Goal: Task Accomplishment & Management: Use online tool/utility

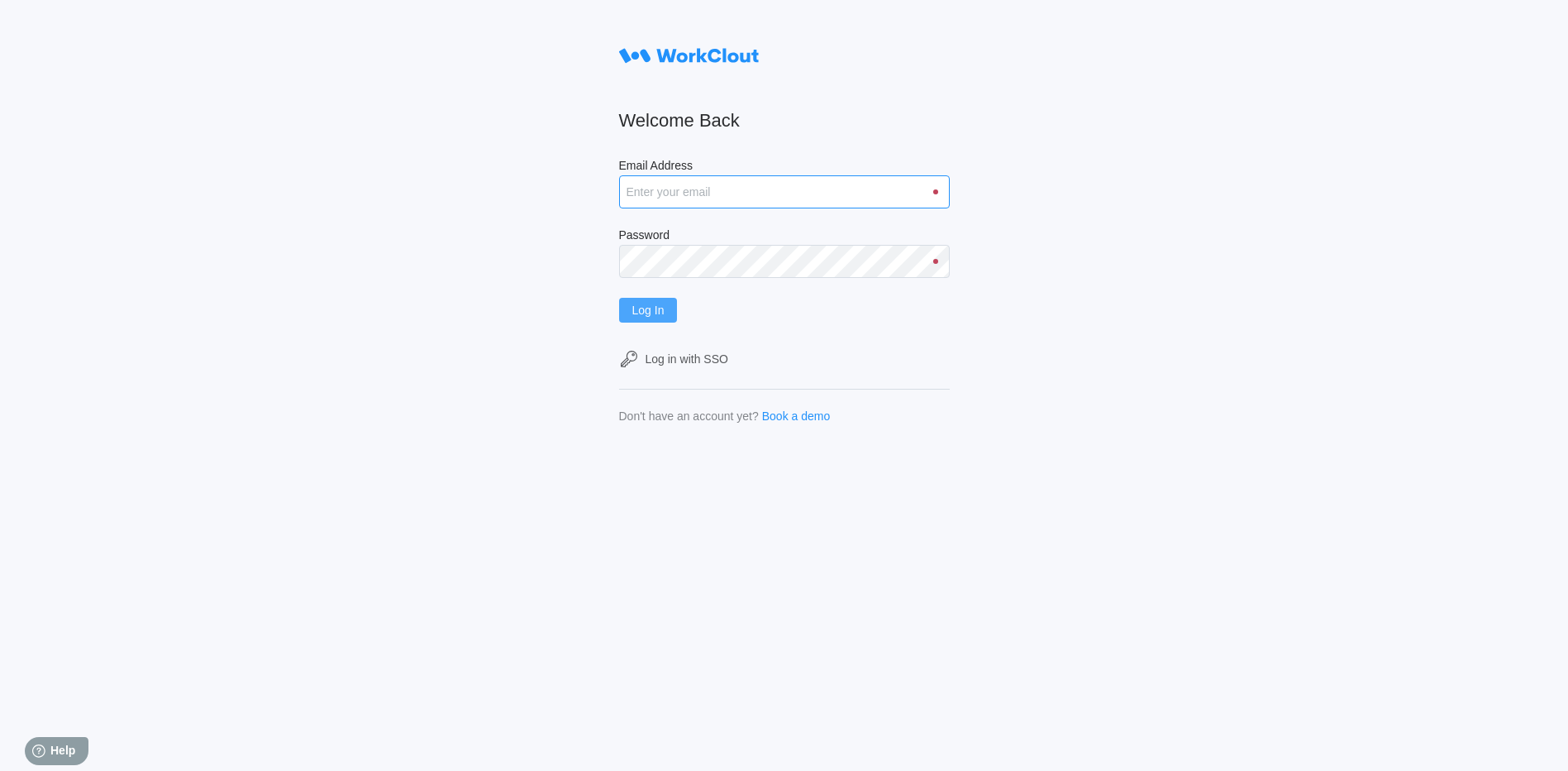
type input "[PERSON_NAME][EMAIL_ADDRESS][PERSON_NAME][DOMAIN_NAME]"
click at [661, 299] on button "Log In" at bounding box center [648, 310] width 59 height 24
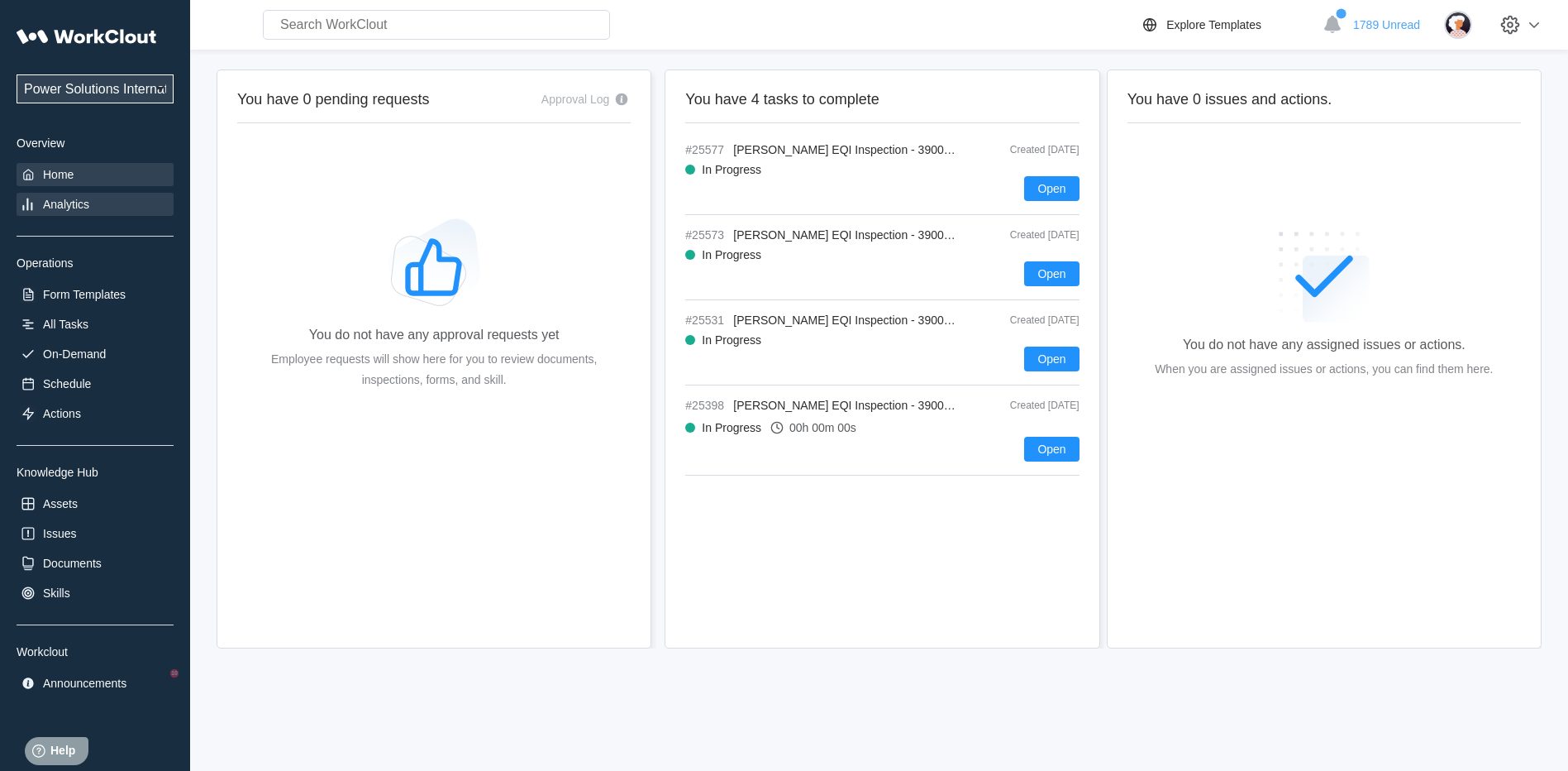
click at [71, 197] on div "Analytics" at bounding box center [66, 204] width 46 height 13
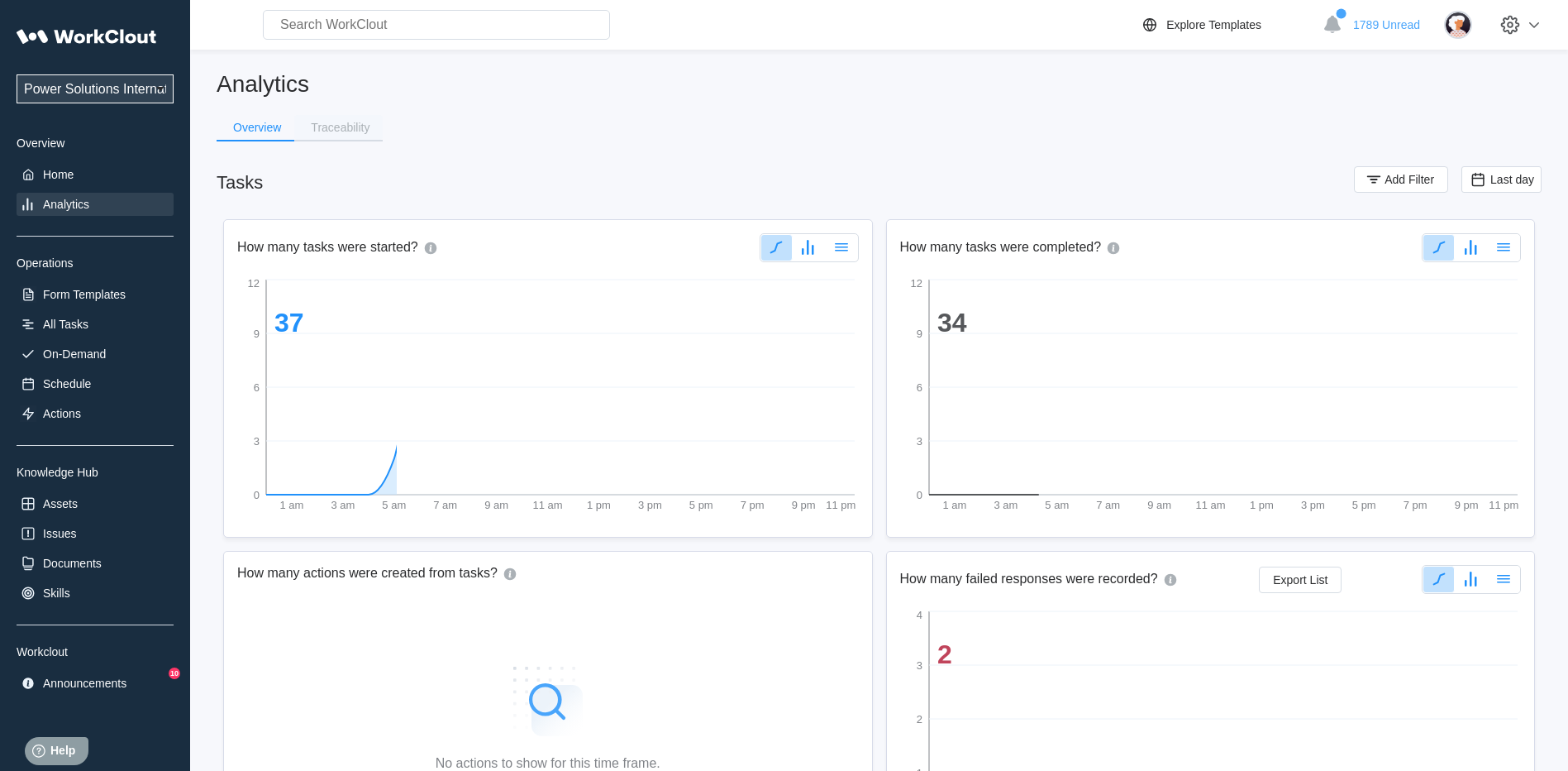
click at [334, 124] on div "Traceability" at bounding box center [341, 127] width 59 height 12
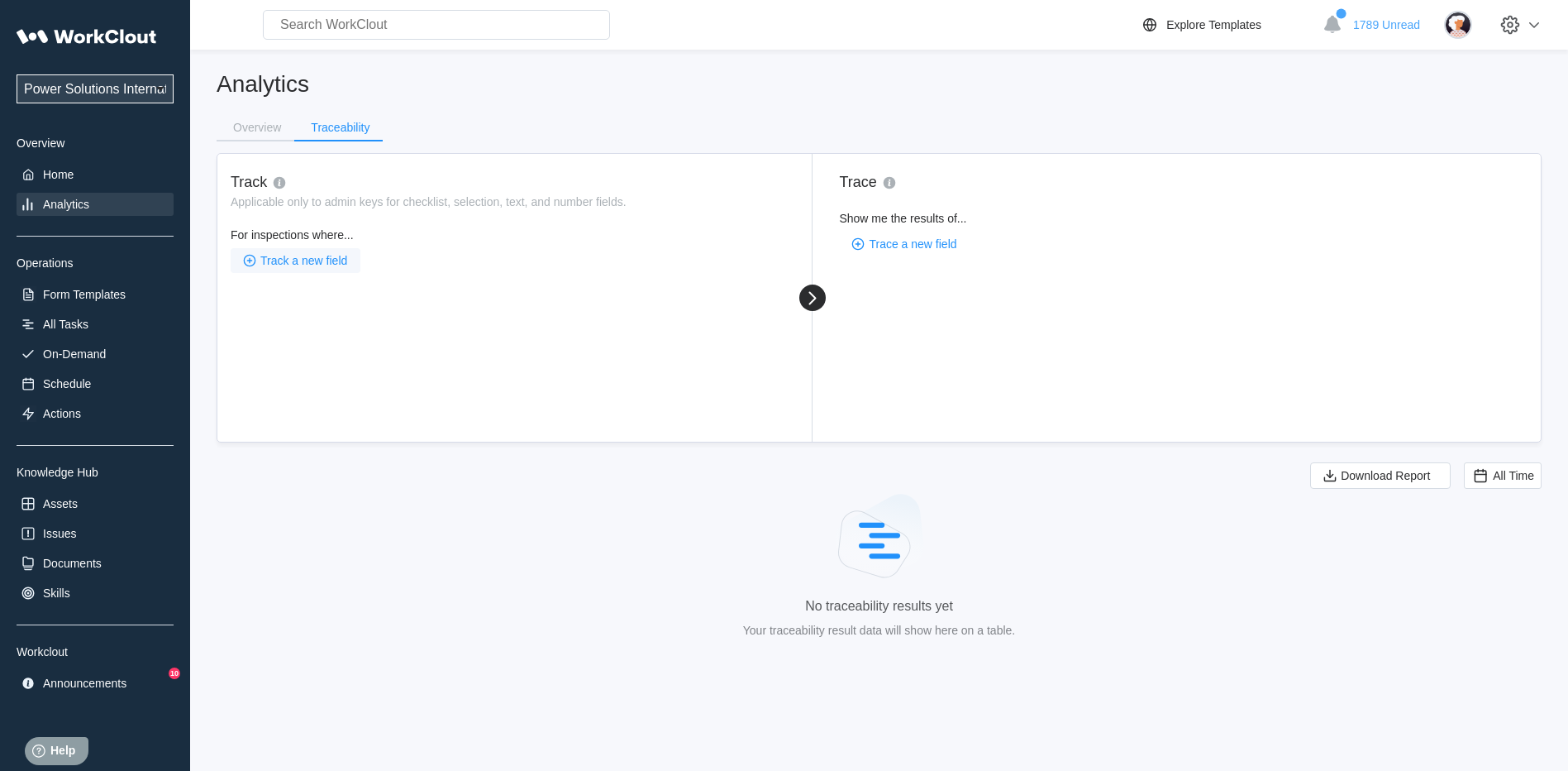
click at [329, 262] on span "Track a new field" at bounding box center [303, 261] width 87 height 12
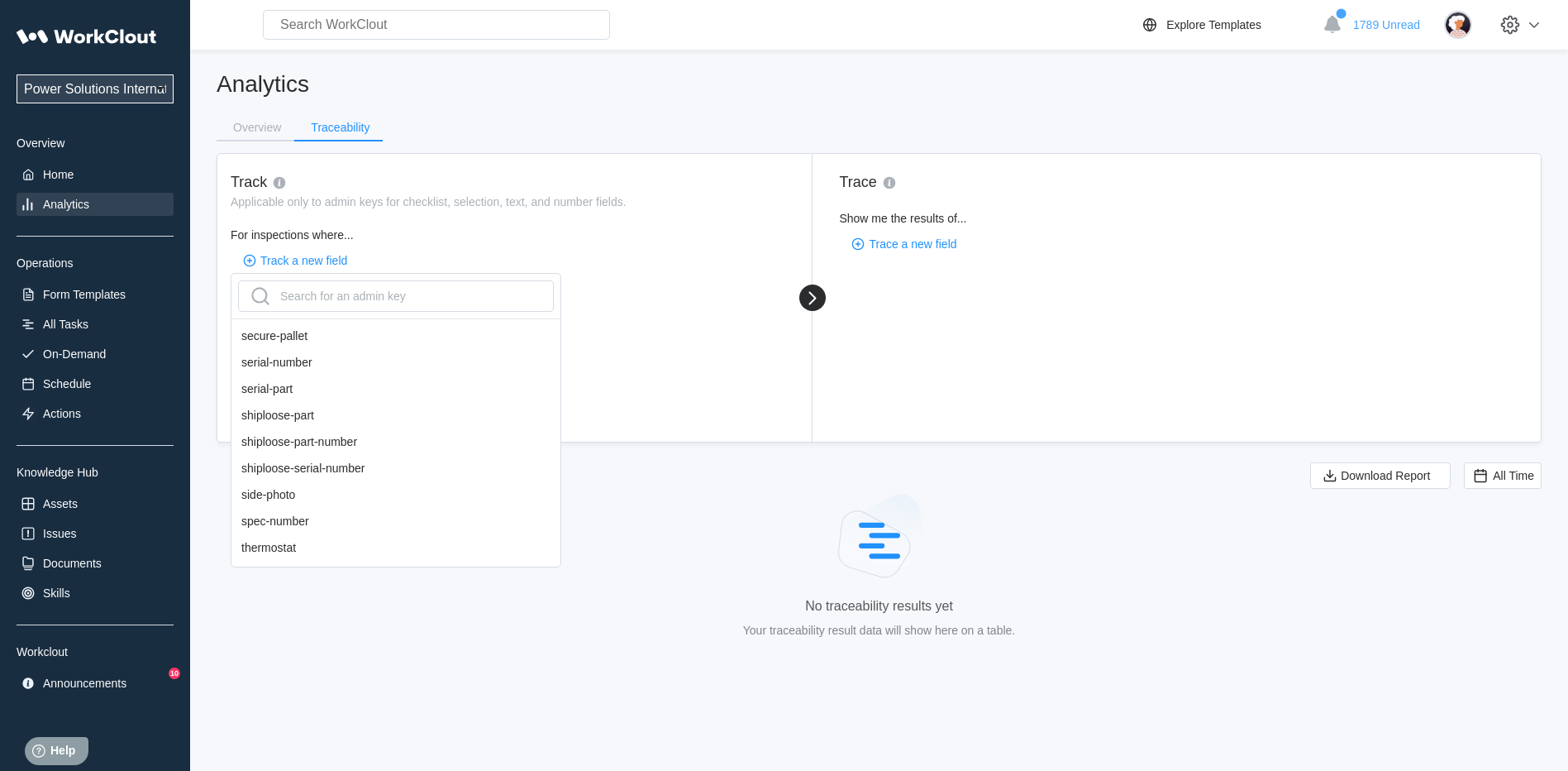
scroll to position [1324, 0]
click at [287, 363] on div "serial-number" at bounding box center [396, 361] width 329 height 26
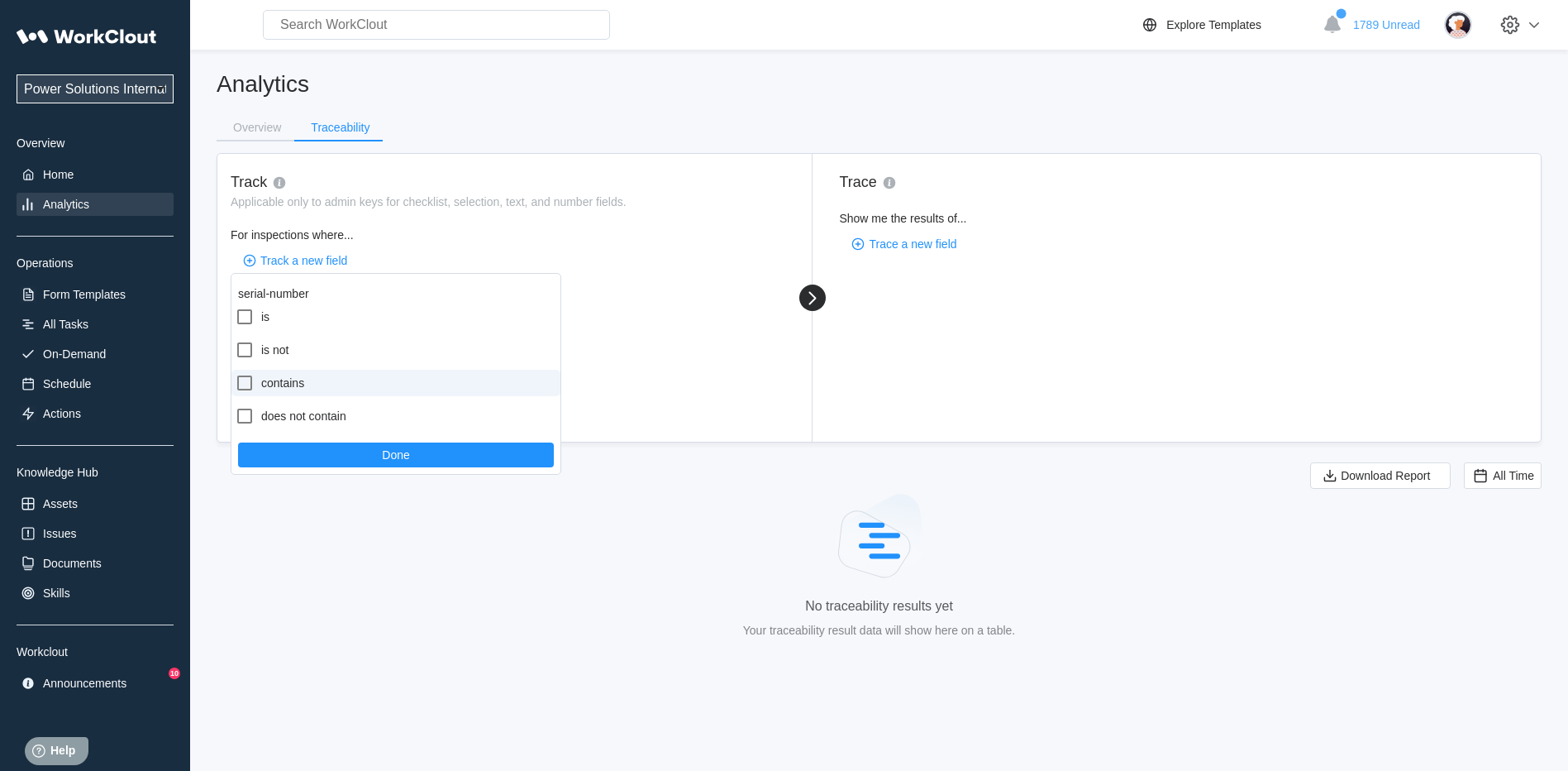
click at [289, 380] on label "contains" at bounding box center [396, 382] width 329 height 26
click at [235, 374] on input "contains" at bounding box center [234, 373] width 1 height 1
checkbox input "true"
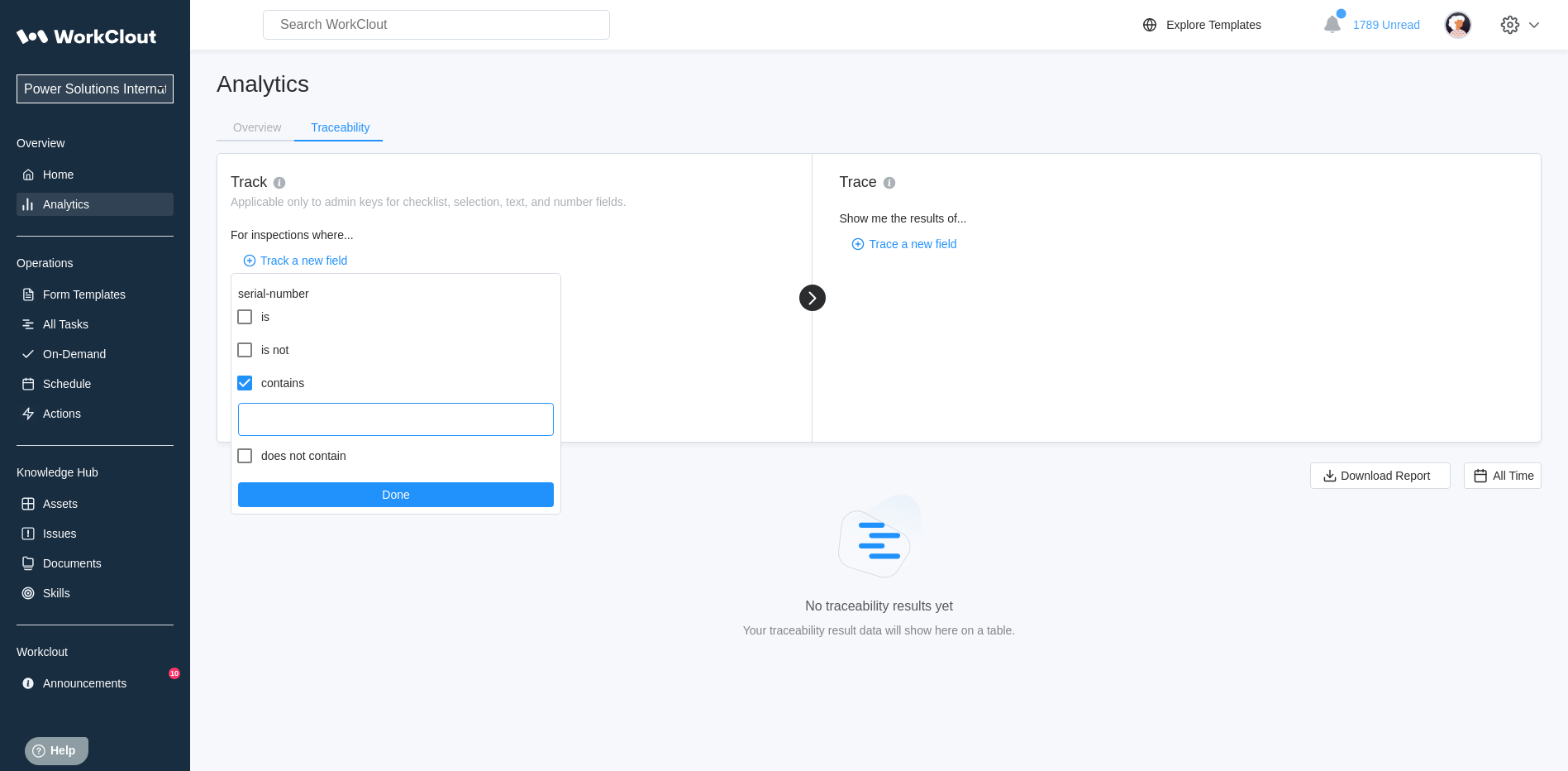
click at [288, 417] on input "text" at bounding box center [395, 418] width 316 height 33
type input "20c0041329"
click at [337, 486] on button "Done" at bounding box center [395, 494] width 316 height 24
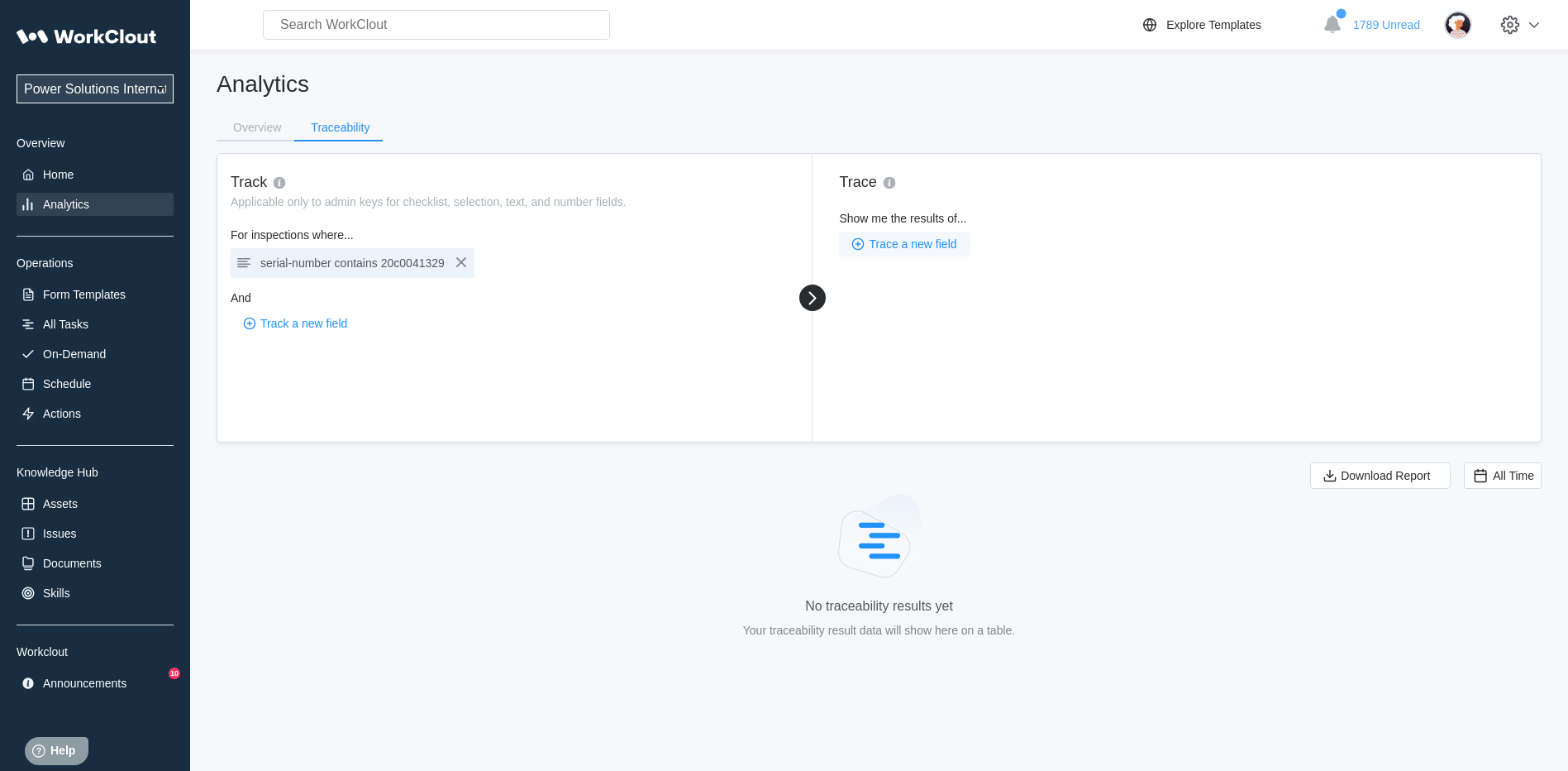
click at [889, 243] on span "Trace a new field" at bounding box center [912, 244] width 88 height 12
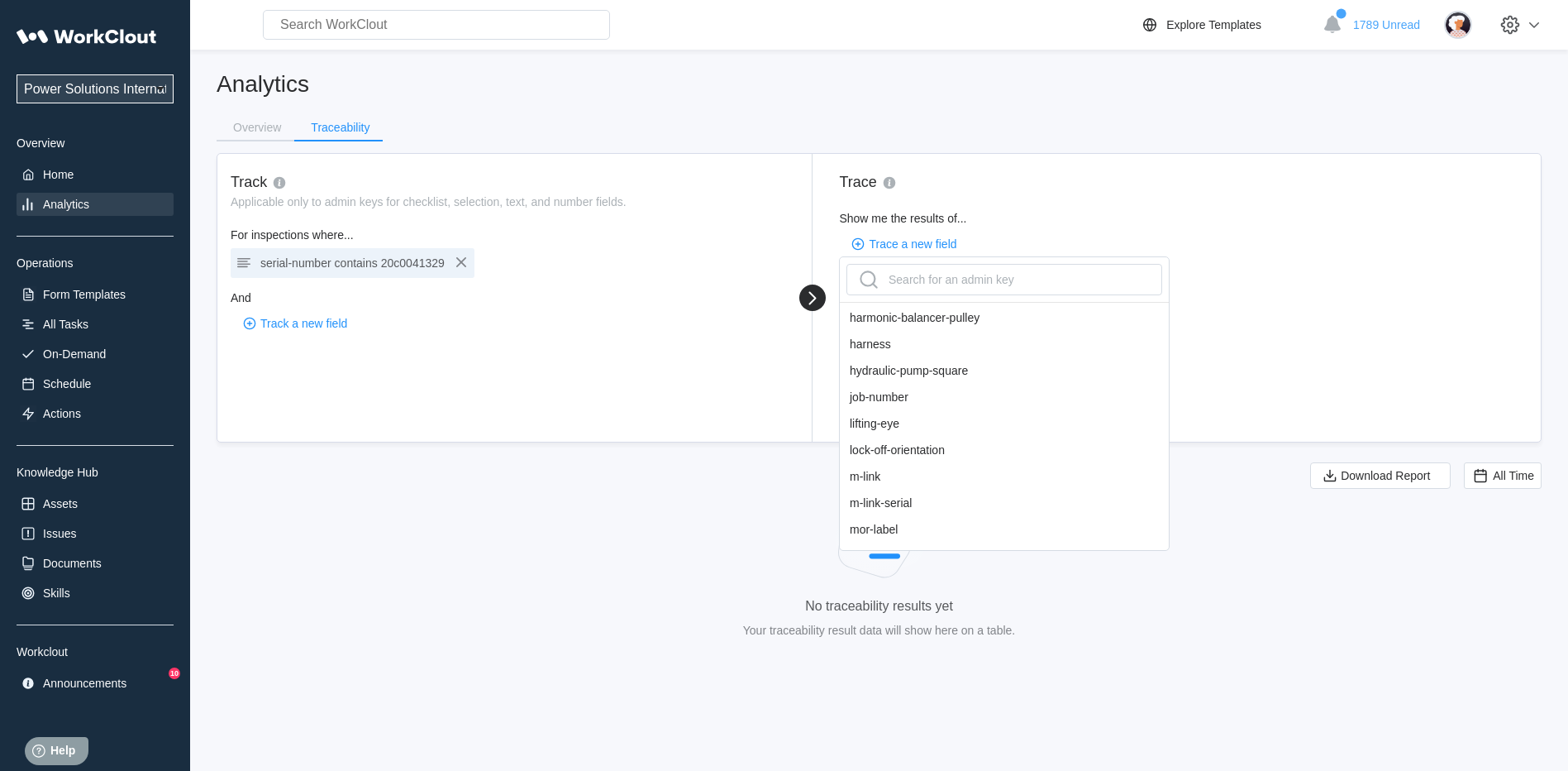
scroll to position [661, 0]
click at [904, 429] on div "job-number" at bounding box center [1004, 423] width 329 height 26
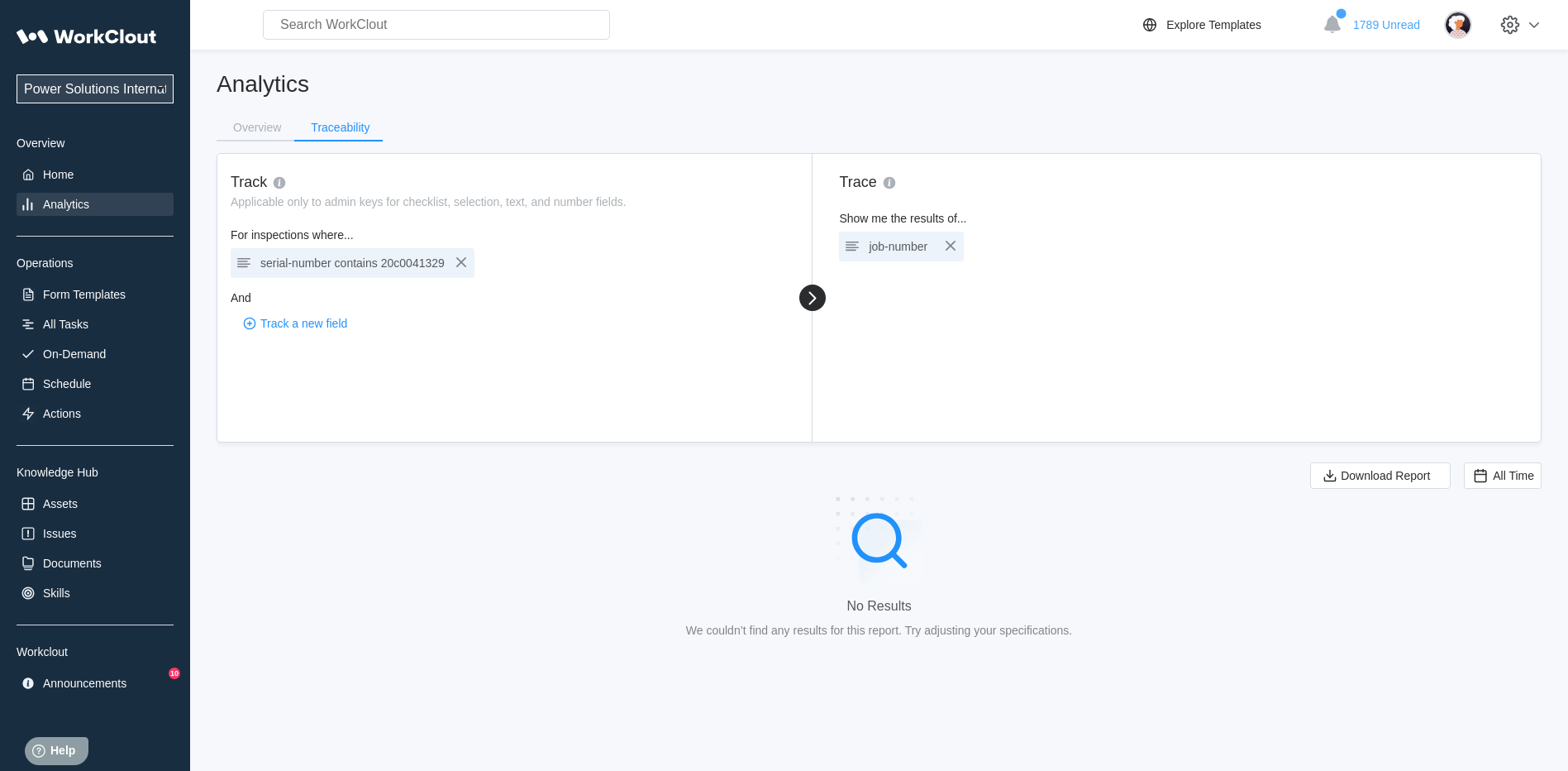
click at [384, 266] on span "20c0041329" at bounding box center [412, 263] width 63 height 13
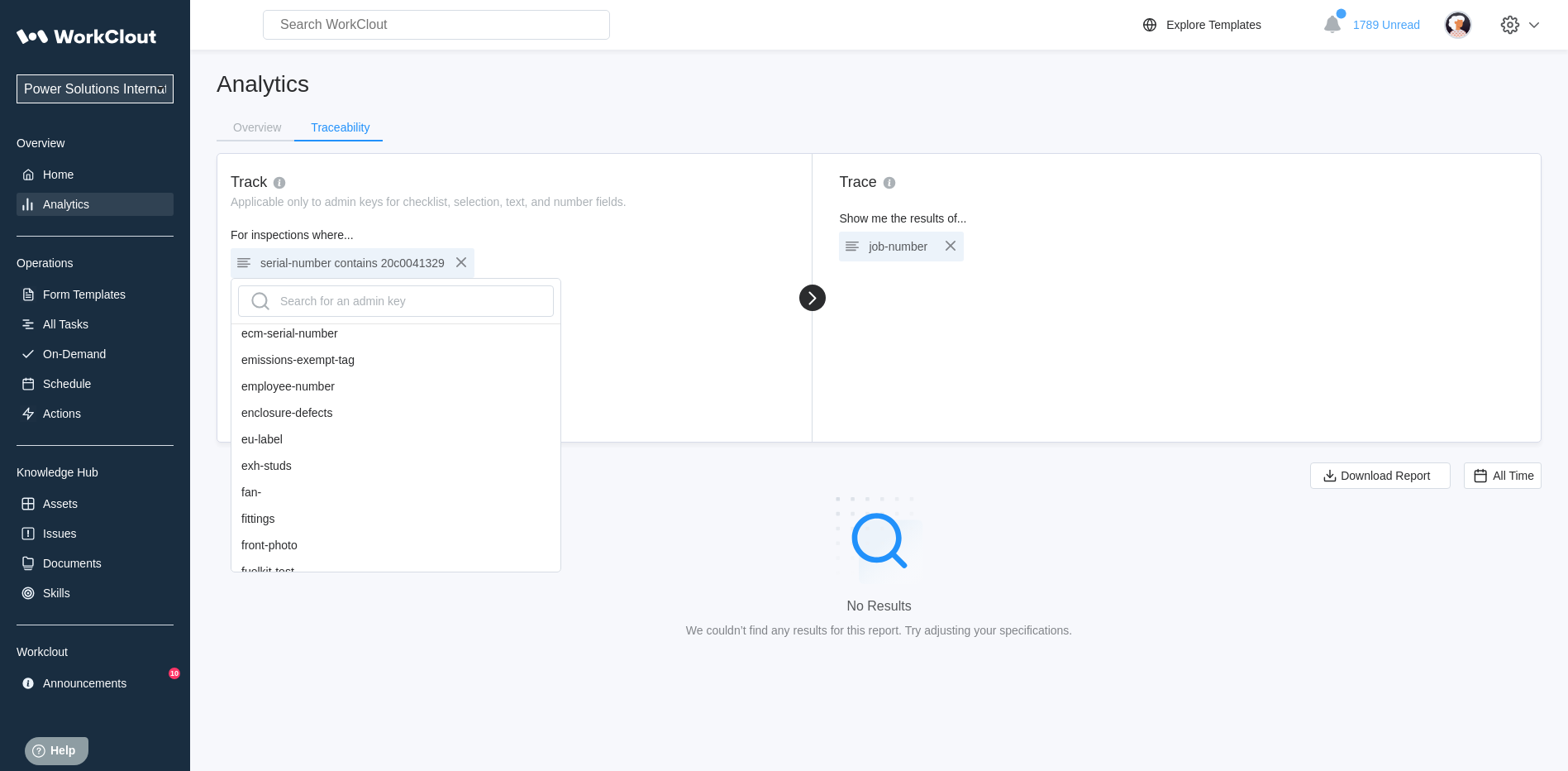
scroll to position [413, 0]
click at [459, 257] on icon "button" at bounding box center [461, 262] width 20 height 20
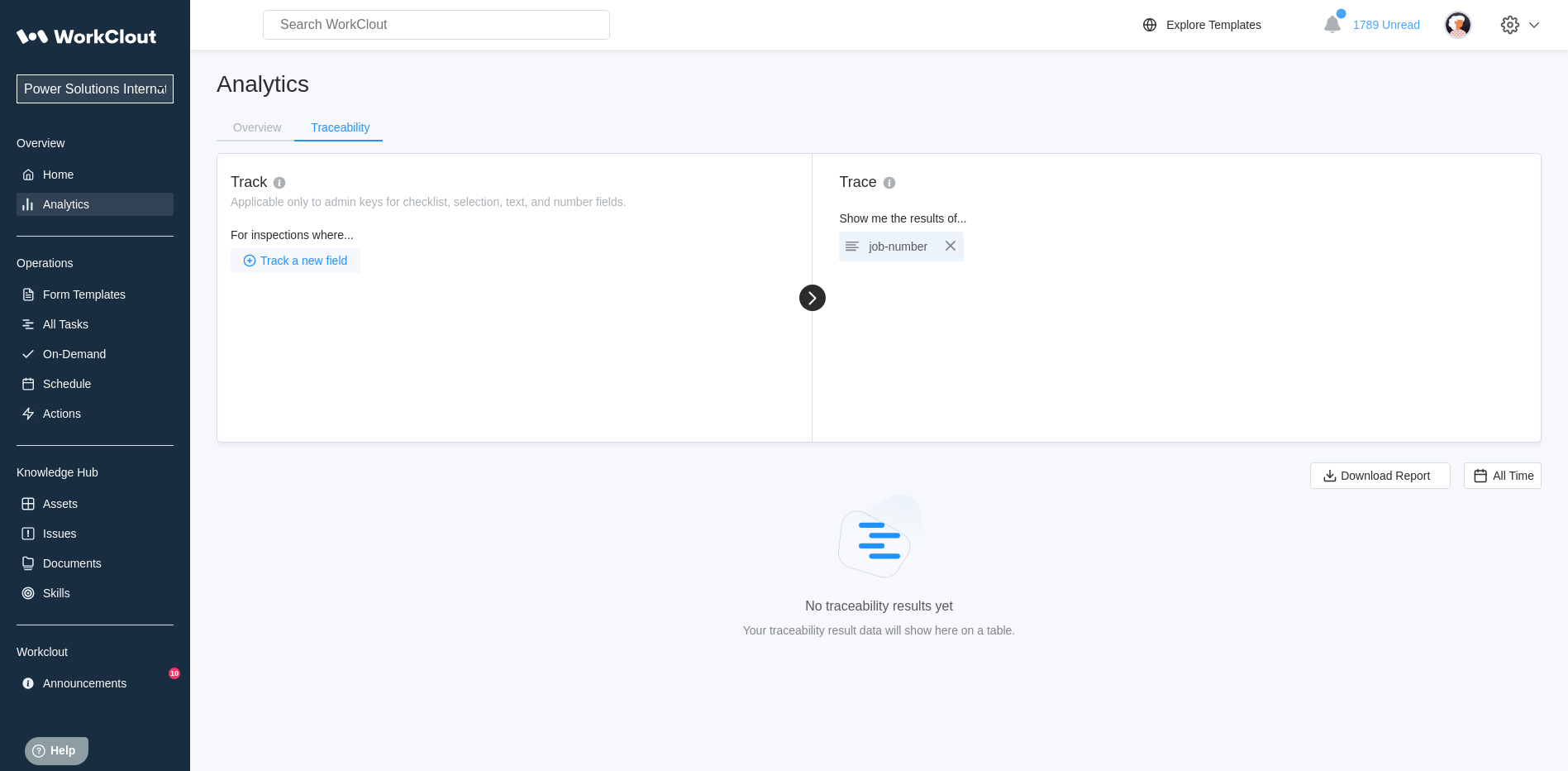
click at [298, 260] on span "Track a new field" at bounding box center [303, 261] width 87 height 12
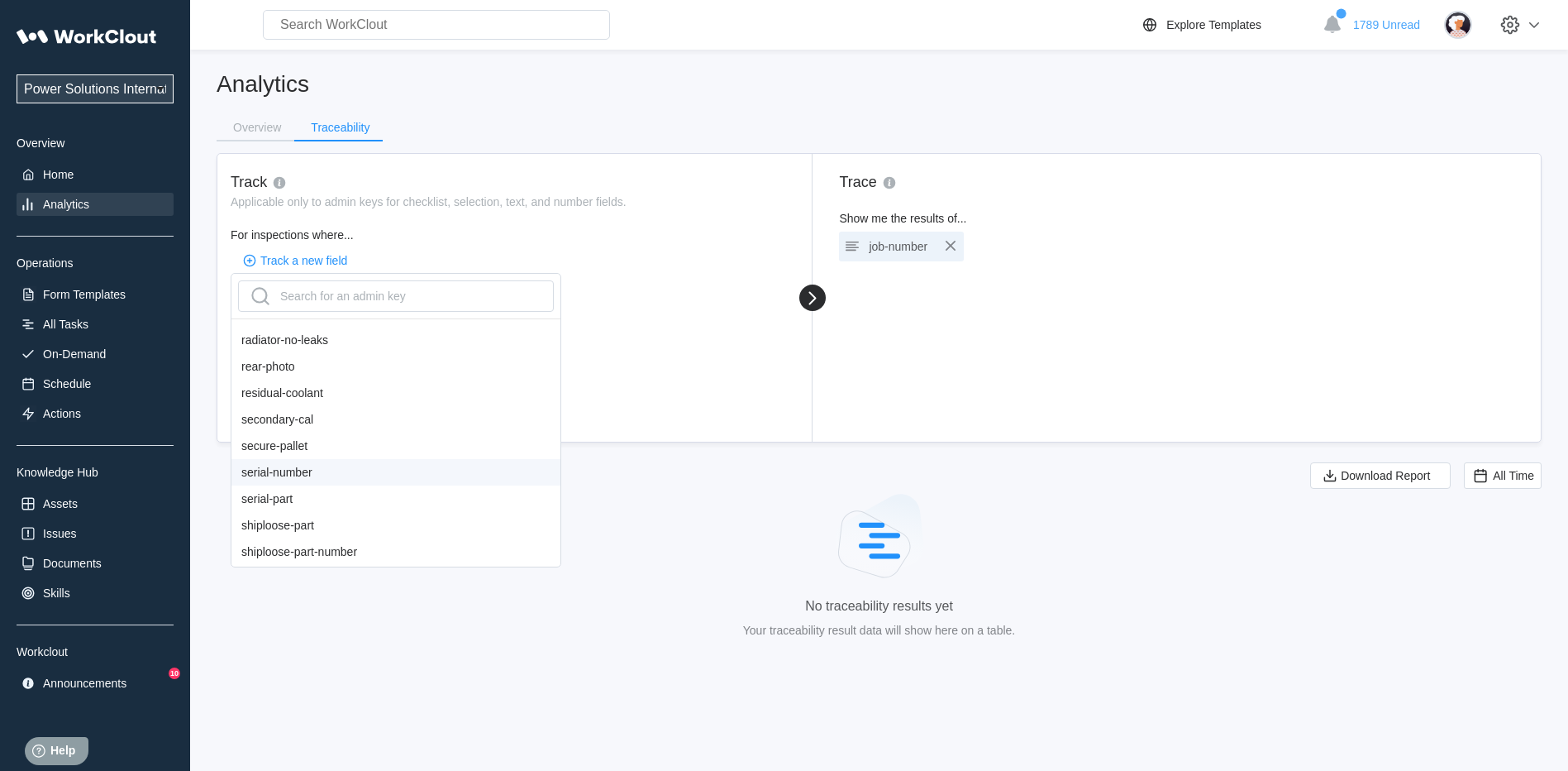
scroll to position [1241, 0]
click at [297, 447] on div "serial-number" at bounding box center [396, 444] width 329 height 26
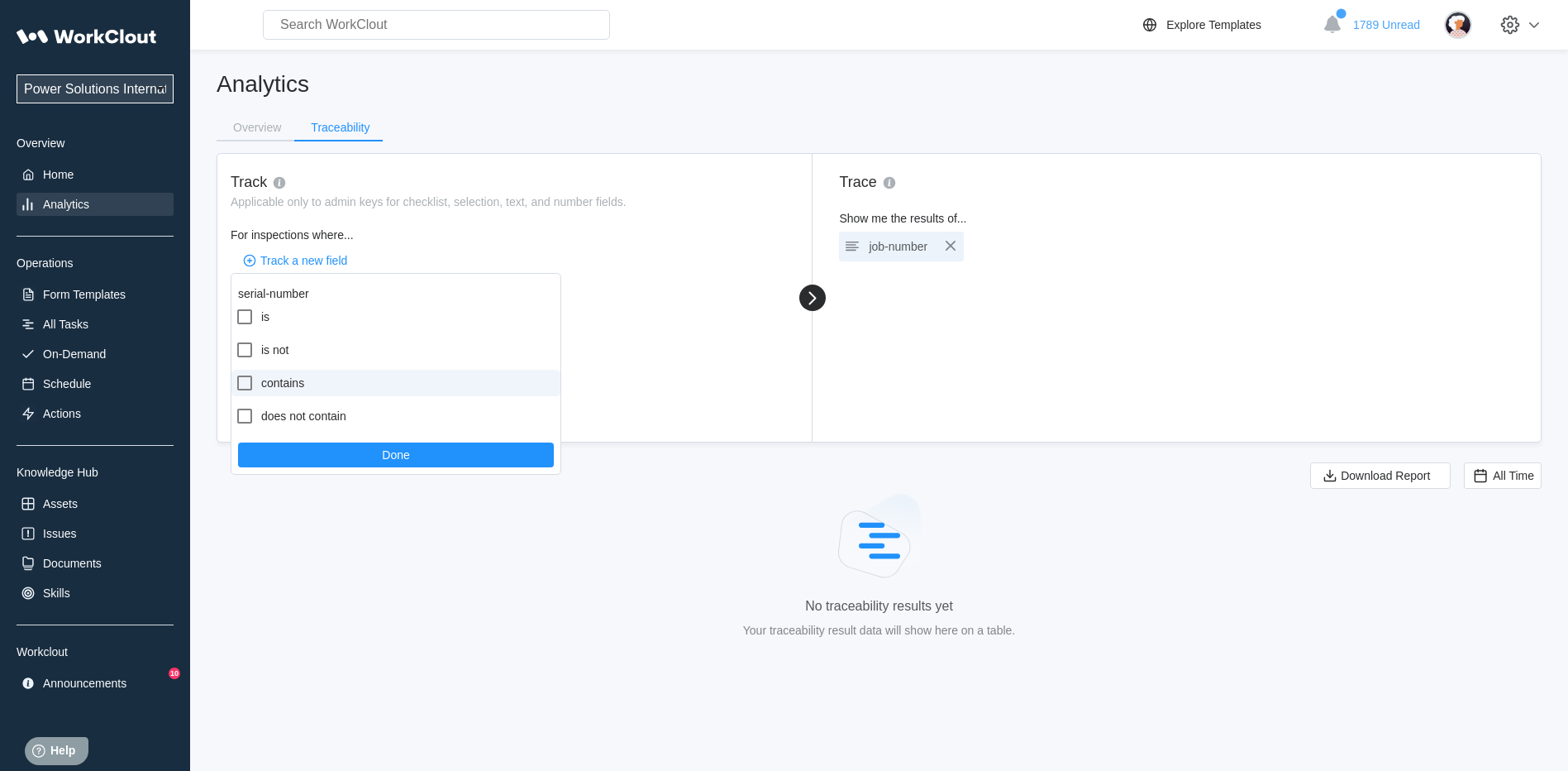
click at [288, 380] on label "contains" at bounding box center [396, 382] width 329 height 26
click at [235, 374] on input "contains" at bounding box center [234, 373] width 1 height 1
checkbox input "true"
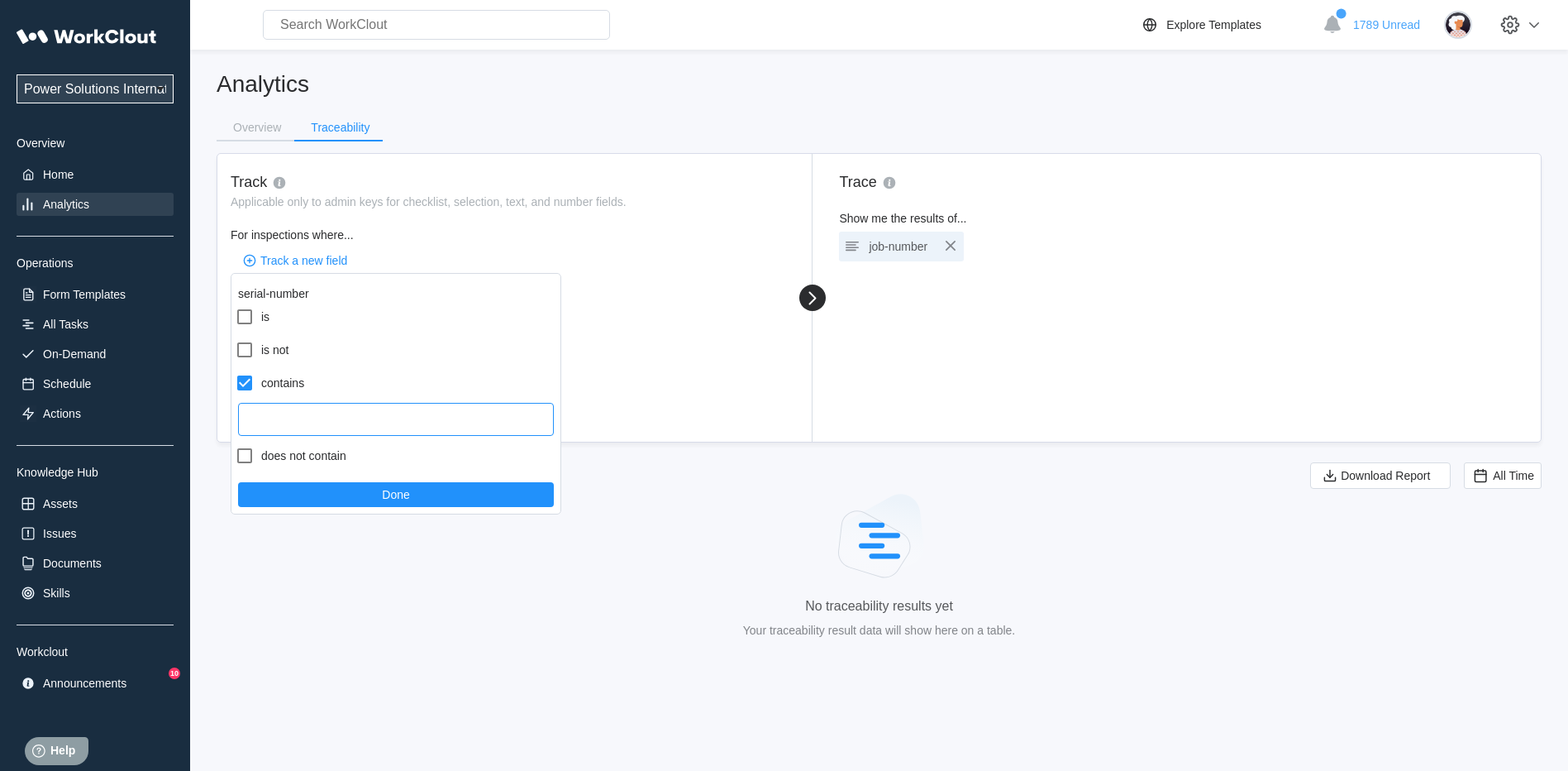
click at [288, 423] on input "text" at bounding box center [395, 418] width 316 height 33
type input "20c0041344"
click at [341, 499] on button "Done" at bounding box center [395, 494] width 316 height 24
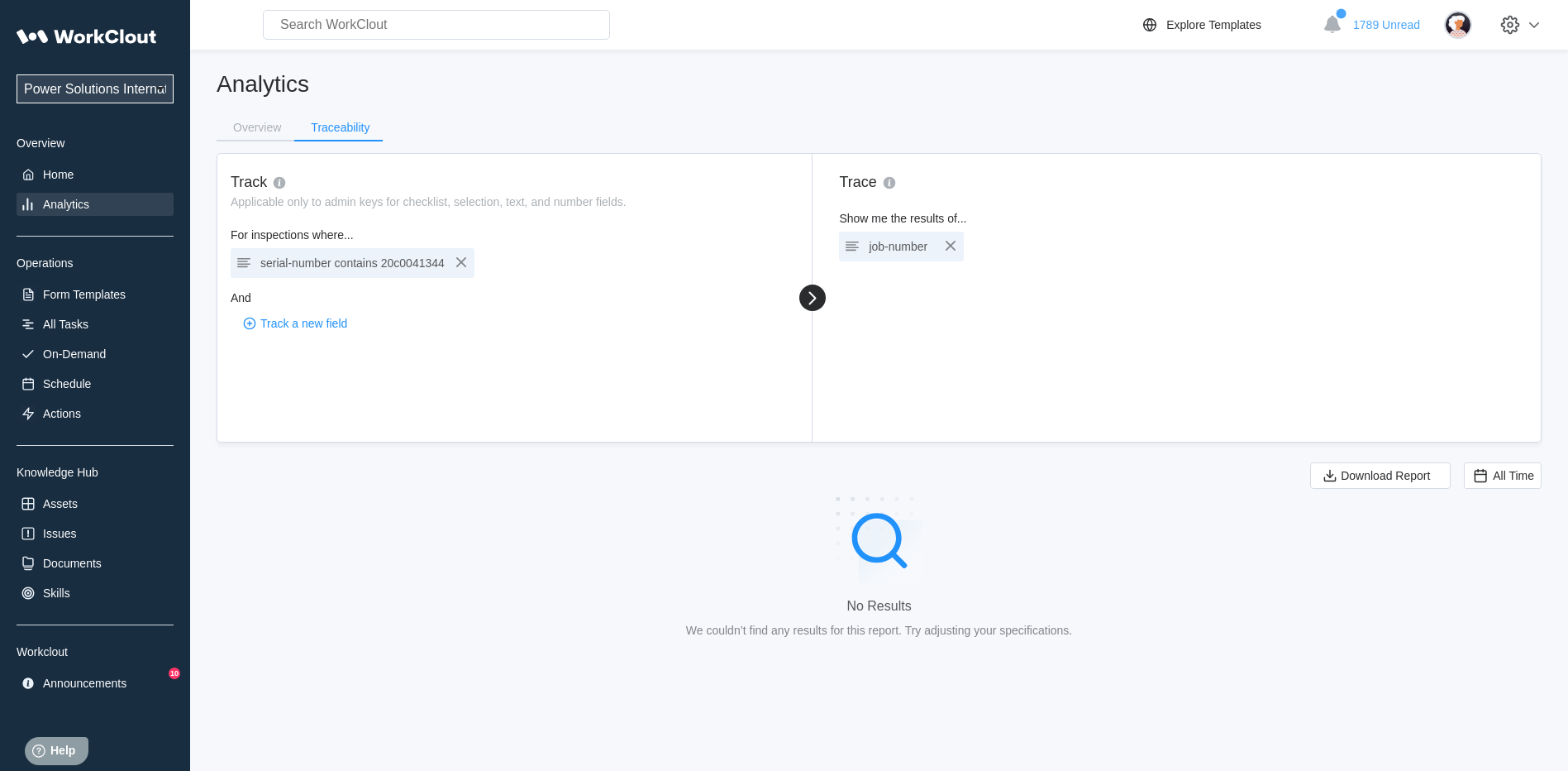
click at [428, 268] on span "20c0041344" at bounding box center [412, 263] width 63 height 13
type input "20c0041343"
click at [460, 261] on icon "button" at bounding box center [461, 262] width 10 height 10
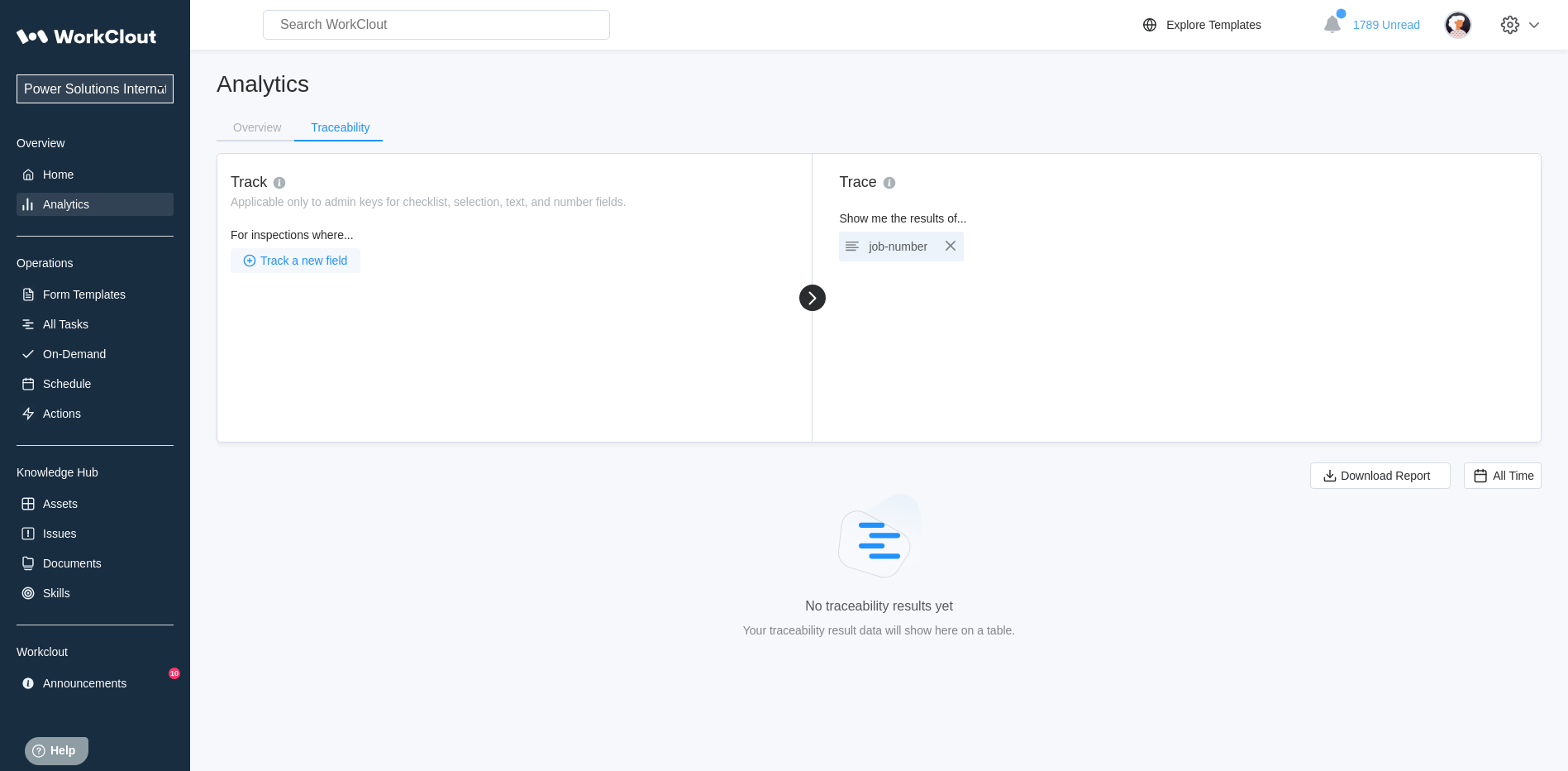
click at [326, 268] on button "Track a new field" at bounding box center [296, 260] width 130 height 24
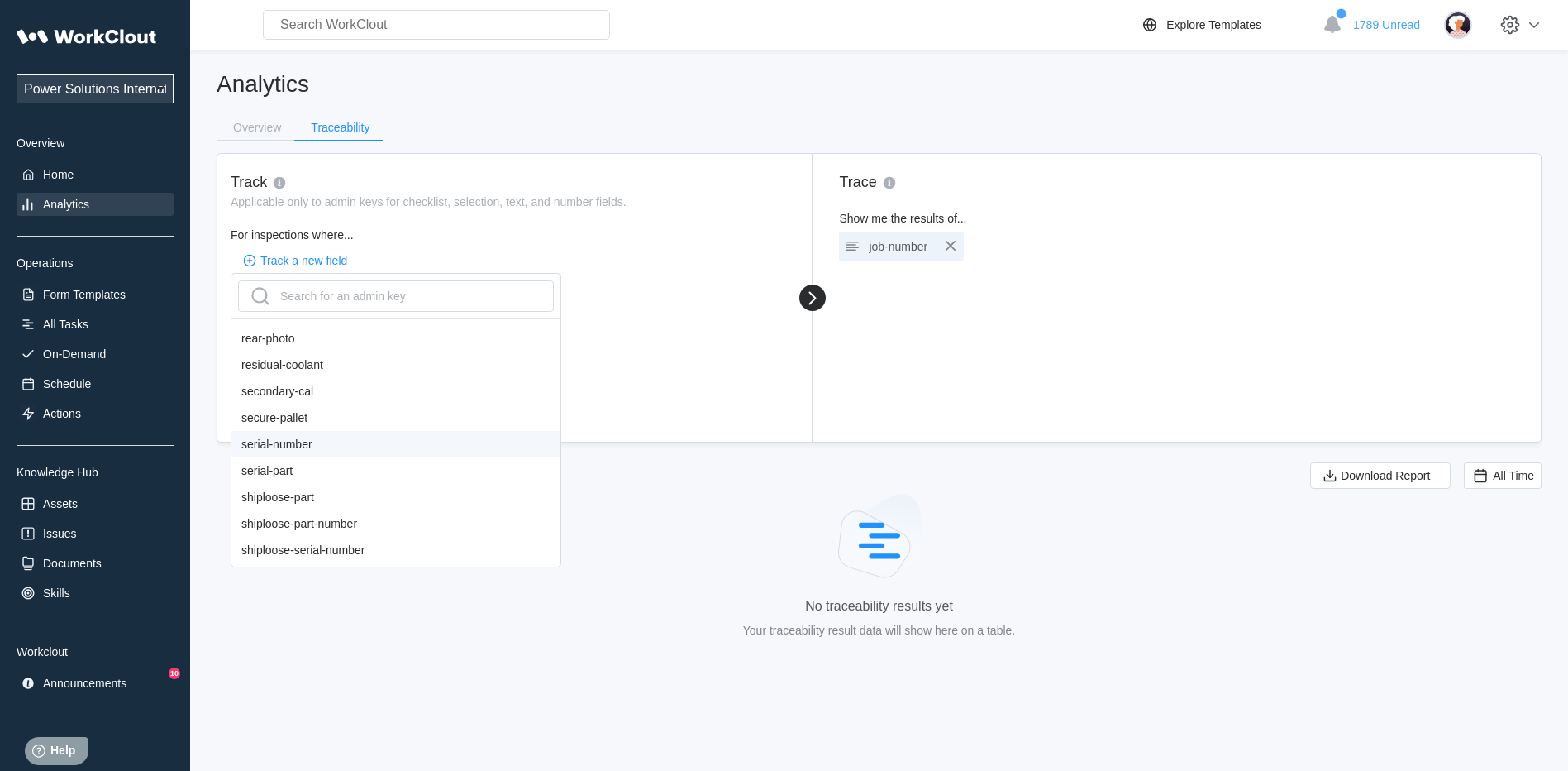
click at [282, 448] on div "serial-number" at bounding box center [396, 444] width 329 height 26
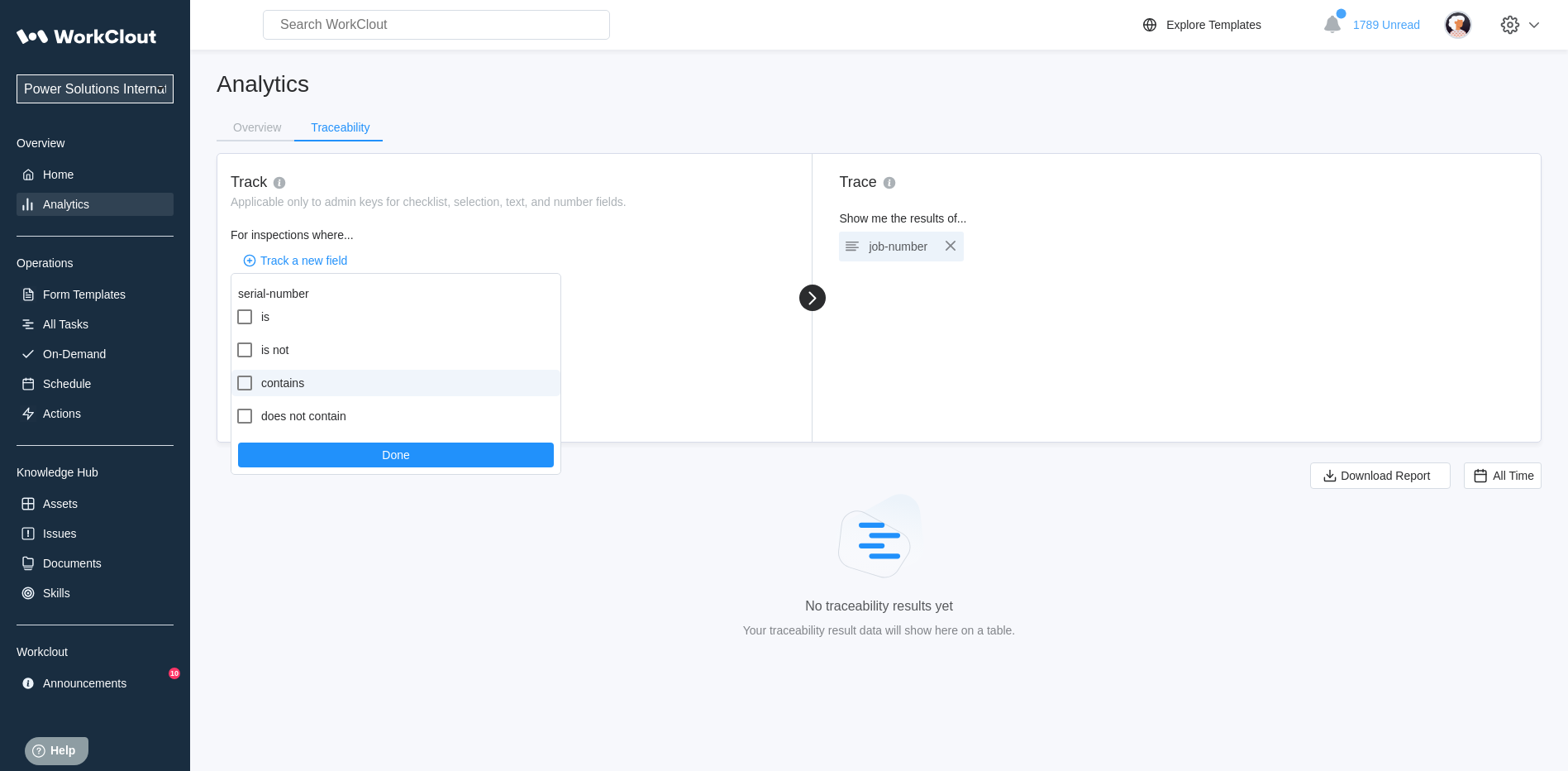
click at [287, 378] on label "contains" at bounding box center [396, 382] width 329 height 26
click at [235, 374] on input "contains" at bounding box center [234, 373] width 1 height 1
checkbox input "true"
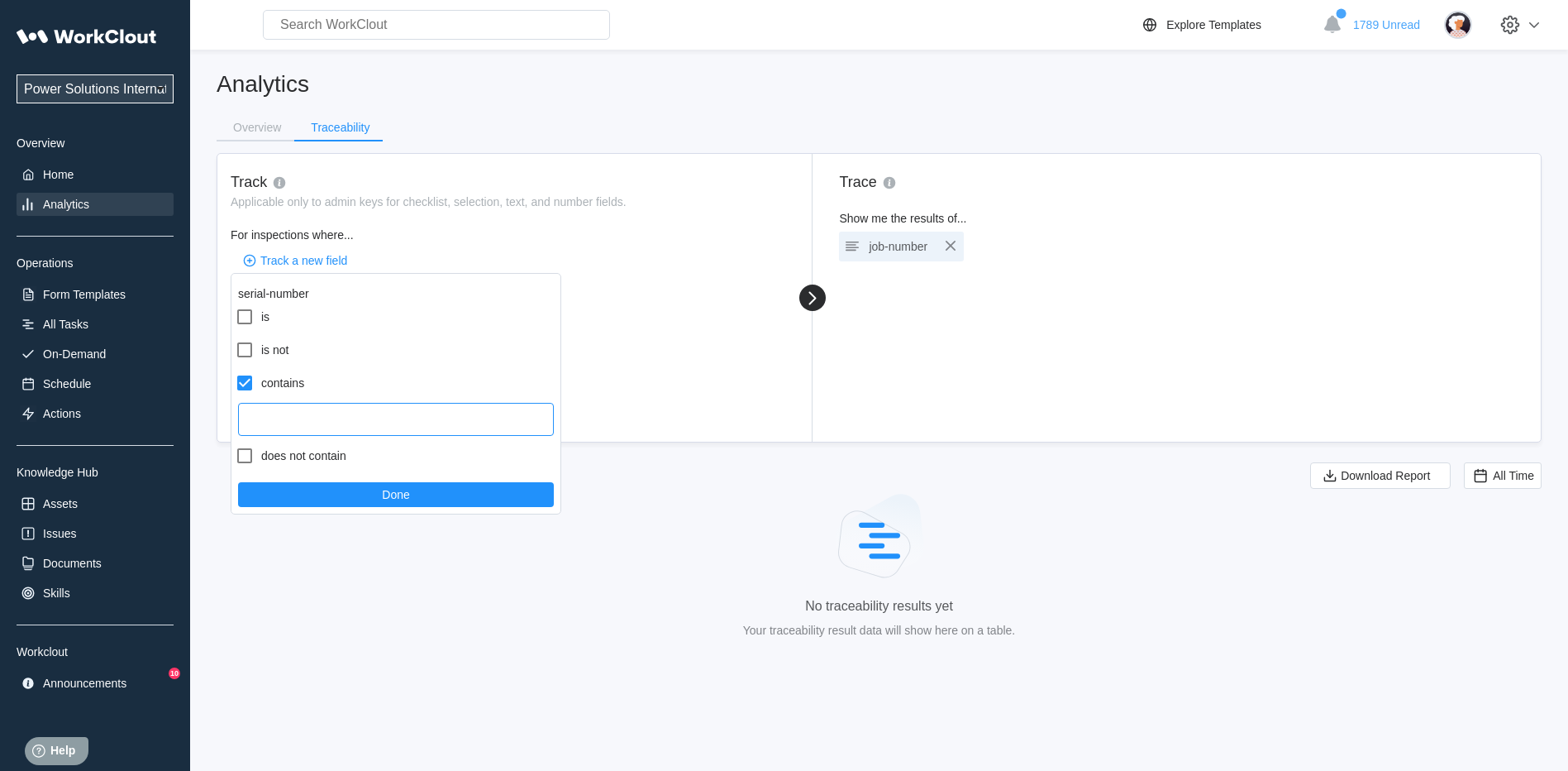
click at [282, 419] on input "text" at bounding box center [395, 418] width 316 height 33
type input "20c0041343"
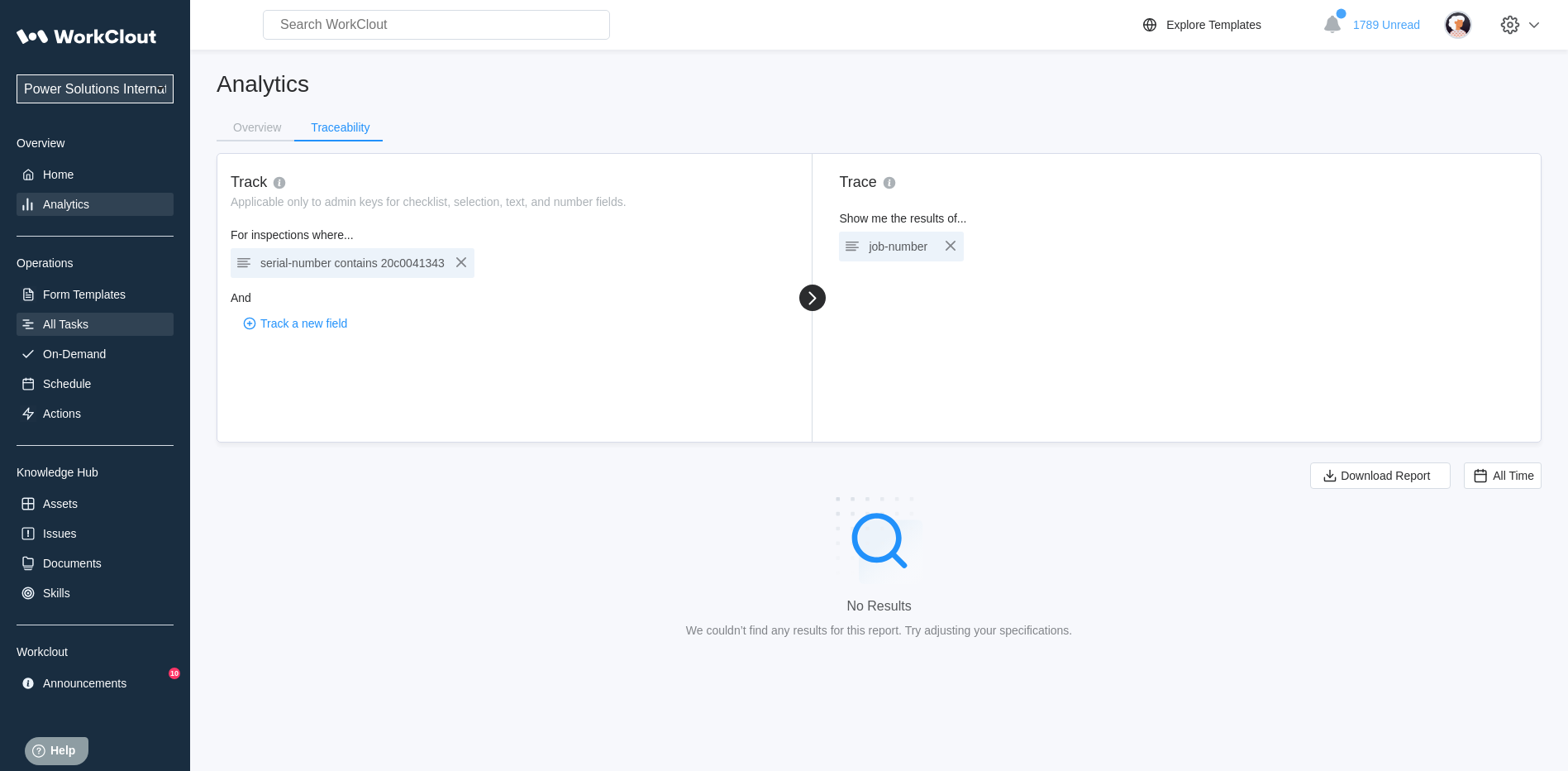
click at [67, 321] on div "All Tasks" at bounding box center [66, 324] width 46 height 13
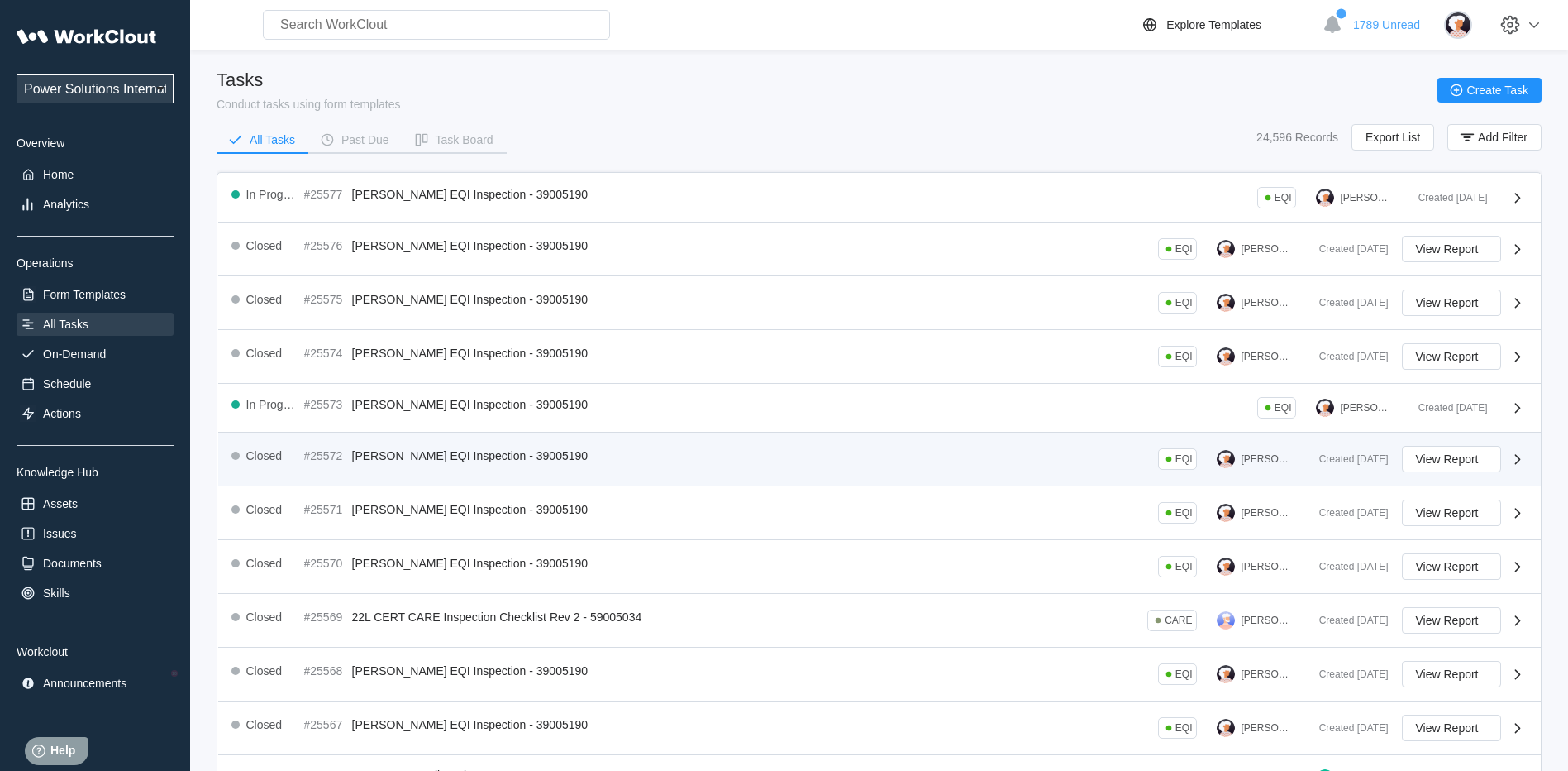
click at [634, 450] on div "Closed #25572 [PERSON_NAME] EQI Inspection - 39005190 EQI [PERSON_NAME]" at bounding box center [769, 458] width 1075 height 26
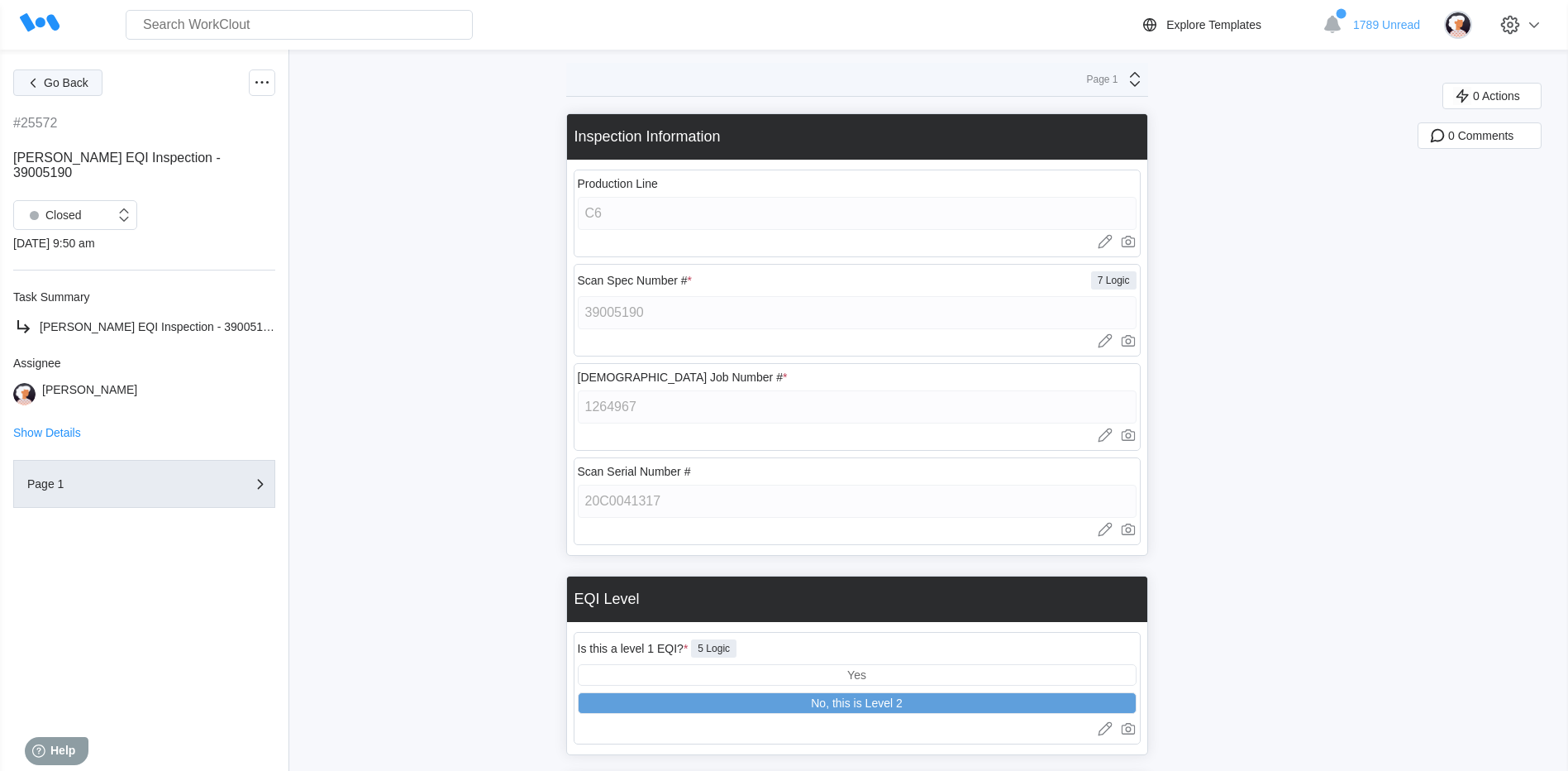
click at [61, 73] on button "Go Back" at bounding box center [58, 82] width 89 height 26
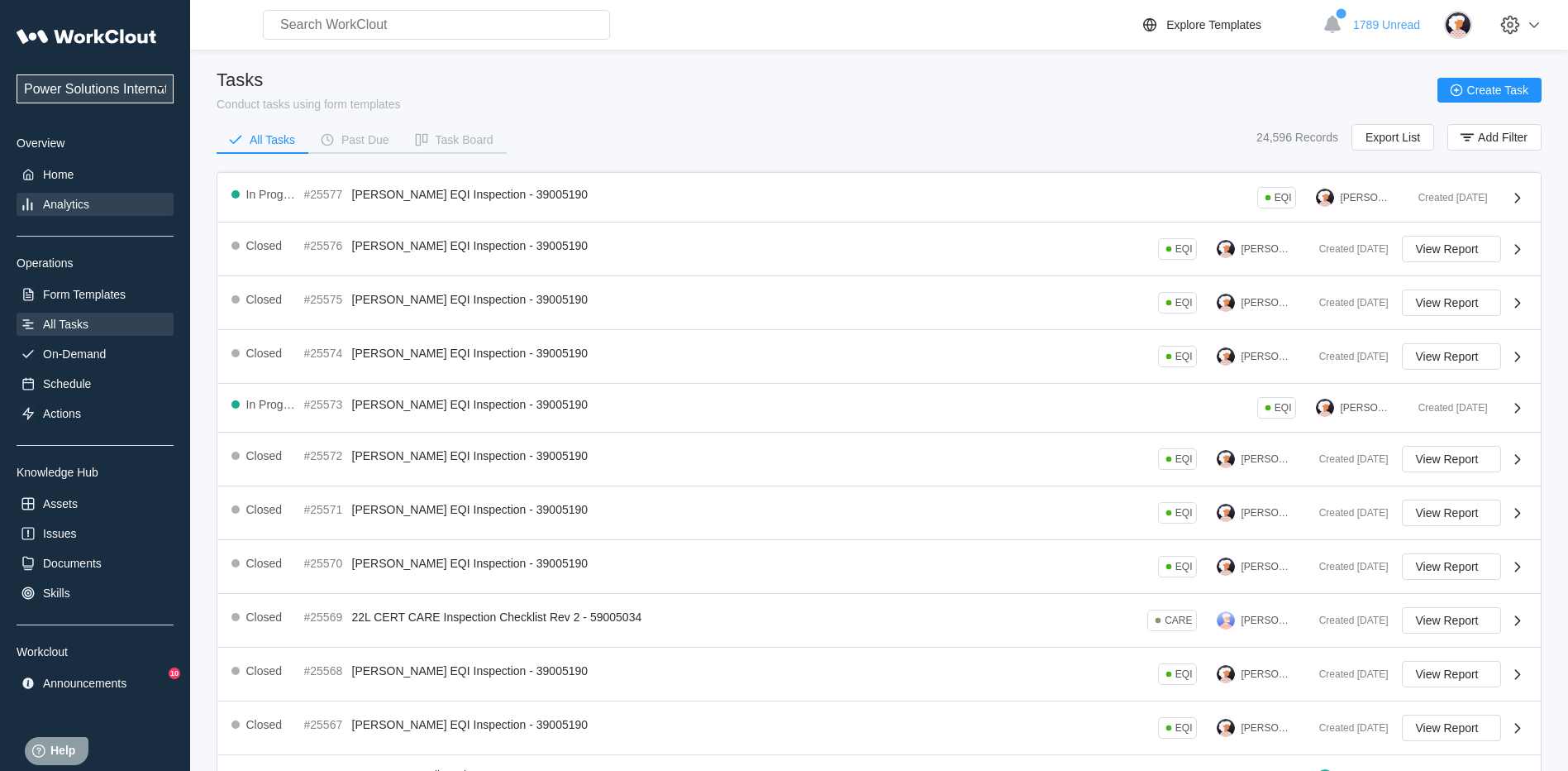
click at [76, 197] on div "Analytics" at bounding box center [66, 204] width 46 height 13
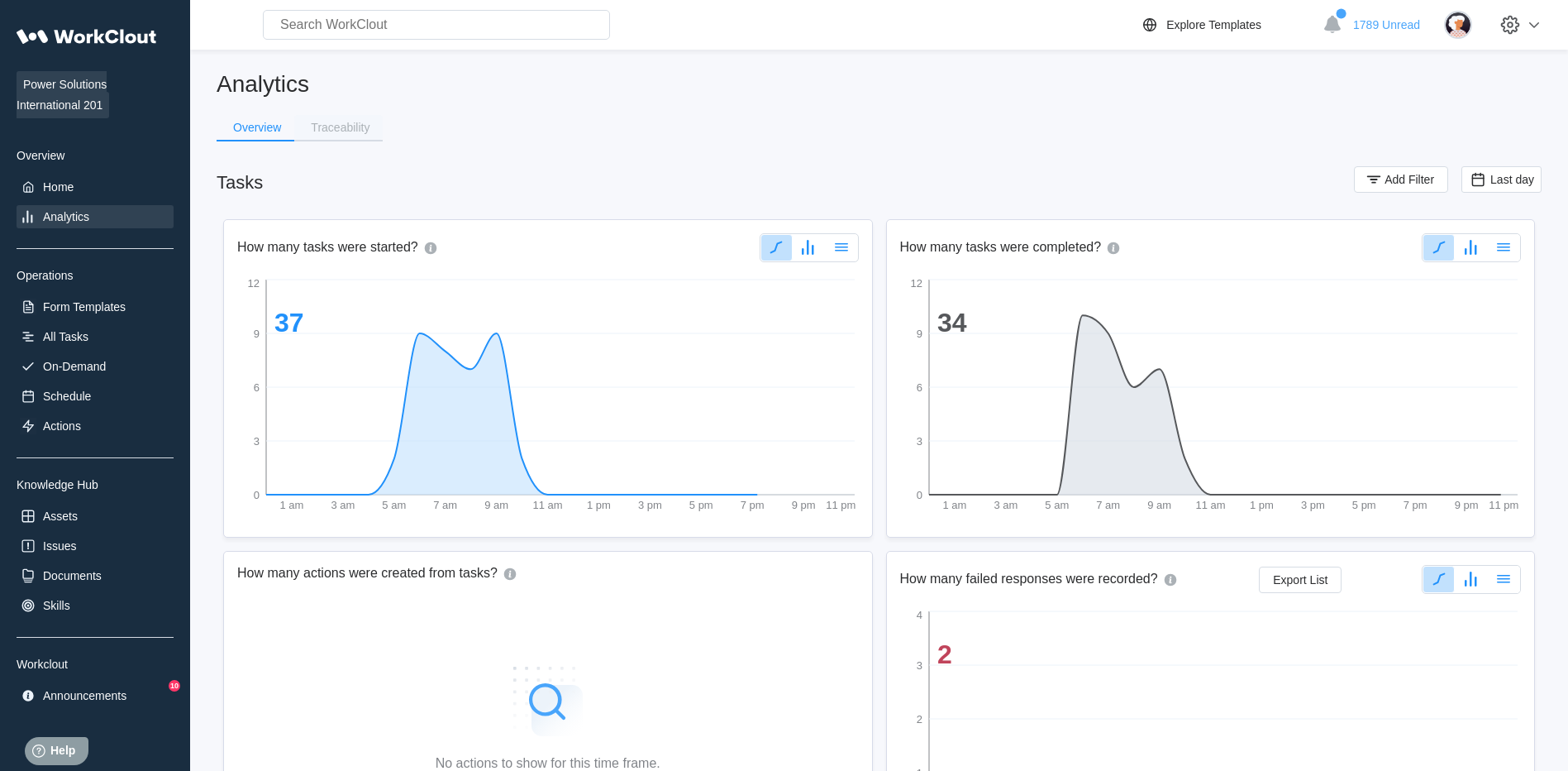
click at [329, 127] on div "Traceability" at bounding box center [341, 127] width 59 height 12
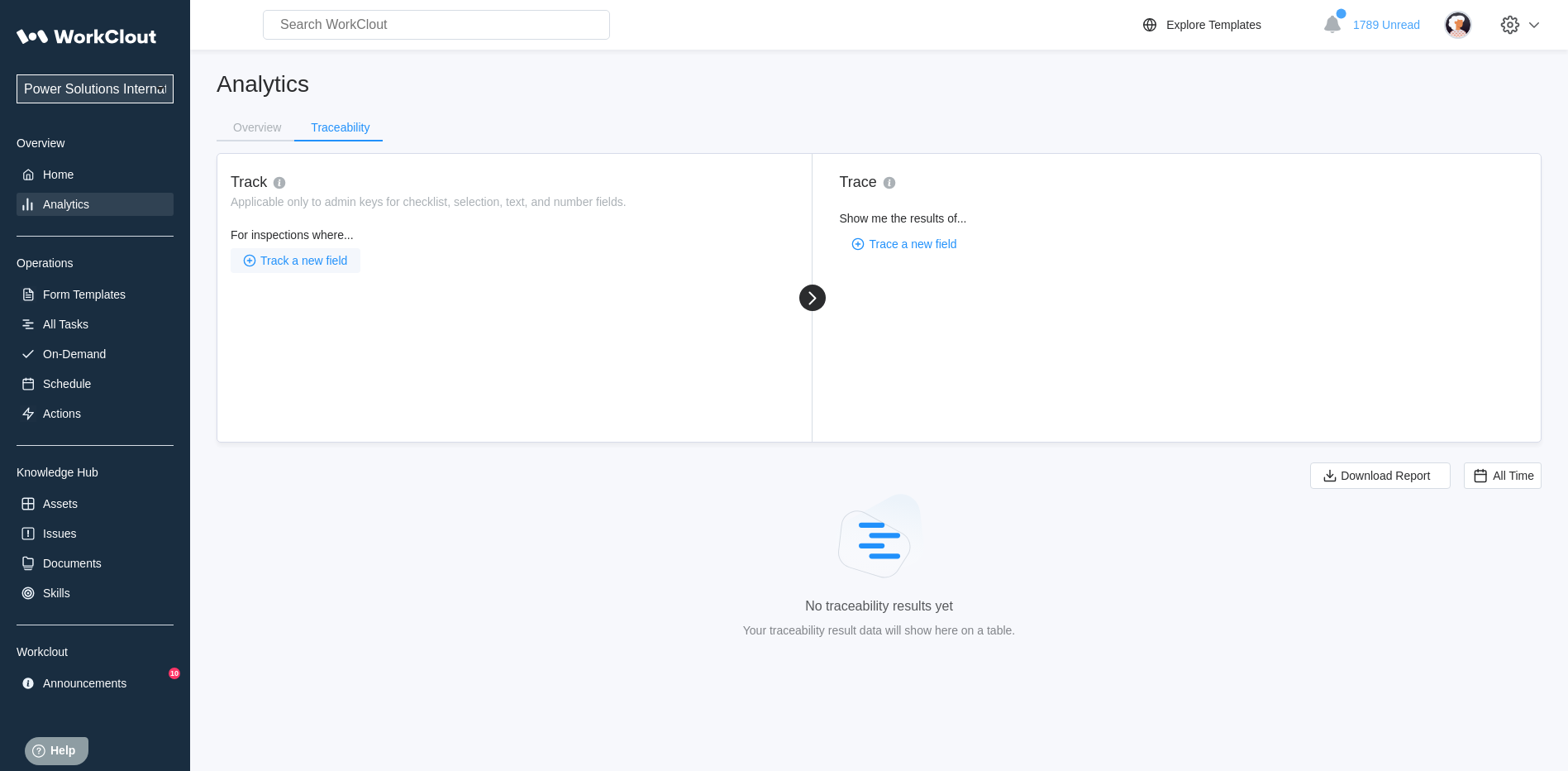
click at [319, 261] on span "Track a new field" at bounding box center [303, 261] width 87 height 12
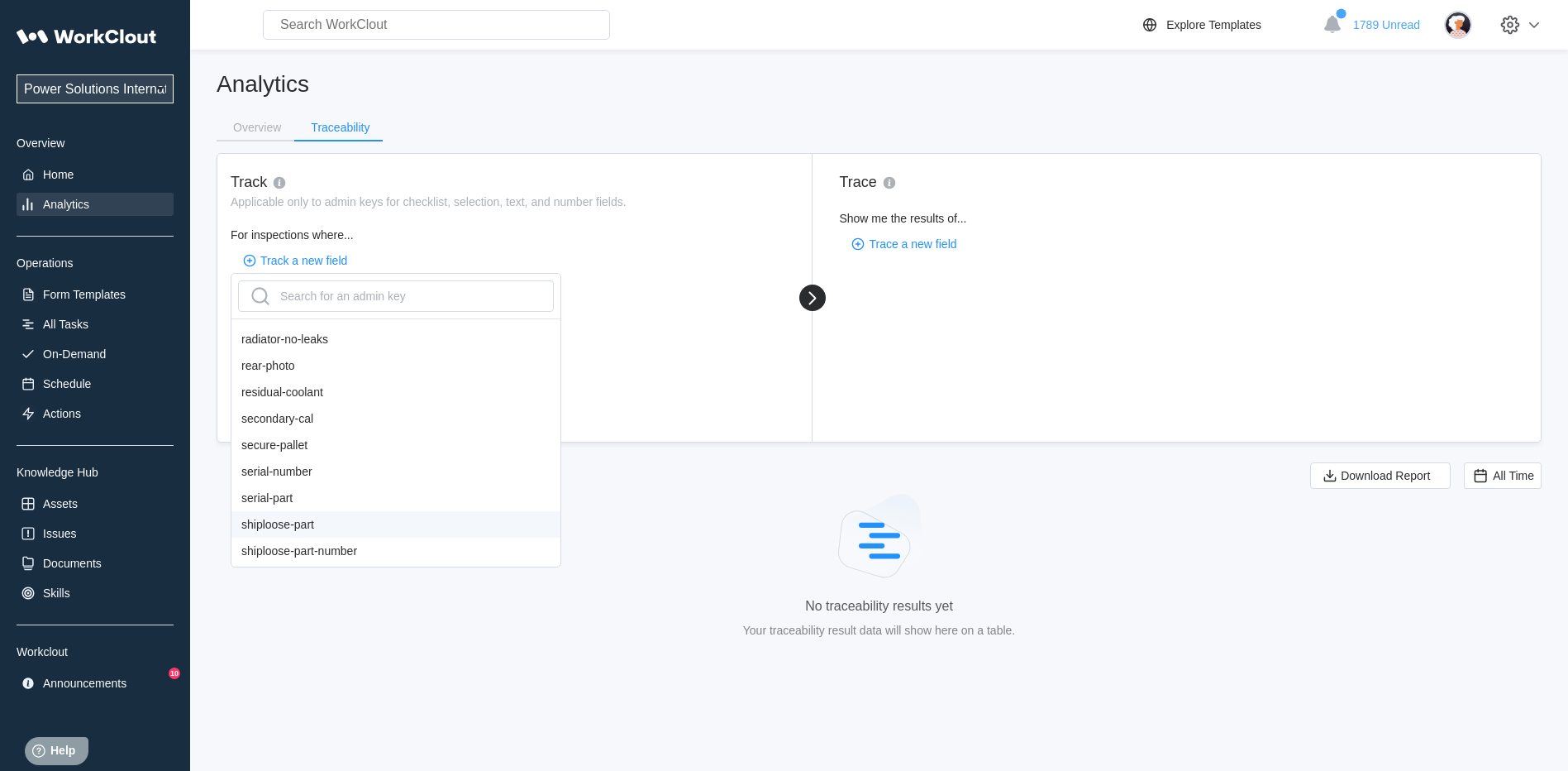
scroll to position [1241, 0]
click at [287, 444] on div "serial-number" at bounding box center [396, 444] width 329 height 26
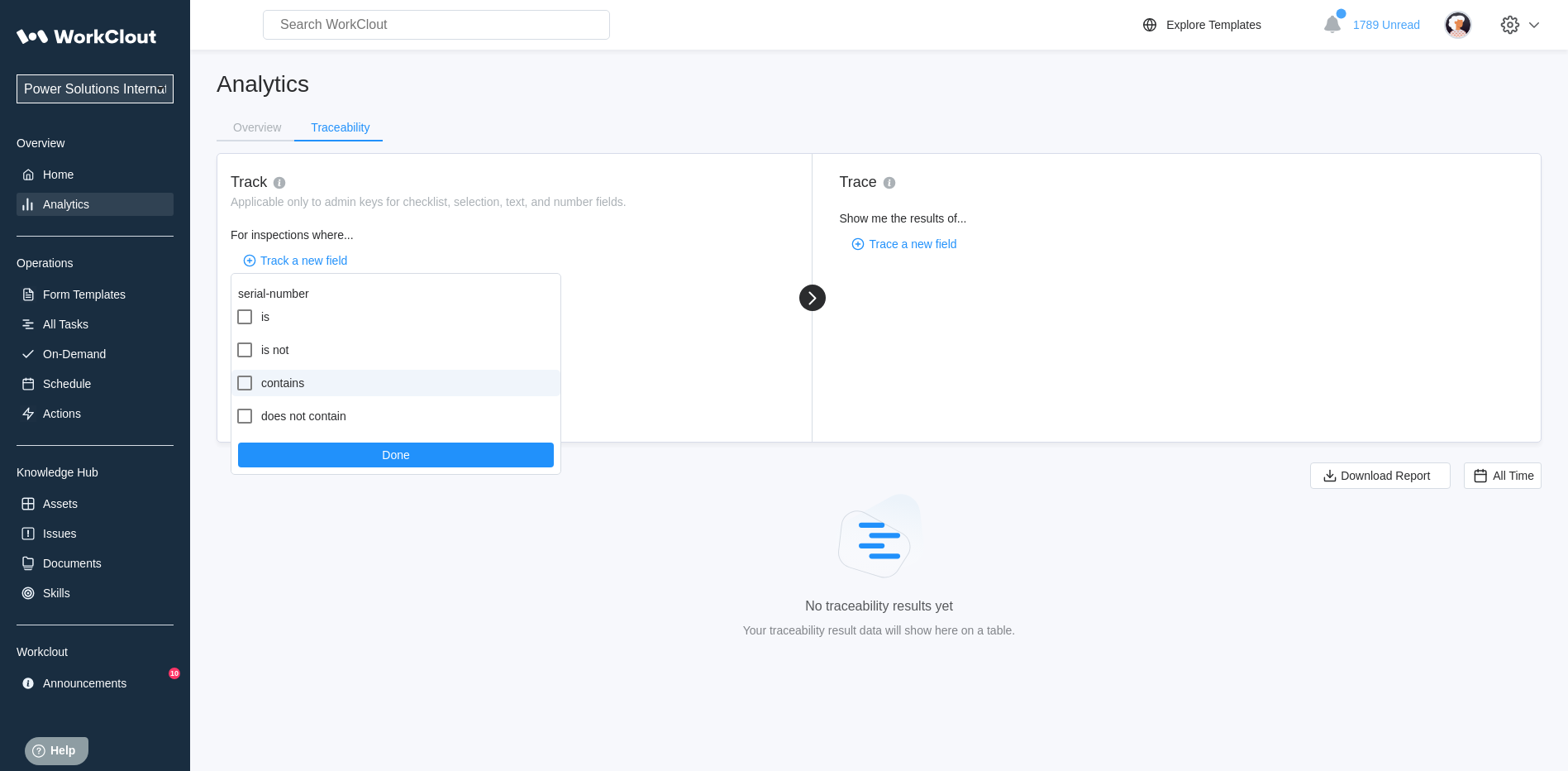
click at [248, 382] on icon at bounding box center [244, 383] width 20 height 20
click at [235, 374] on input "contains" at bounding box center [234, 373] width 1 height 1
checkbox input "true"
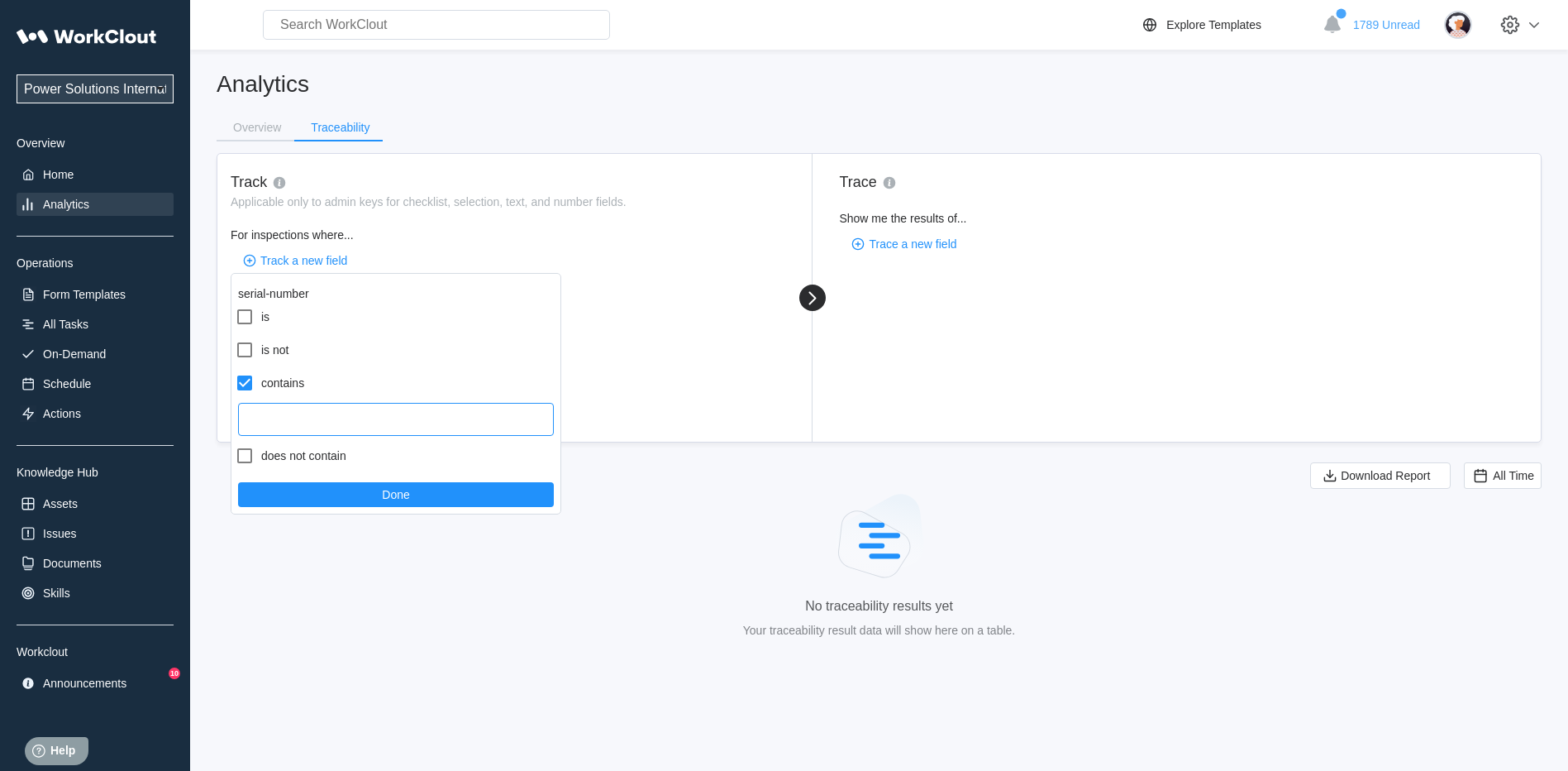
click at [266, 418] on input "text" at bounding box center [395, 418] width 316 height 33
type input "20c0041317"
click at [321, 504] on button "Done" at bounding box center [395, 494] width 316 height 24
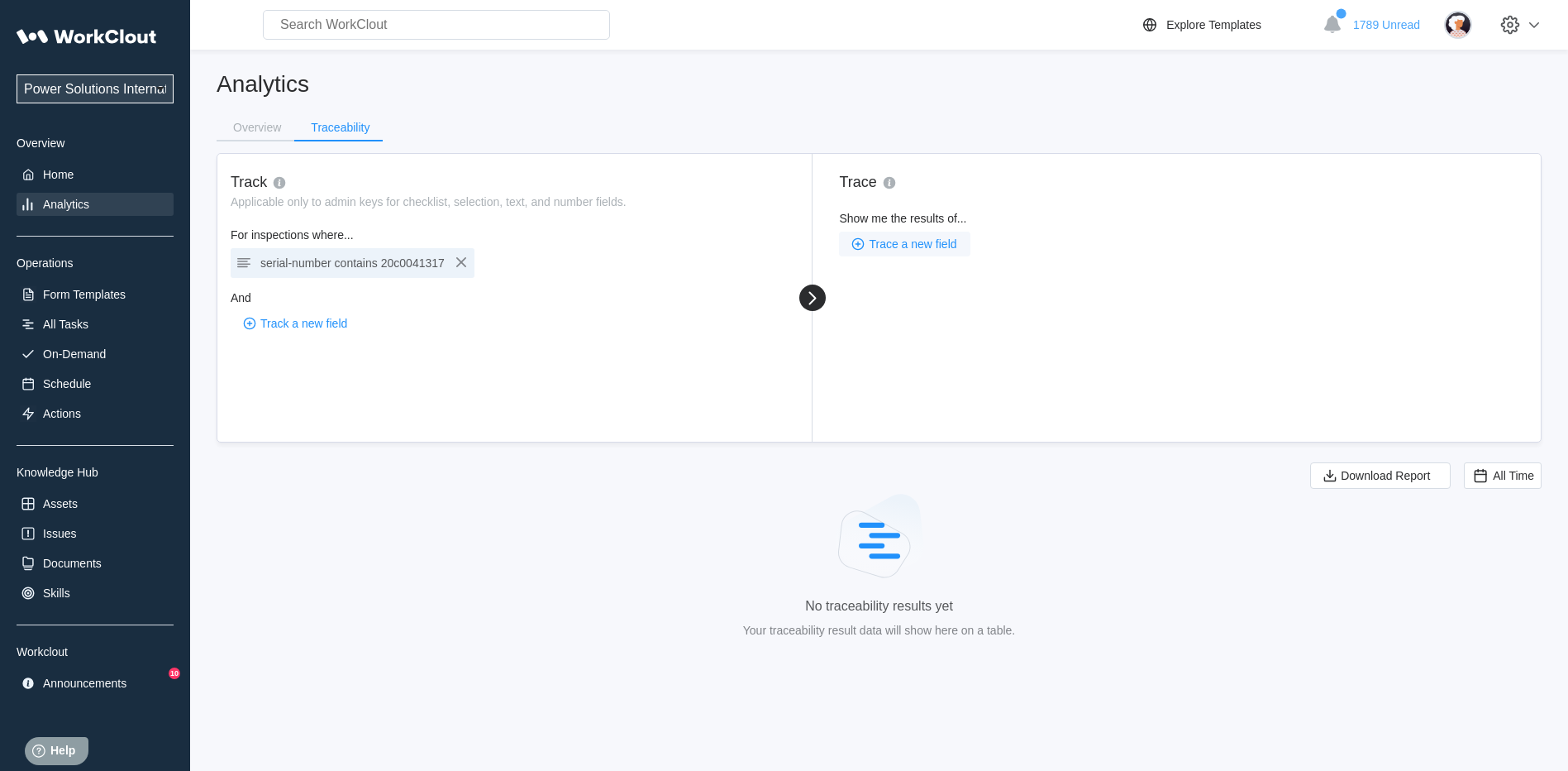
click at [907, 251] on button "Trace a new field" at bounding box center [904, 244] width 131 height 24
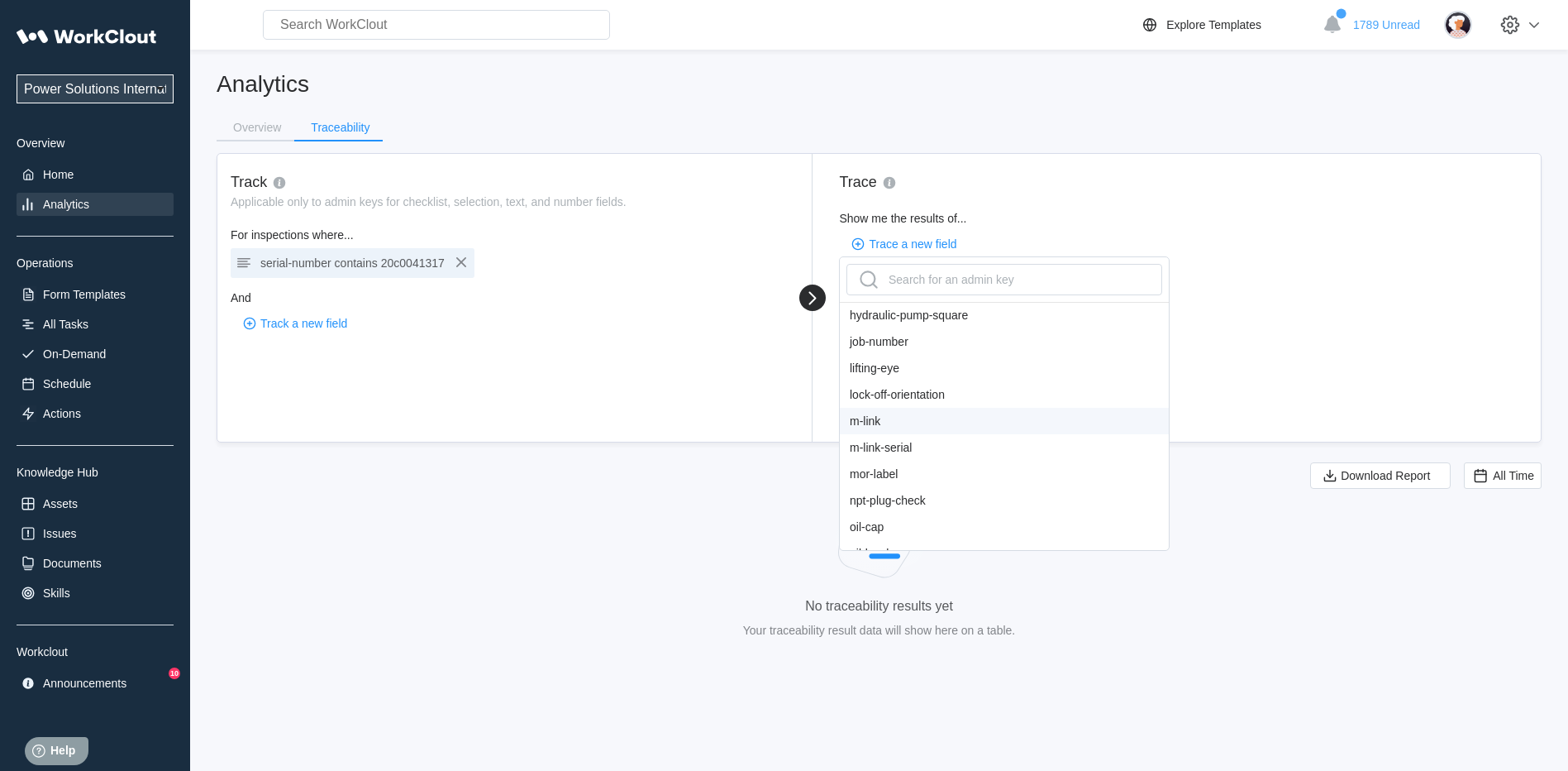
scroll to position [661, 0]
click at [882, 426] on div "job-number" at bounding box center [1004, 423] width 329 height 26
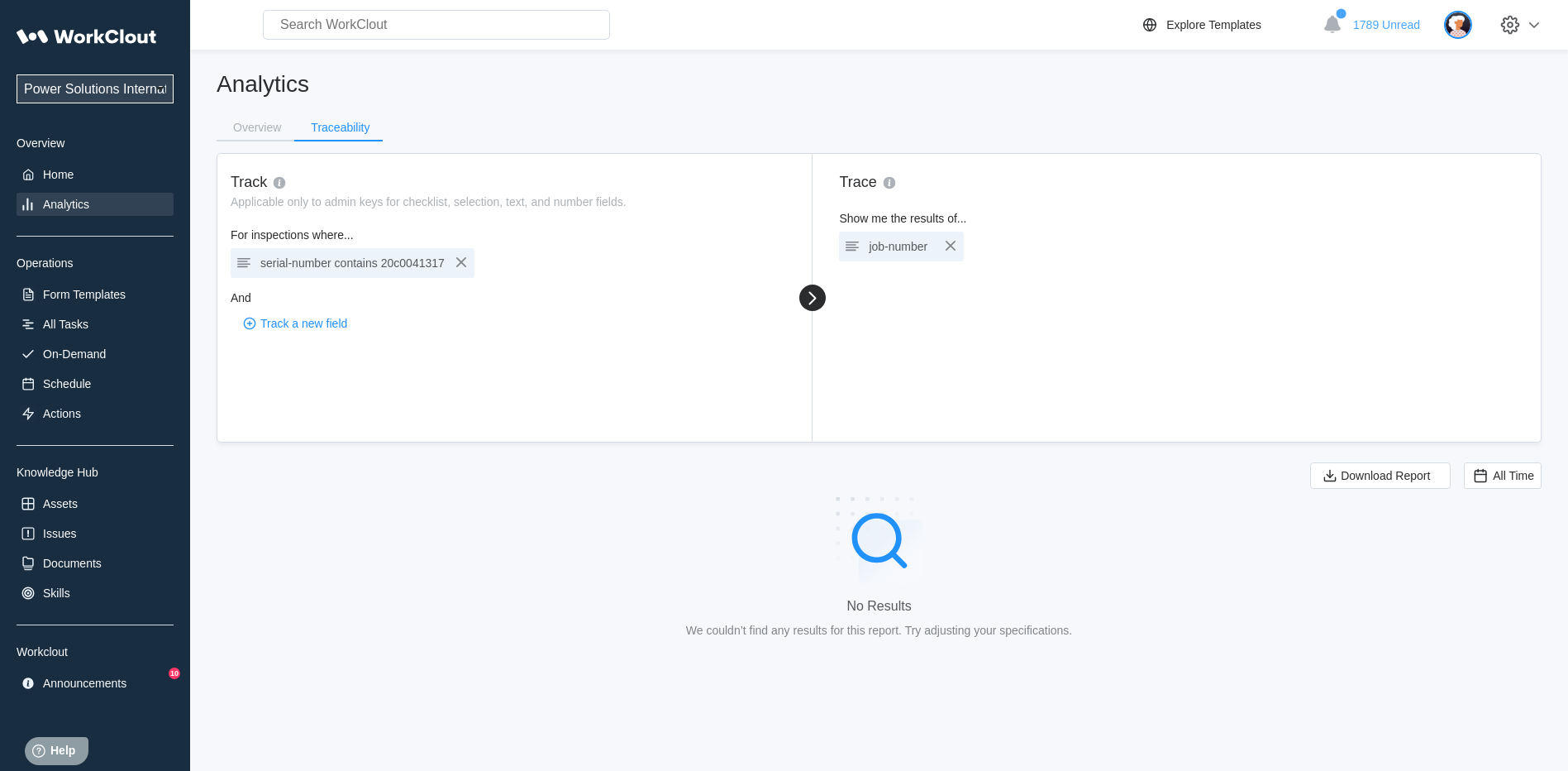
click at [1472, 21] on img at bounding box center [1458, 24] width 28 height 28
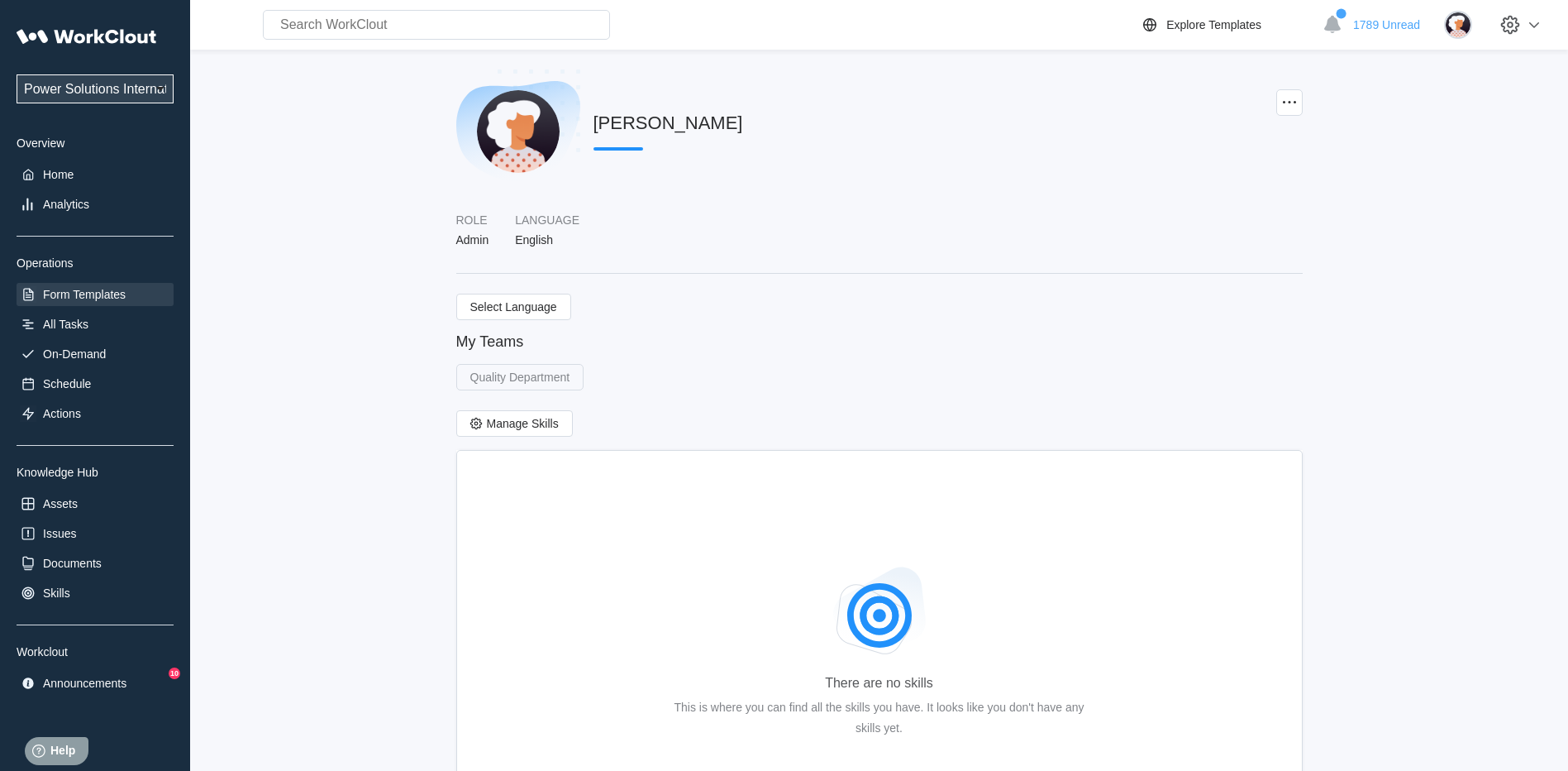
click at [82, 288] on div "Form Templates" at bounding box center [84, 294] width 83 height 13
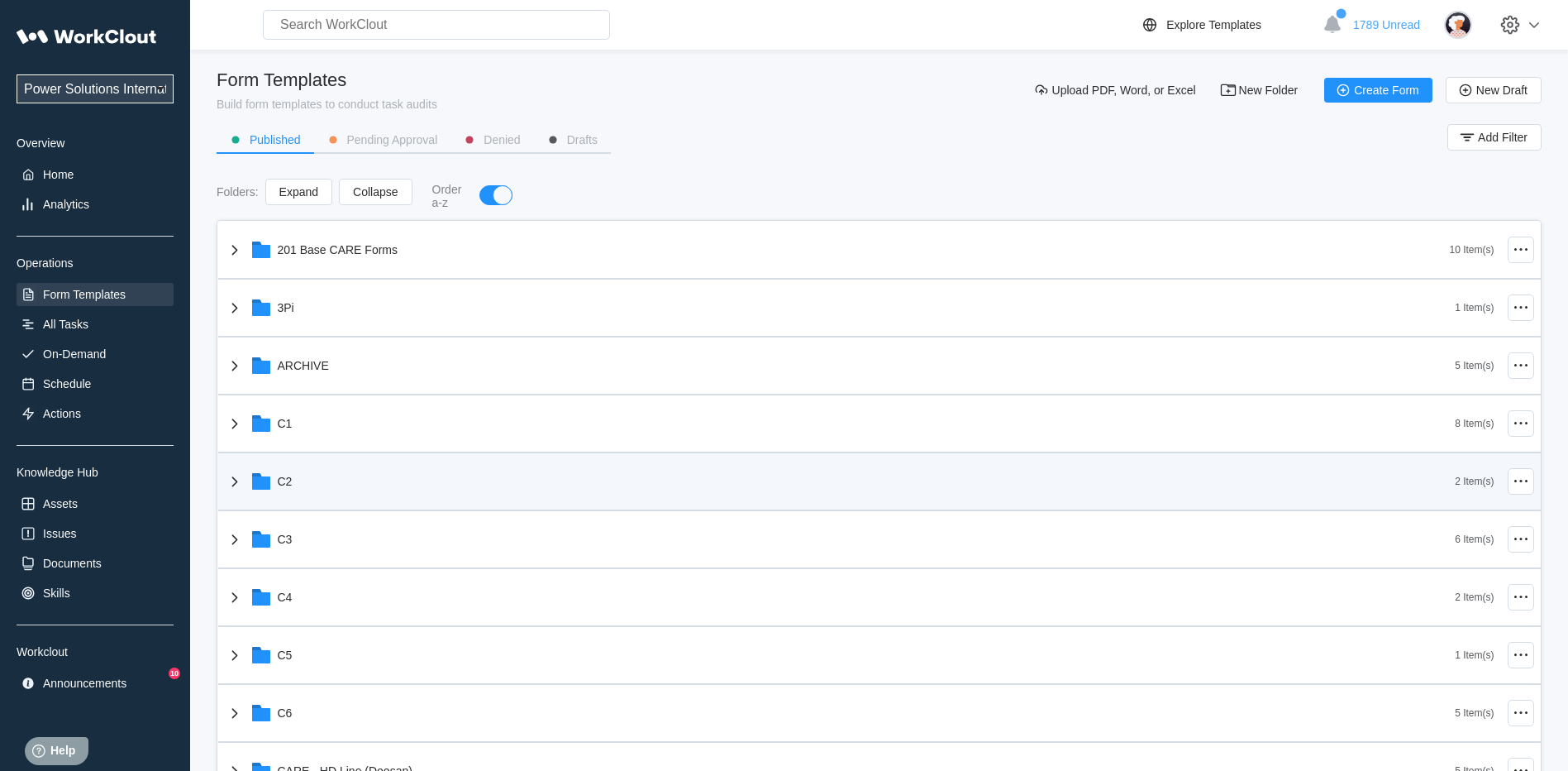
scroll to position [83, 0]
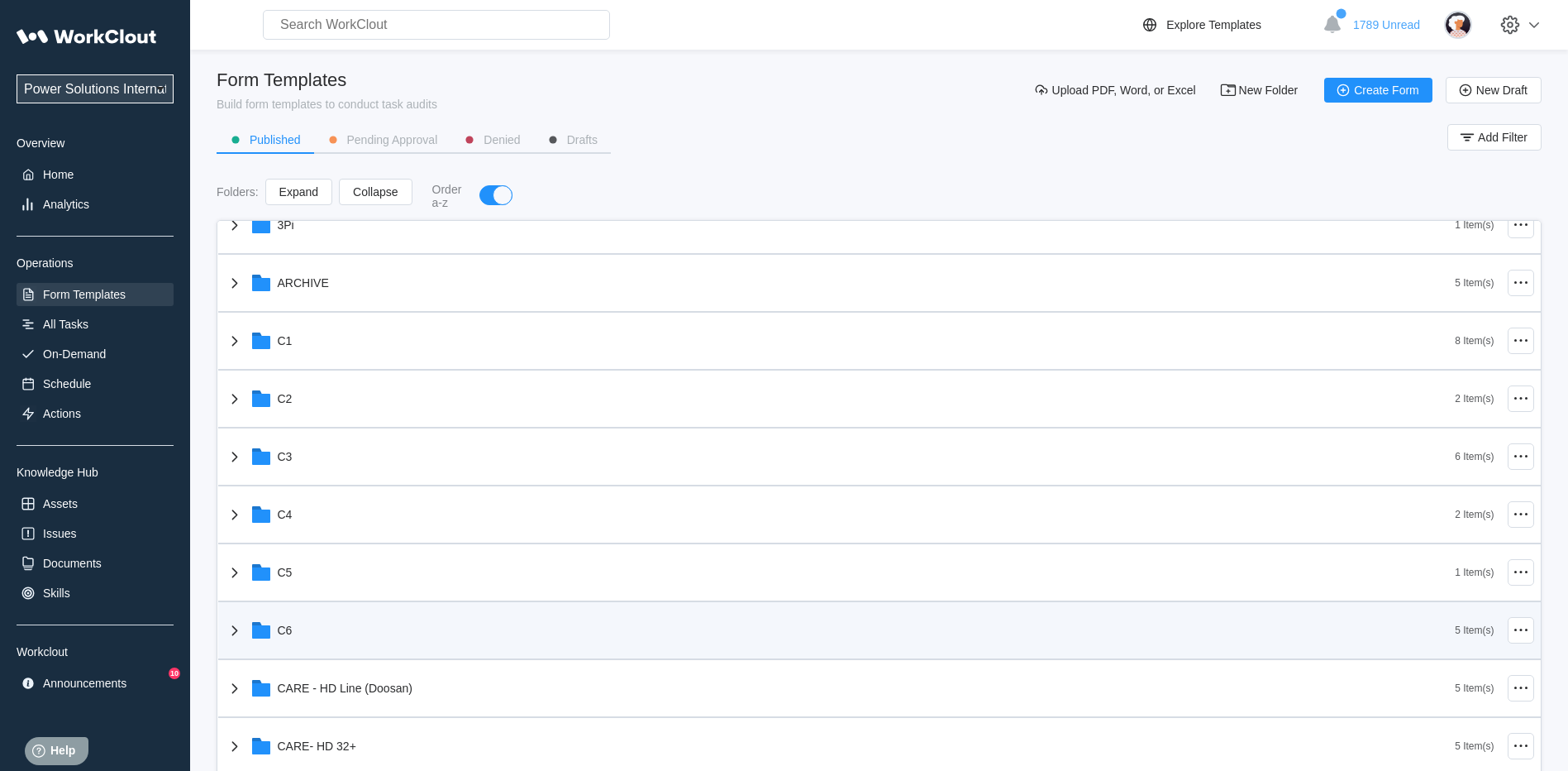
click at [333, 631] on div "C6" at bounding box center [840, 630] width 1231 height 43
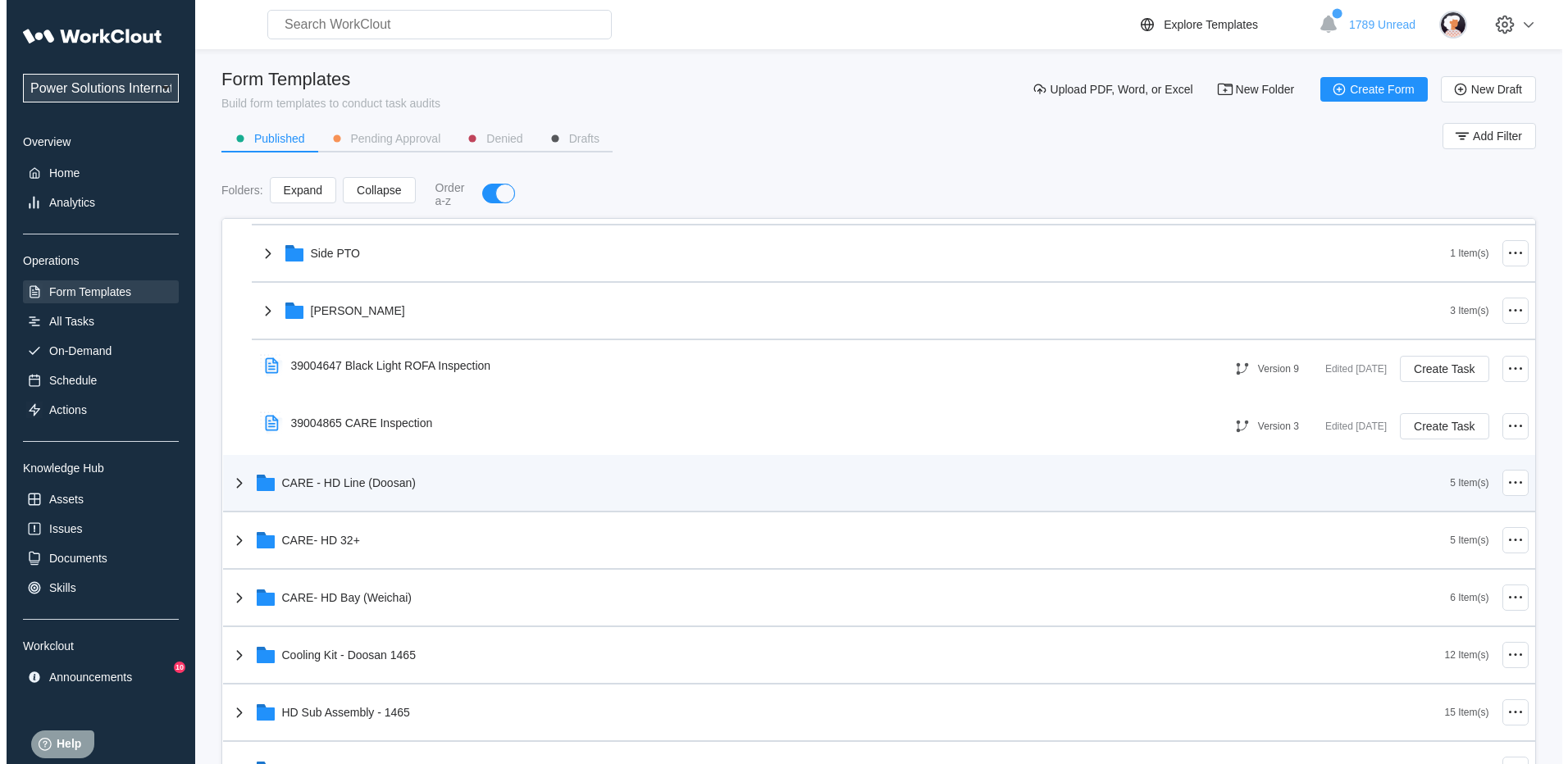
scroll to position [573, 0]
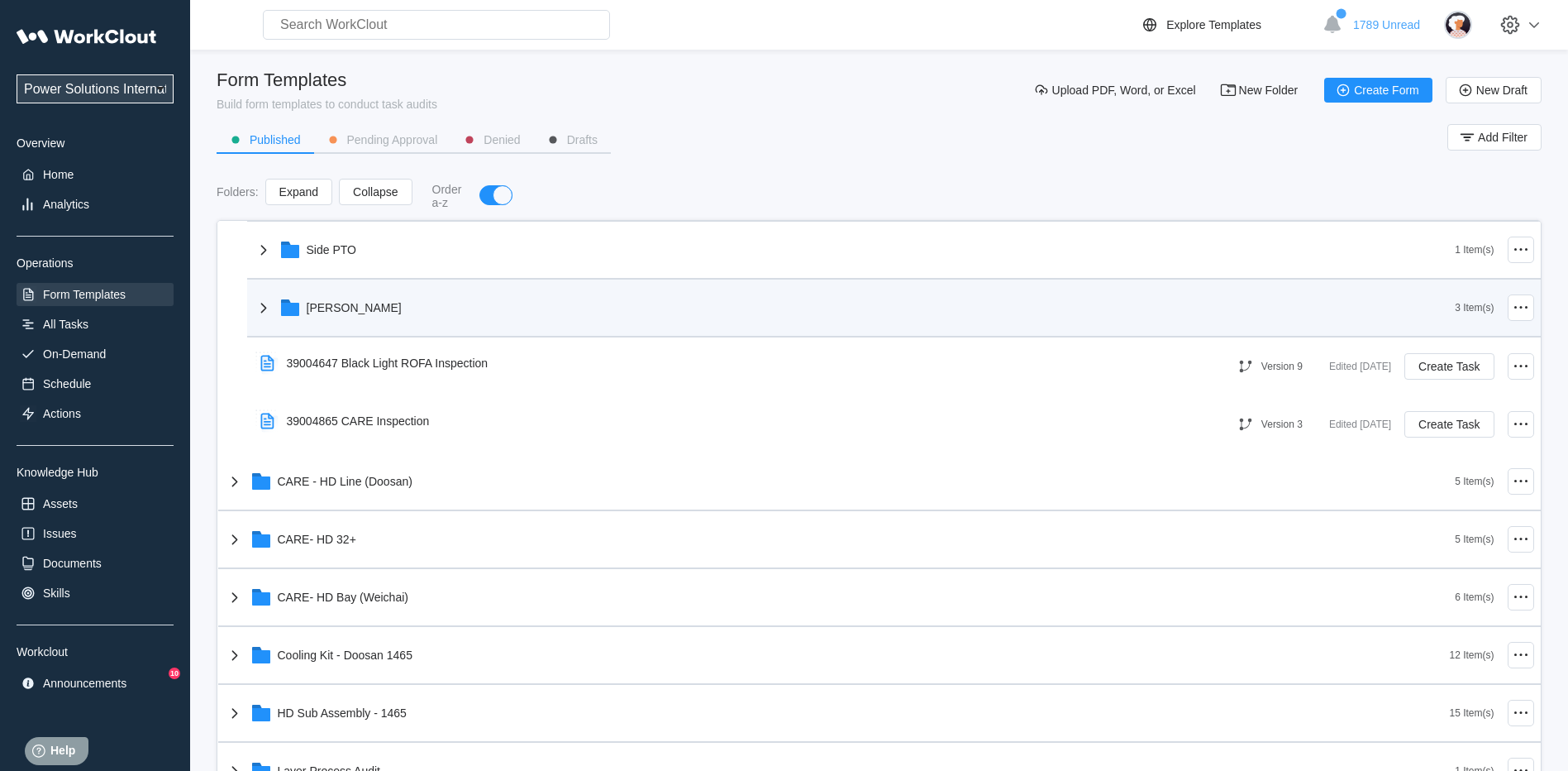
click at [314, 310] on div "[PERSON_NAME]" at bounding box center [354, 308] width 95 height 13
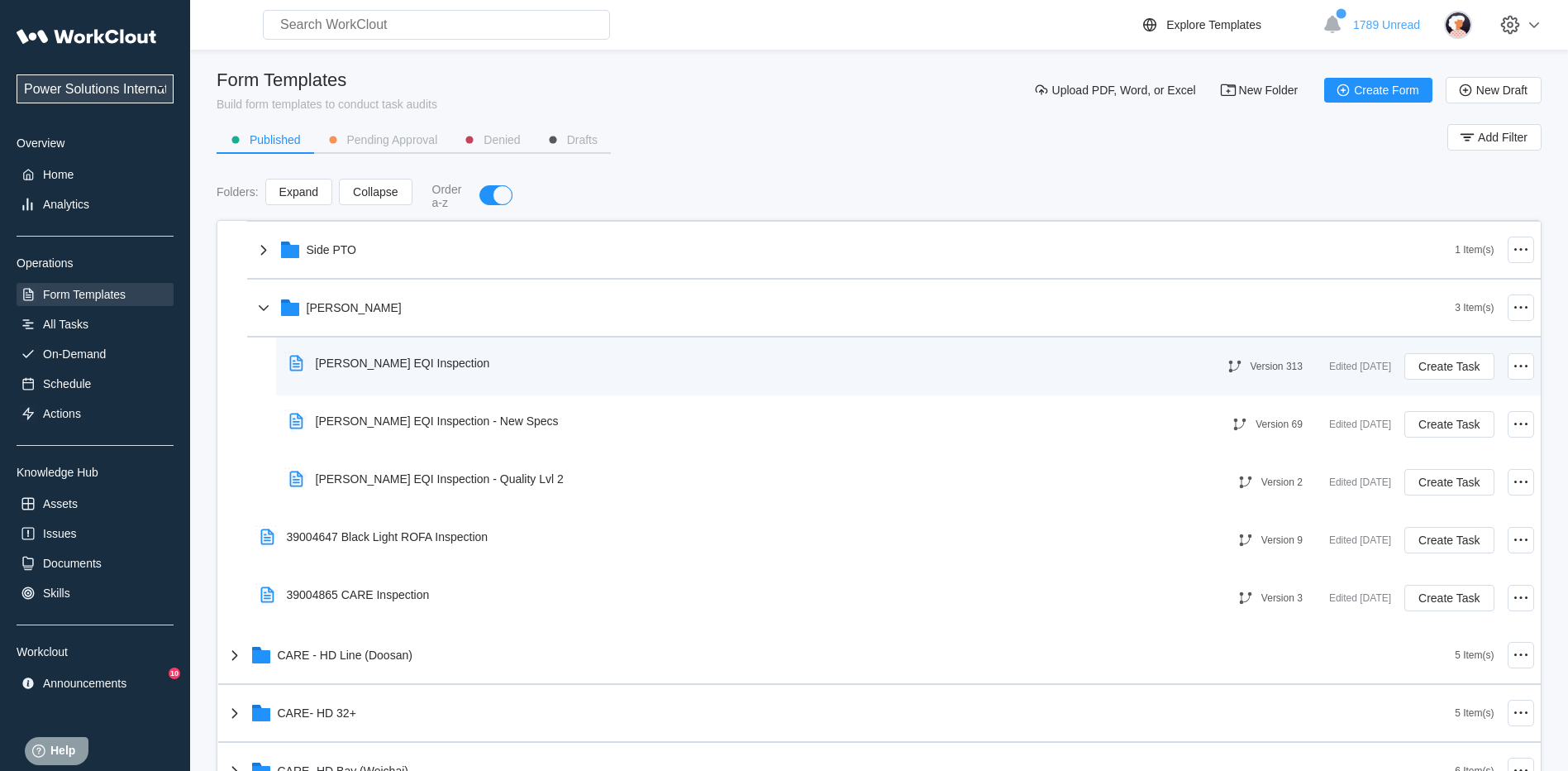
click at [408, 365] on div "[PERSON_NAME] EQI Inspection" at bounding box center [403, 364] width 175 height 13
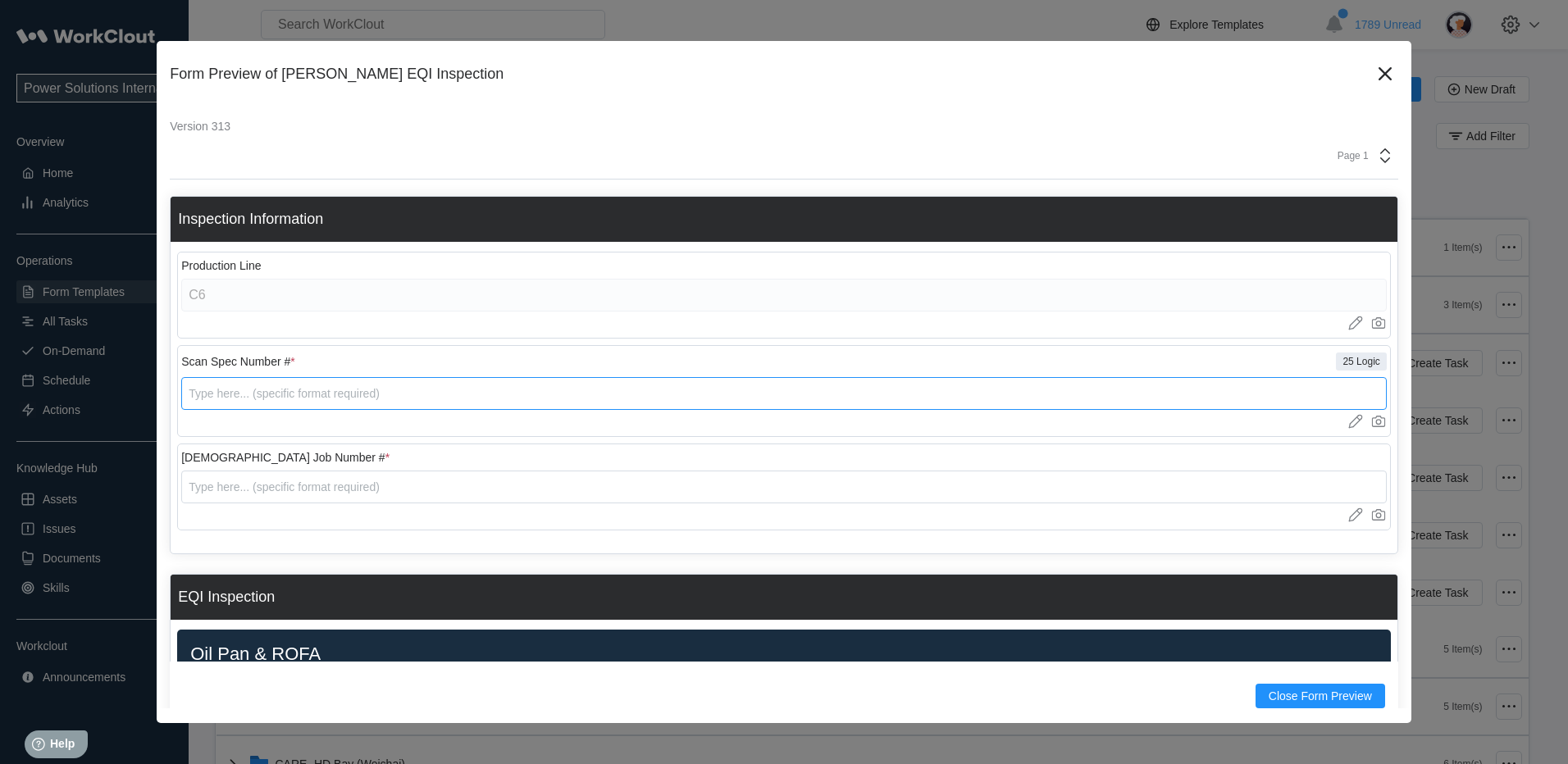
click at [314, 405] on input "text" at bounding box center [784, 393] width 1205 height 33
type input "39005190"
click at [275, 480] on input "text" at bounding box center [784, 486] width 1205 height 33
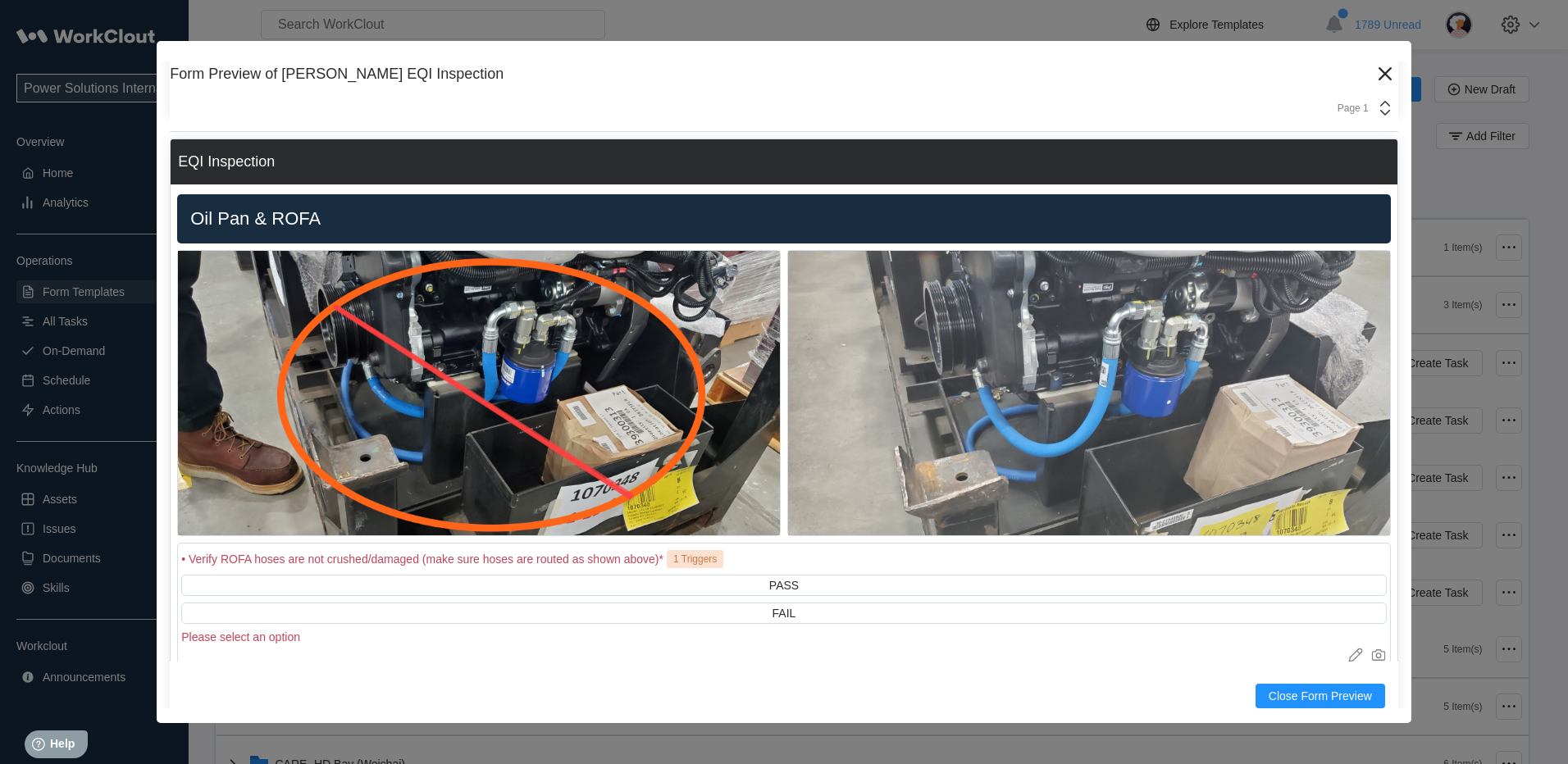
scroll to position [492, 0]
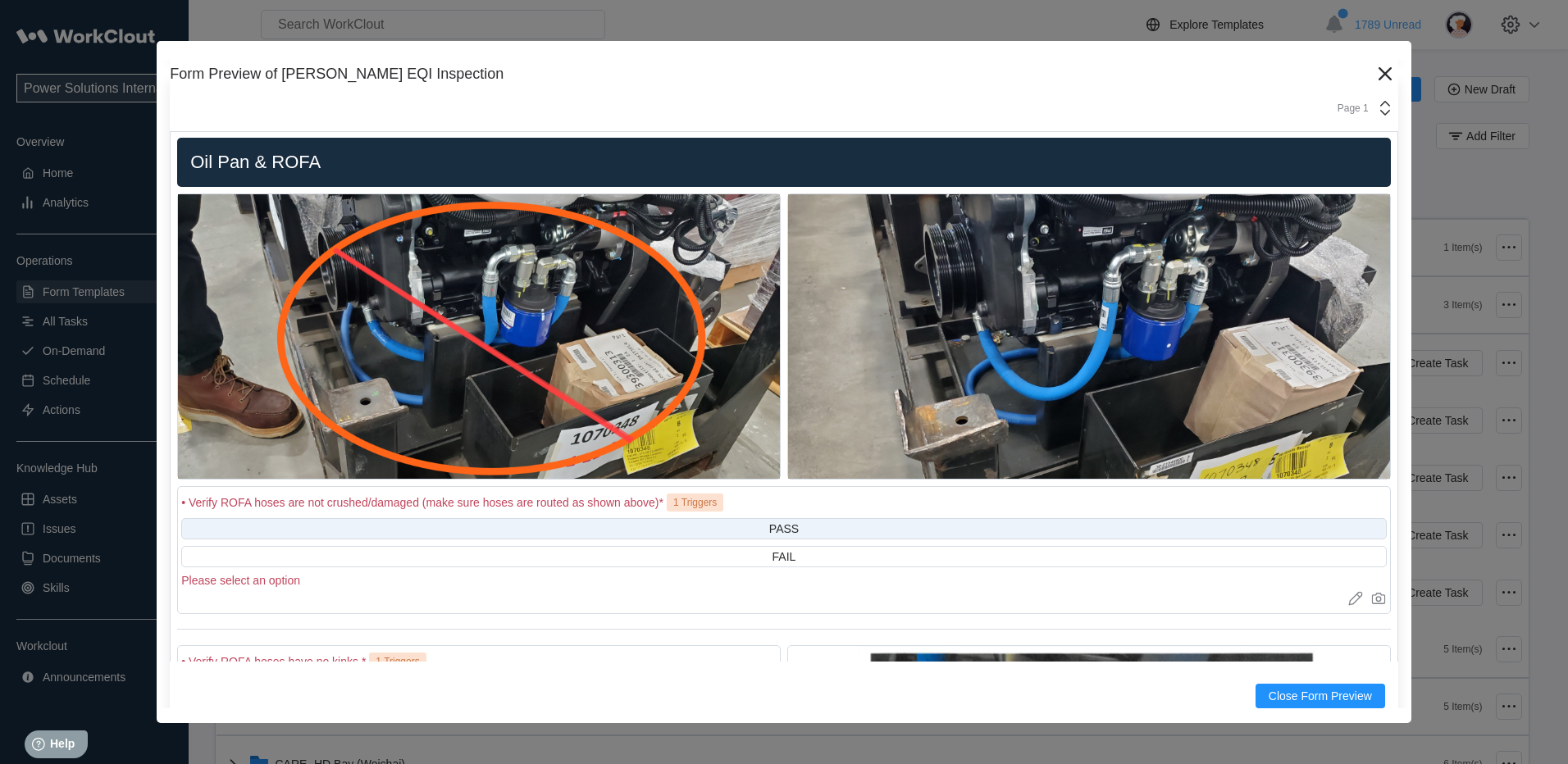
type input "1234567"
click at [760, 524] on div "PASS" at bounding box center [784, 528] width 1205 height 21
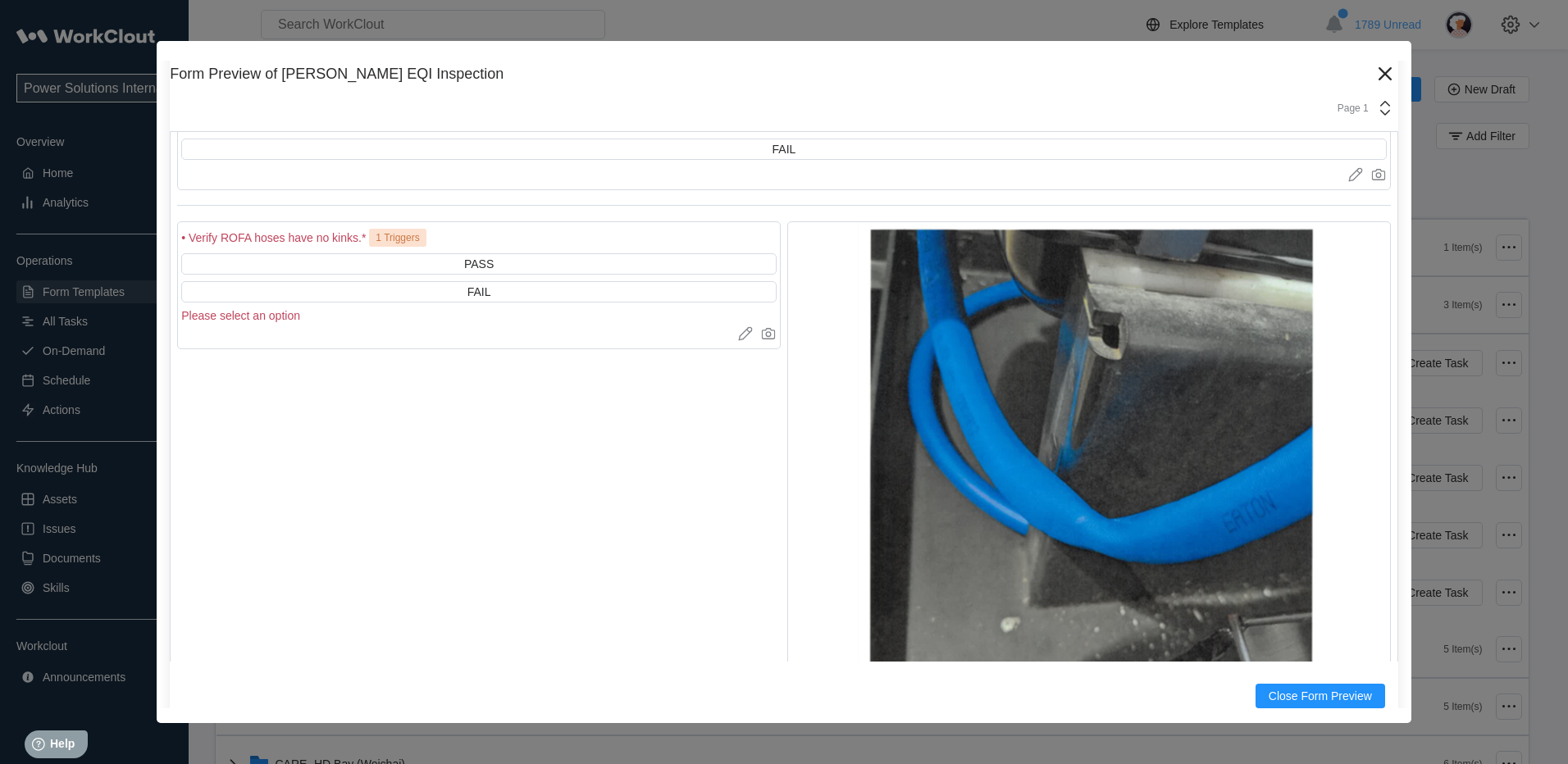
scroll to position [902, 0]
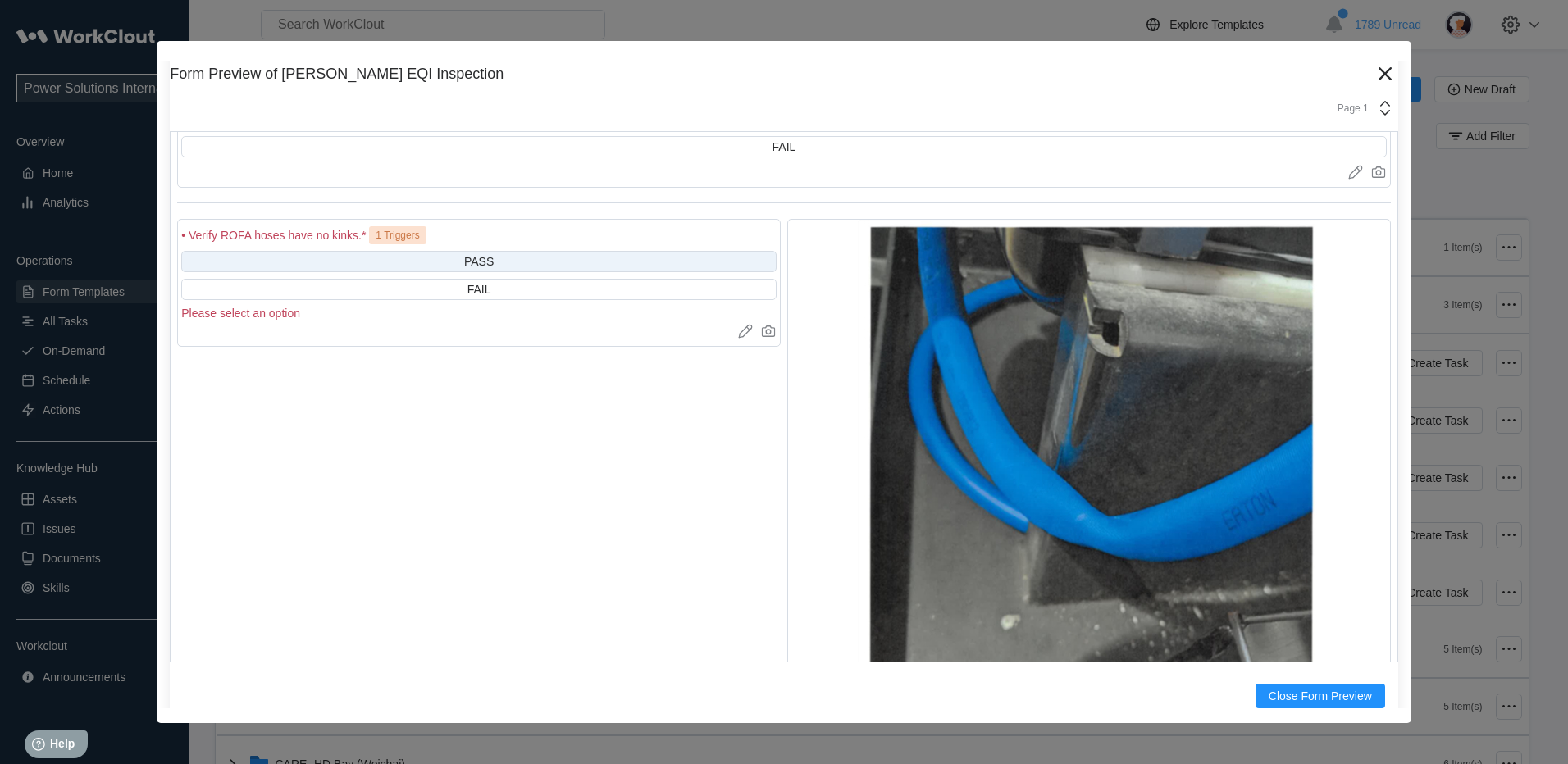
click at [484, 255] on div "PASS" at bounding box center [478, 262] width 29 height 13
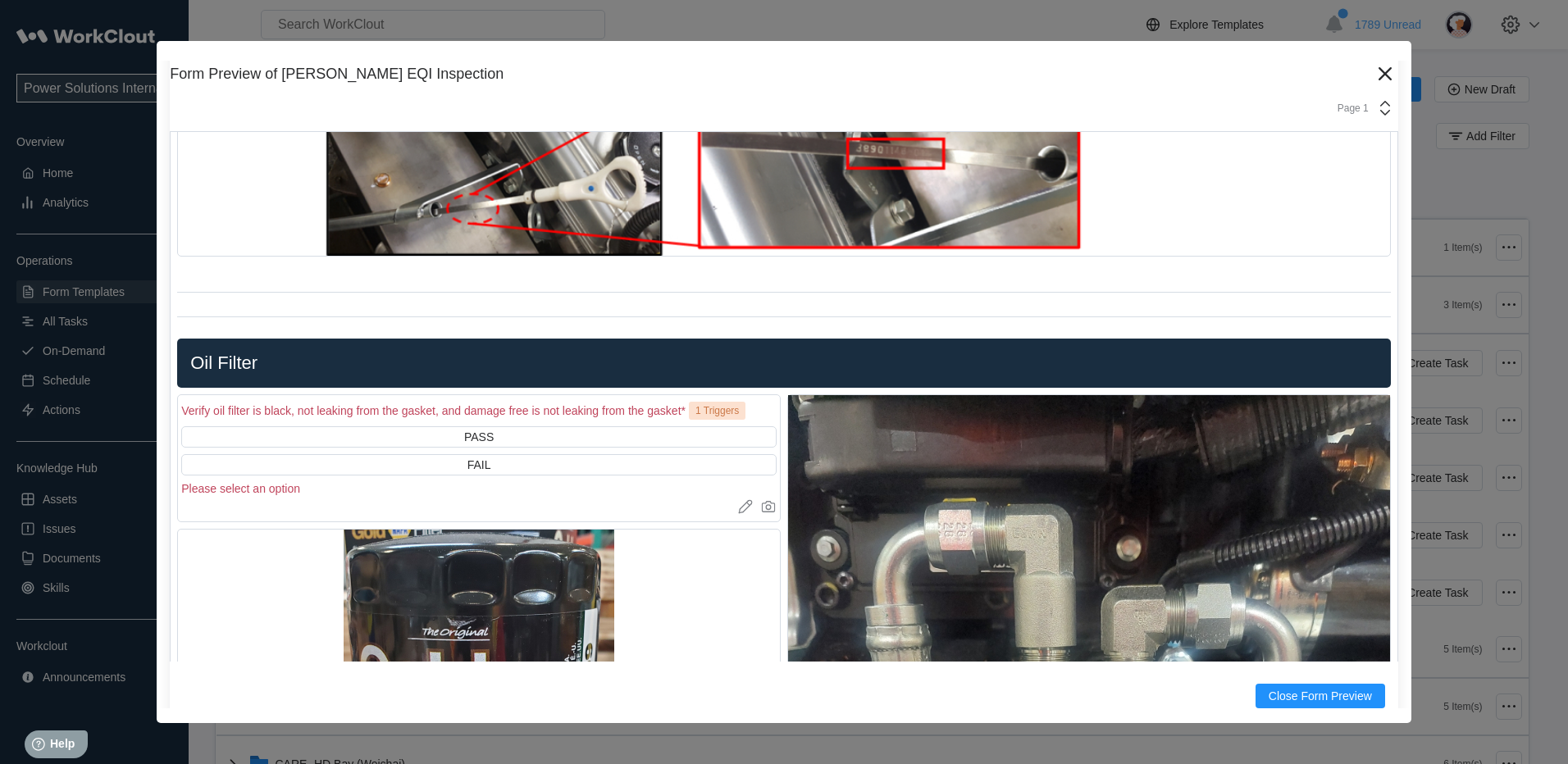
scroll to position [1967, 0]
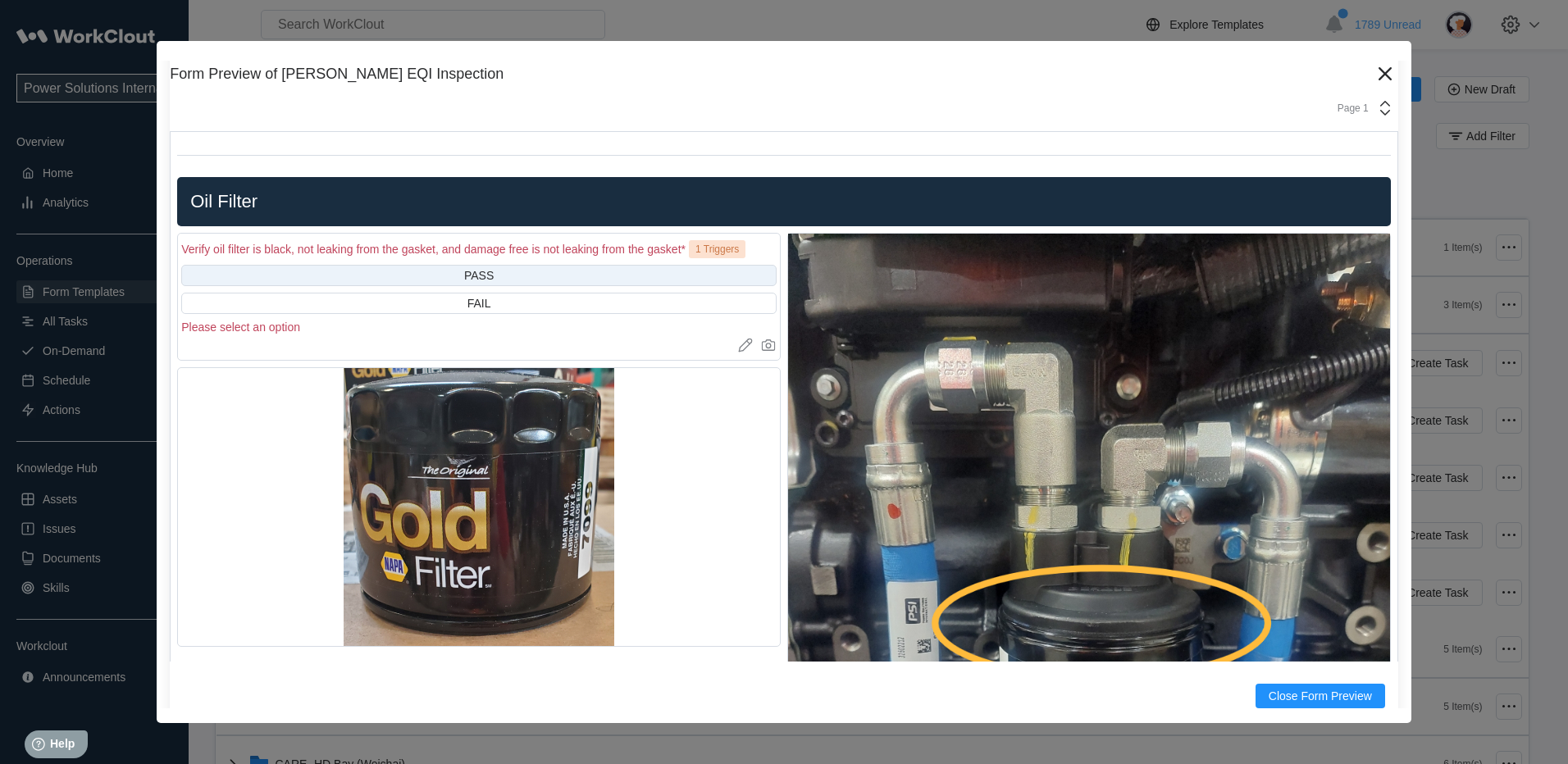
click at [443, 271] on div "PASS" at bounding box center [479, 275] width 595 height 21
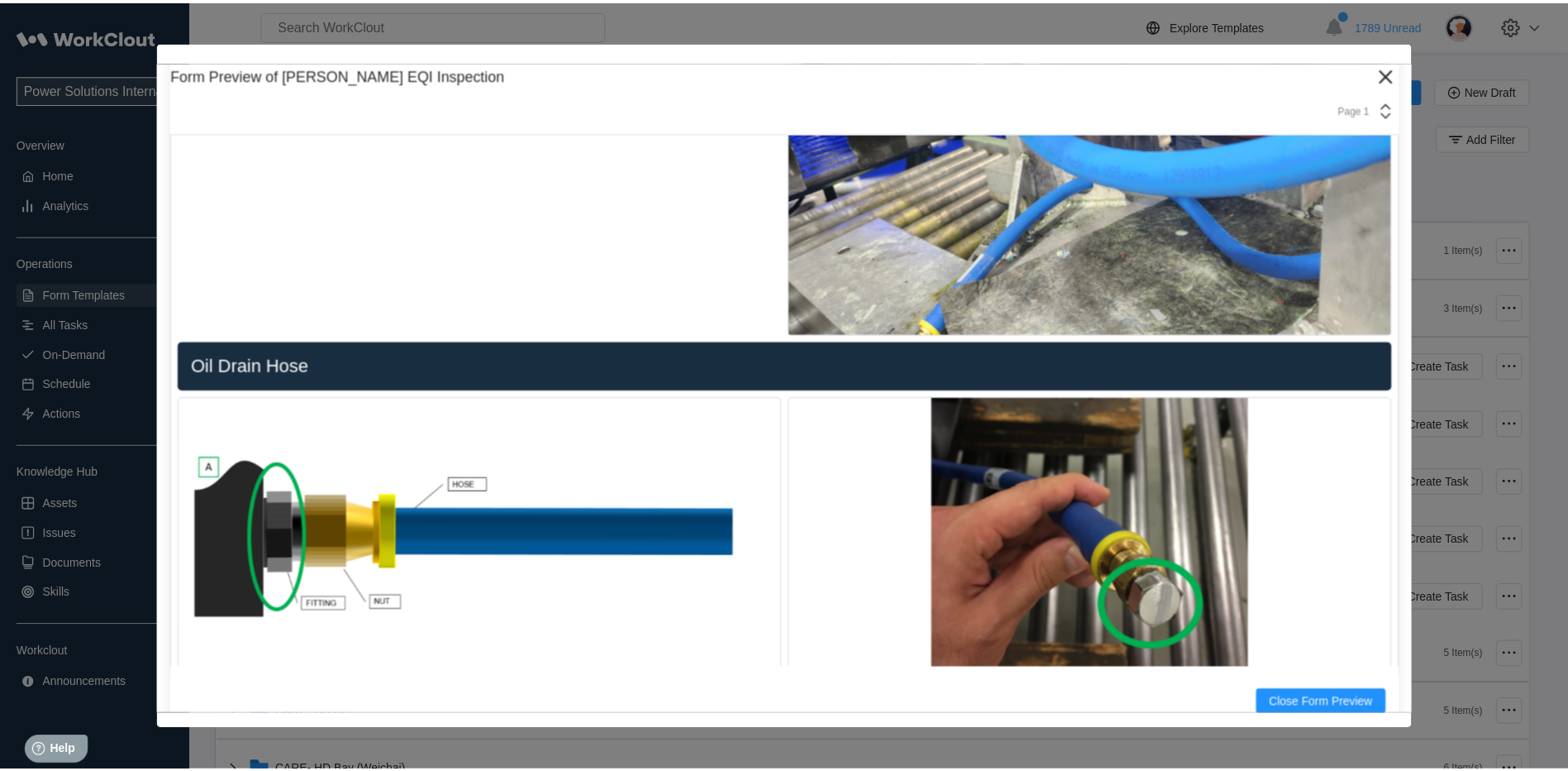
scroll to position [5293, 0]
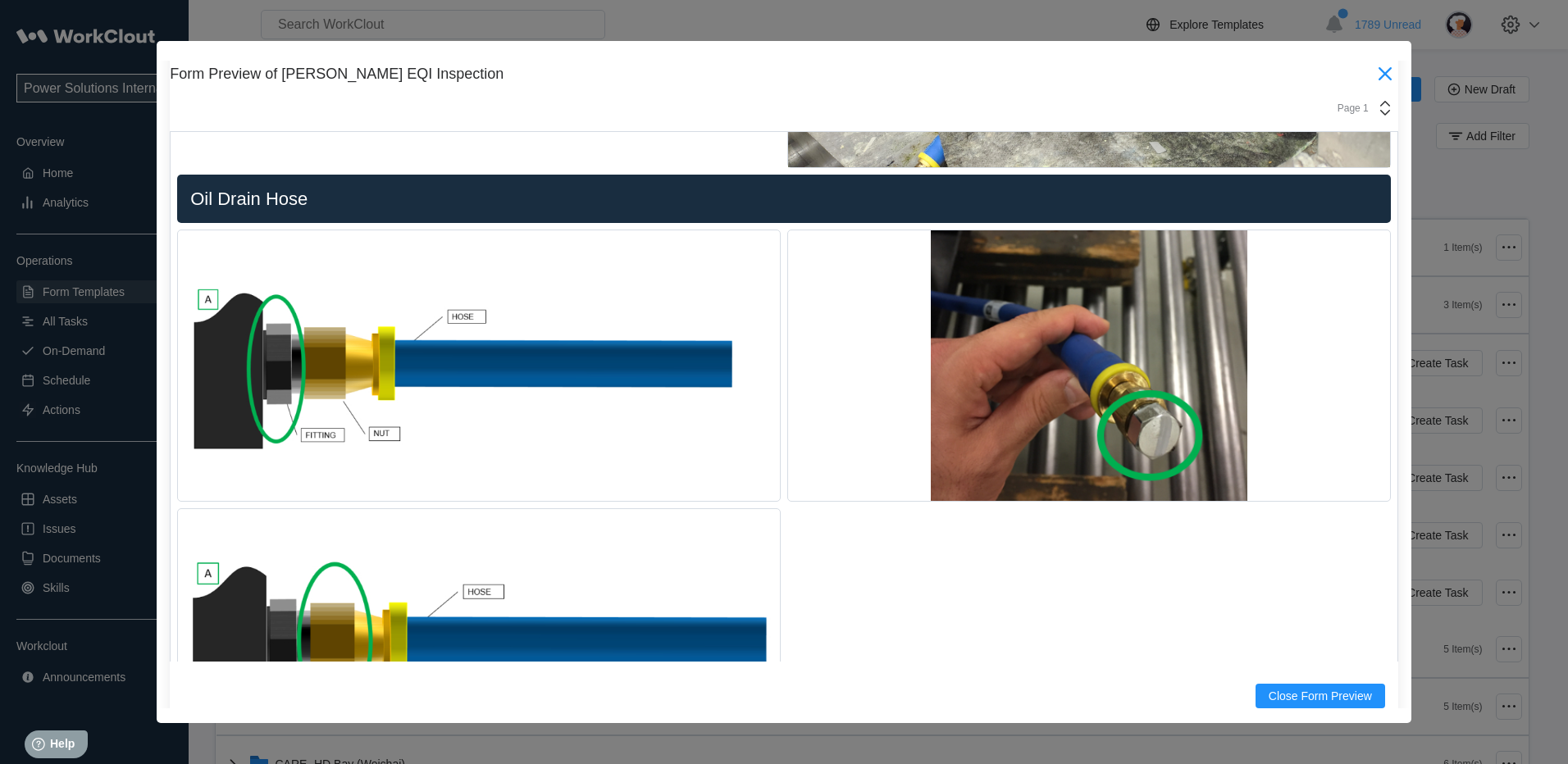
click at [1371, 64] on icon at bounding box center [1384, 74] width 26 height 26
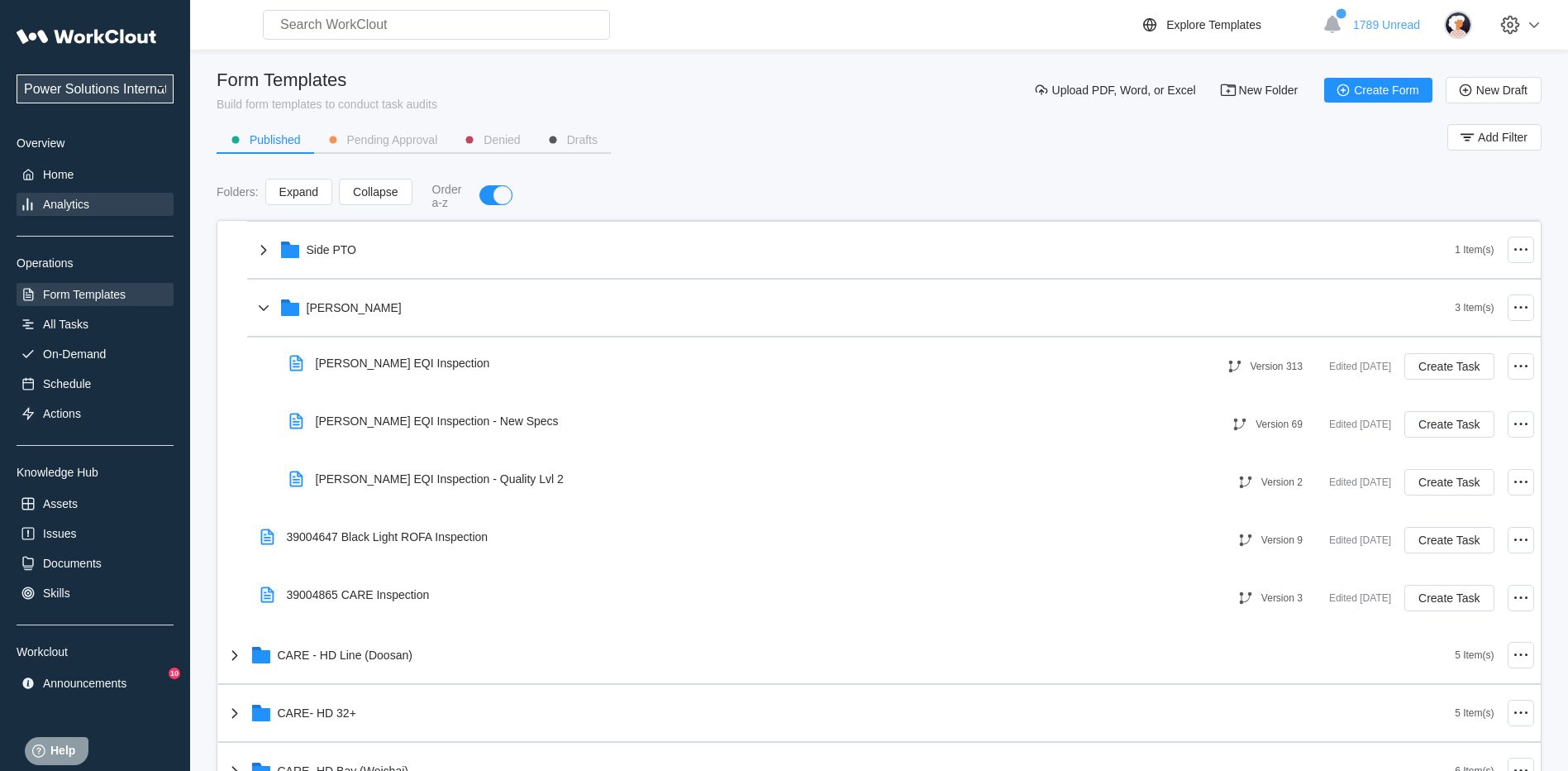
click at [38, 206] on div "Analytics" at bounding box center [95, 203] width 157 height 23
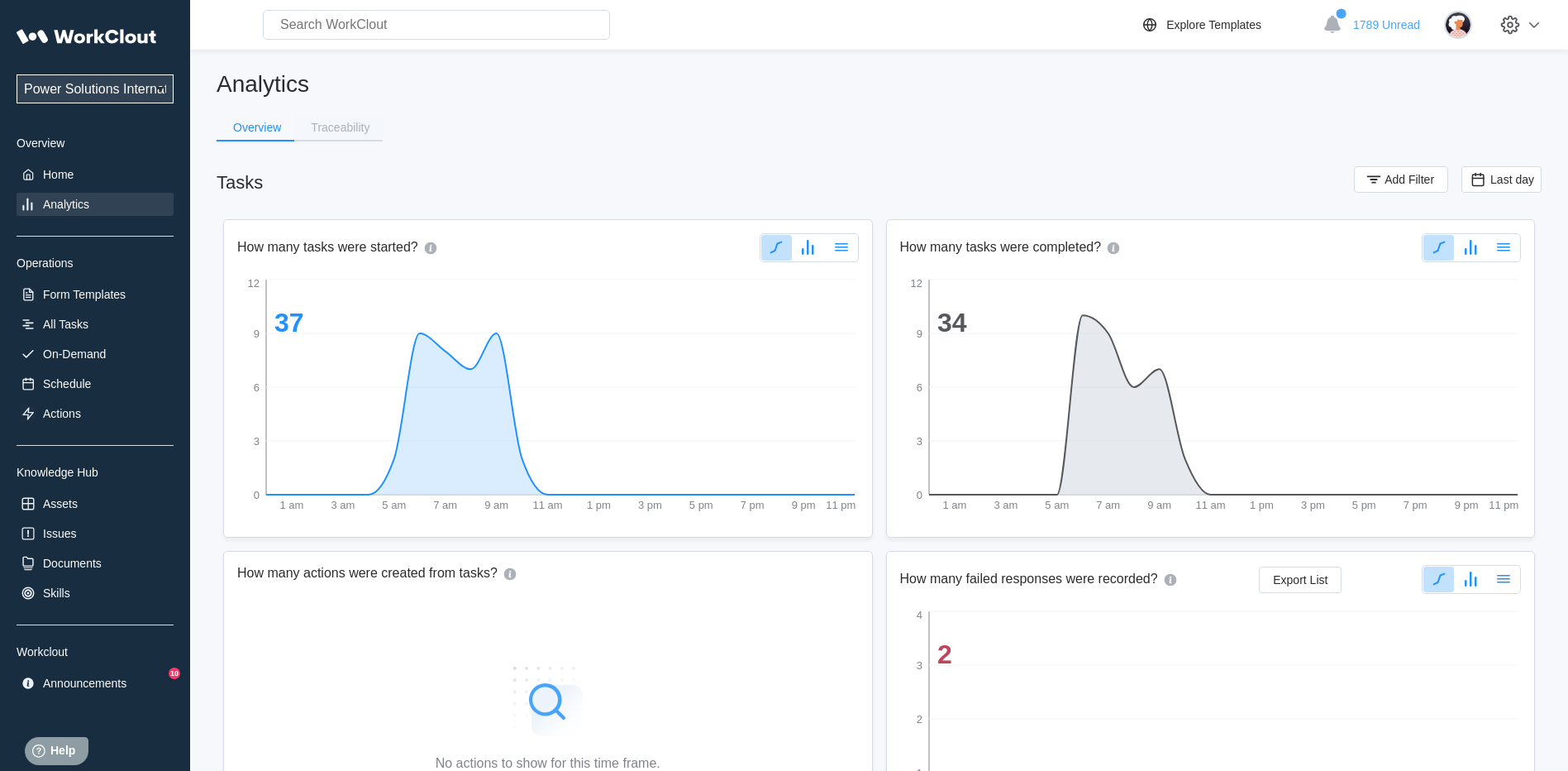
click at [329, 117] on button "Traceability" at bounding box center [338, 127] width 89 height 24
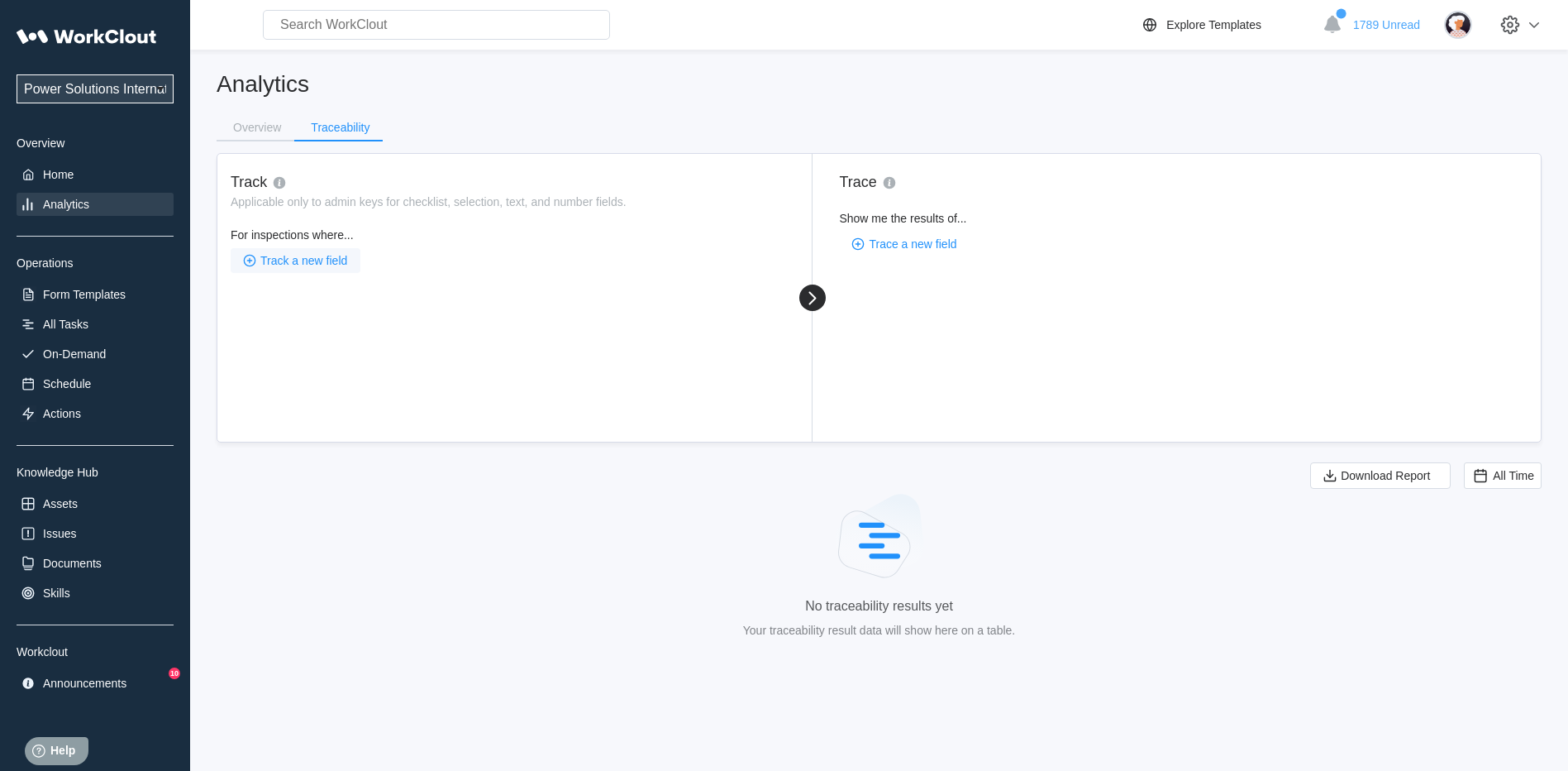
click at [313, 261] on span "Track a new field" at bounding box center [303, 261] width 87 height 12
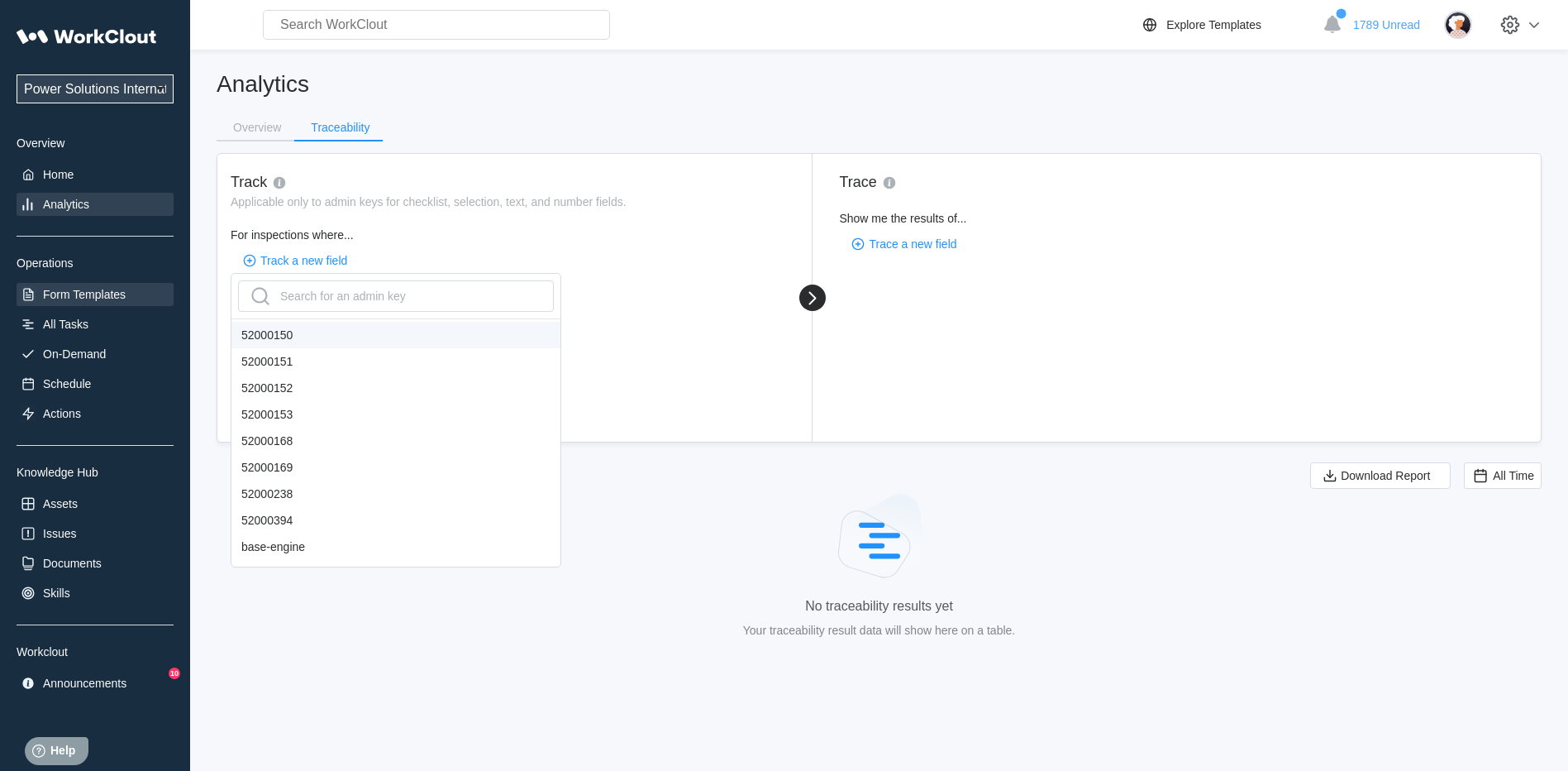
click at [88, 299] on div "Form Templates" at bounding box center [84, 294] width 83 height 13
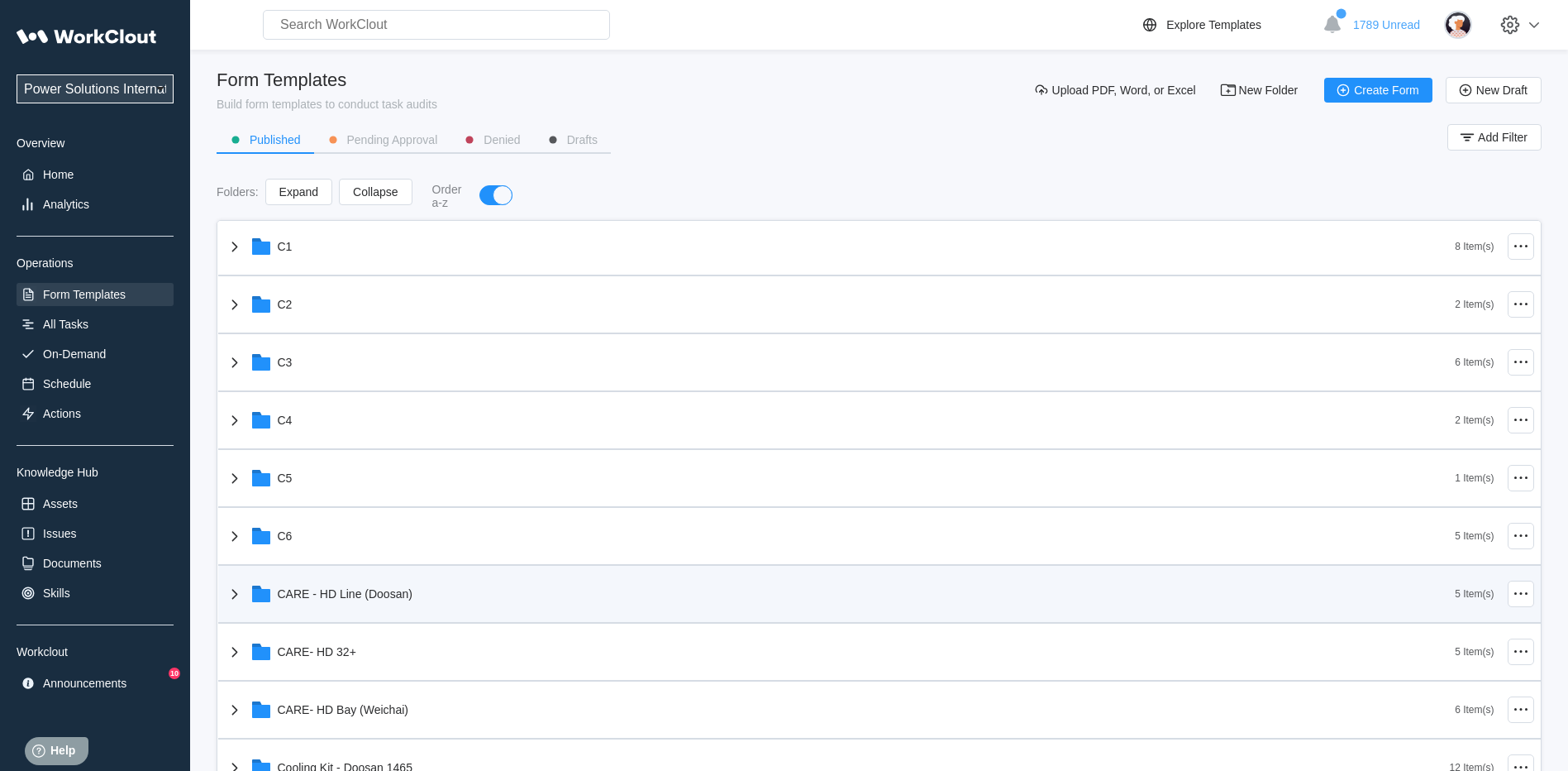
scroll to position [331, 0]
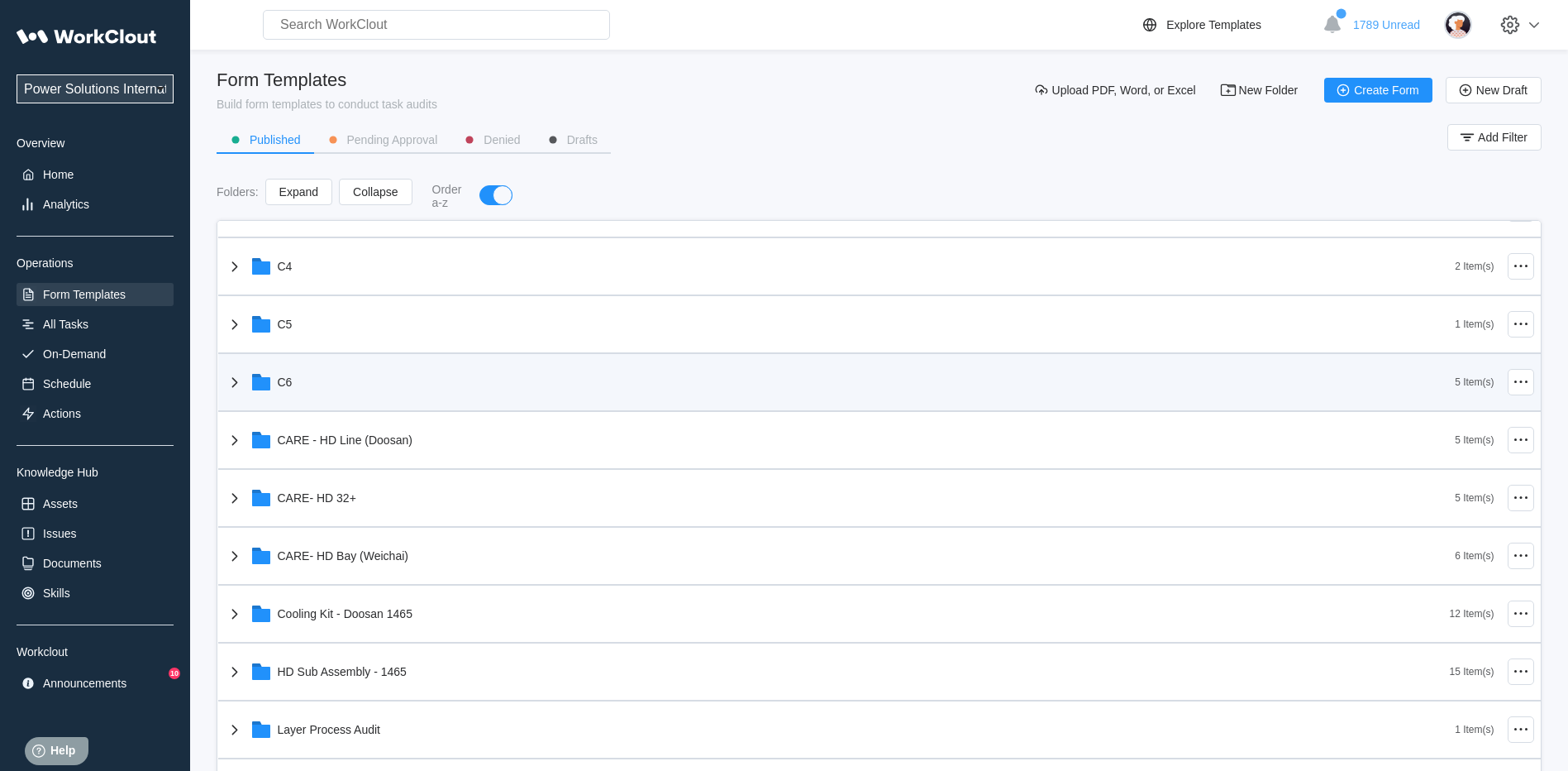
click at [282, 387] on div "C6" at bounding box center [285, 382] width 15 height 13
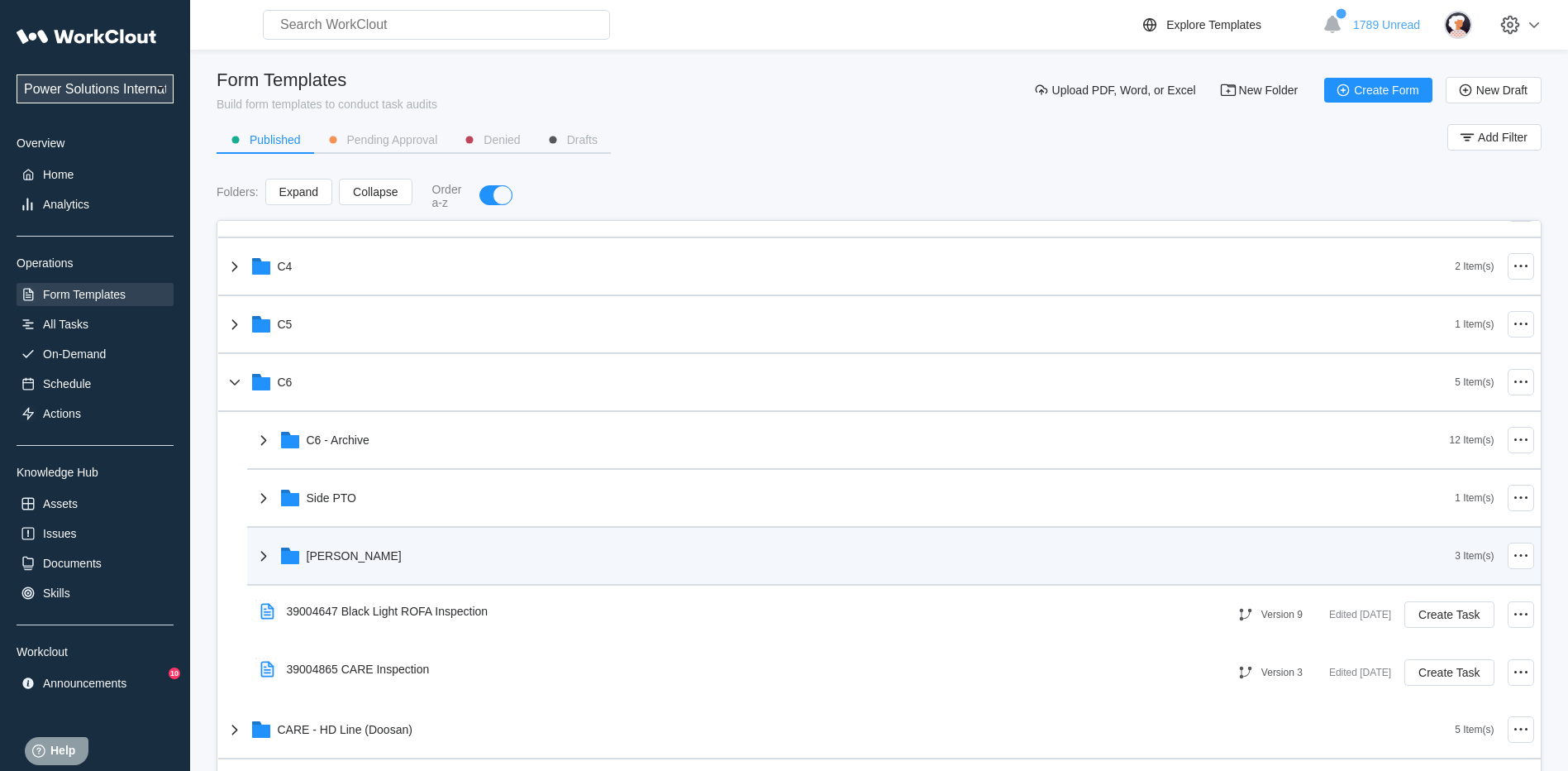
click at [351, 550] on div "[PERSON_NAME]" at bounding box center [855, 555] width 1202 height 43
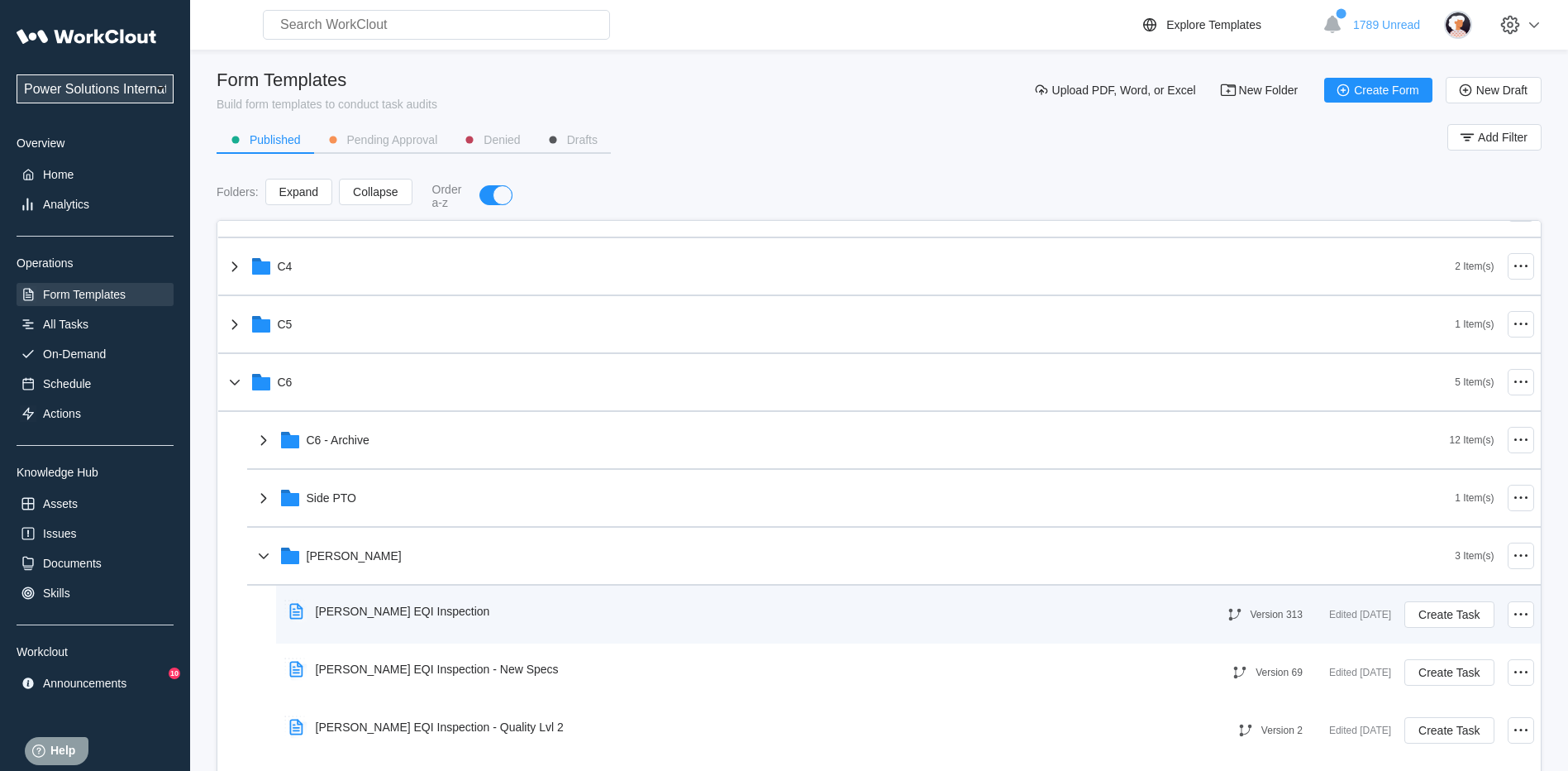
click at [408, 618] on div "[PERSON_NAME] EQI Inspection" at bounding box center [393, 611] width 221 height 38
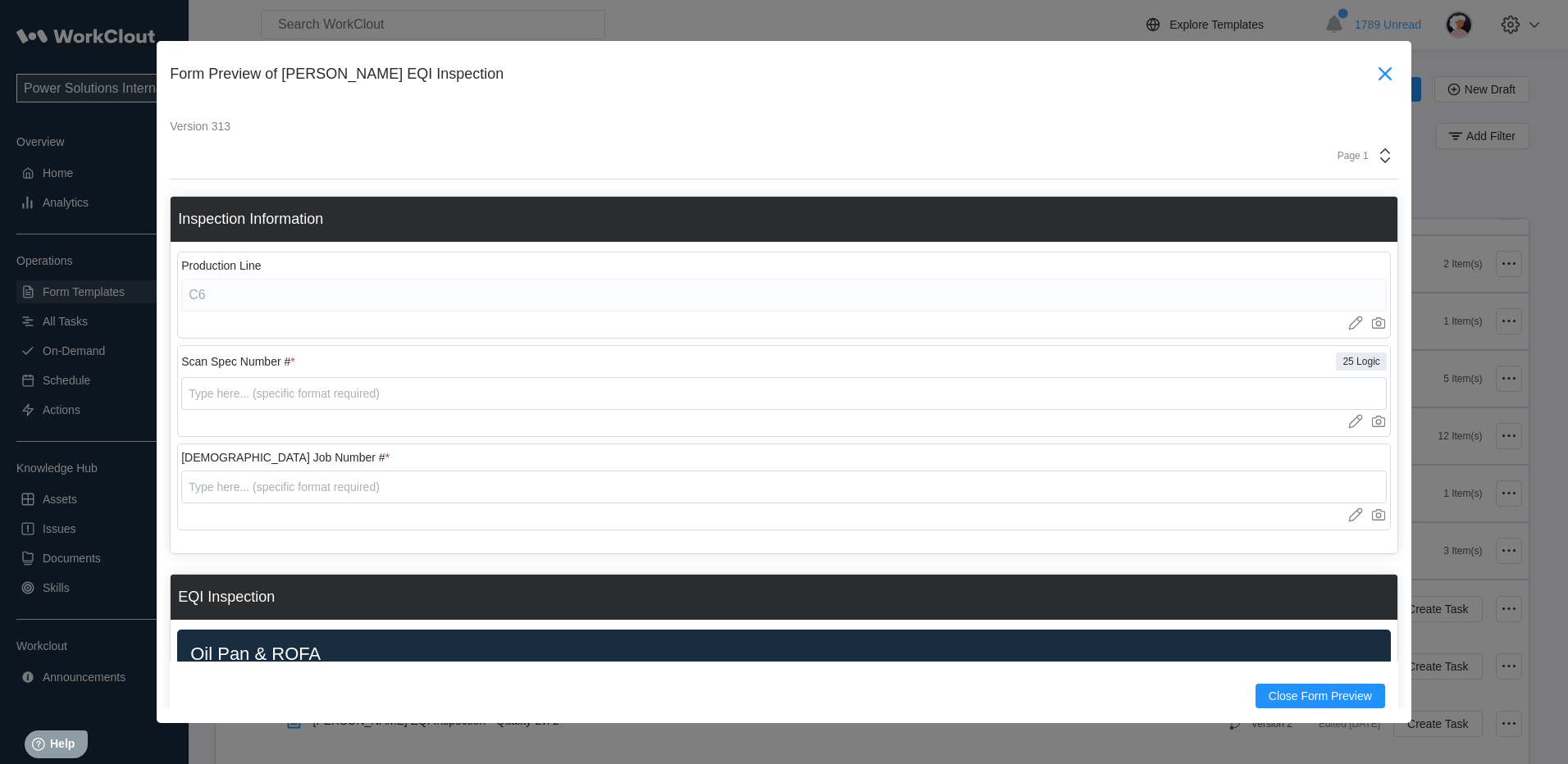
click at [1374, 74] on icon at bounding box center [1384, 74] width 26 height 26
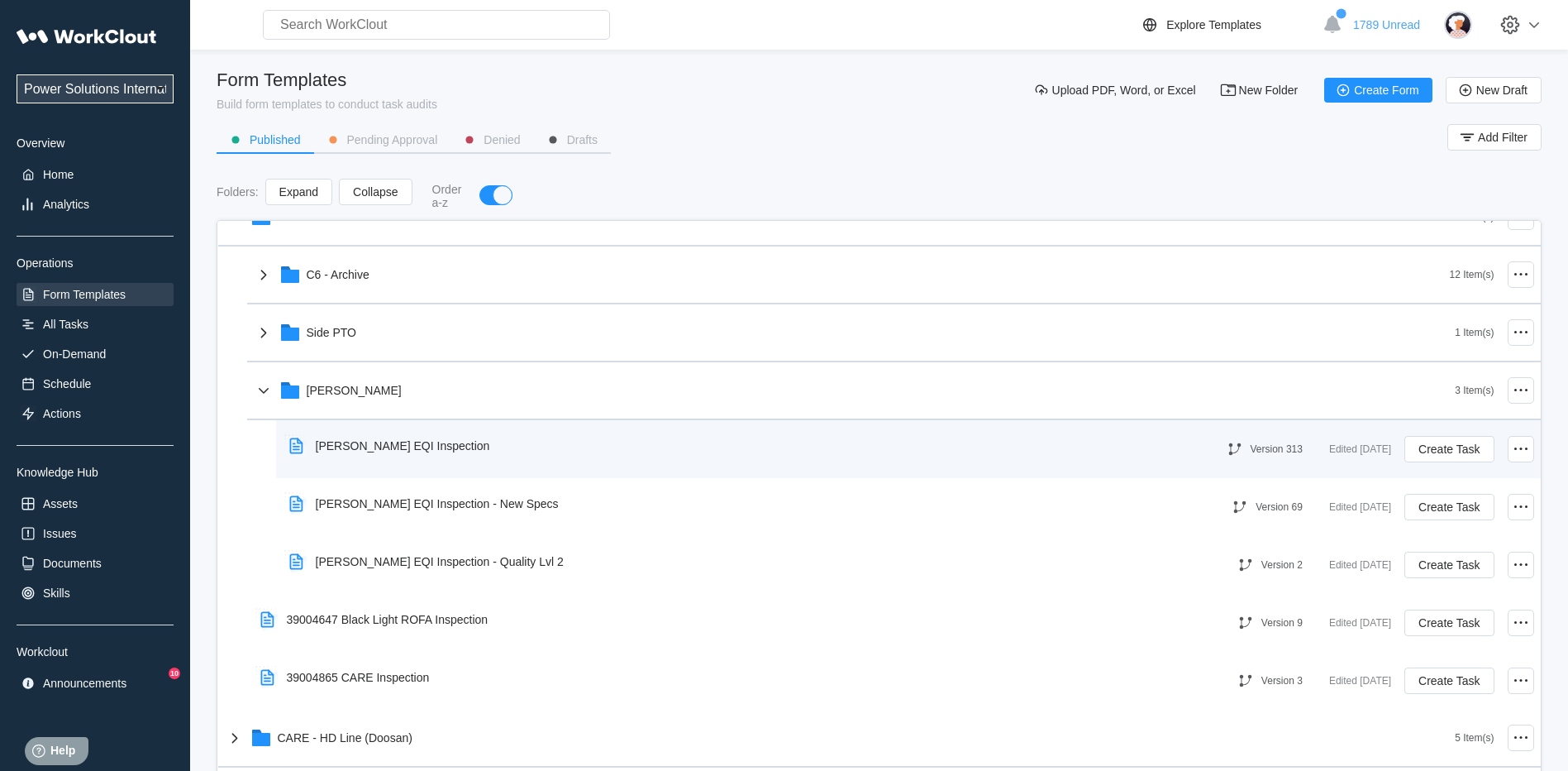
scroll to position [579, 0]
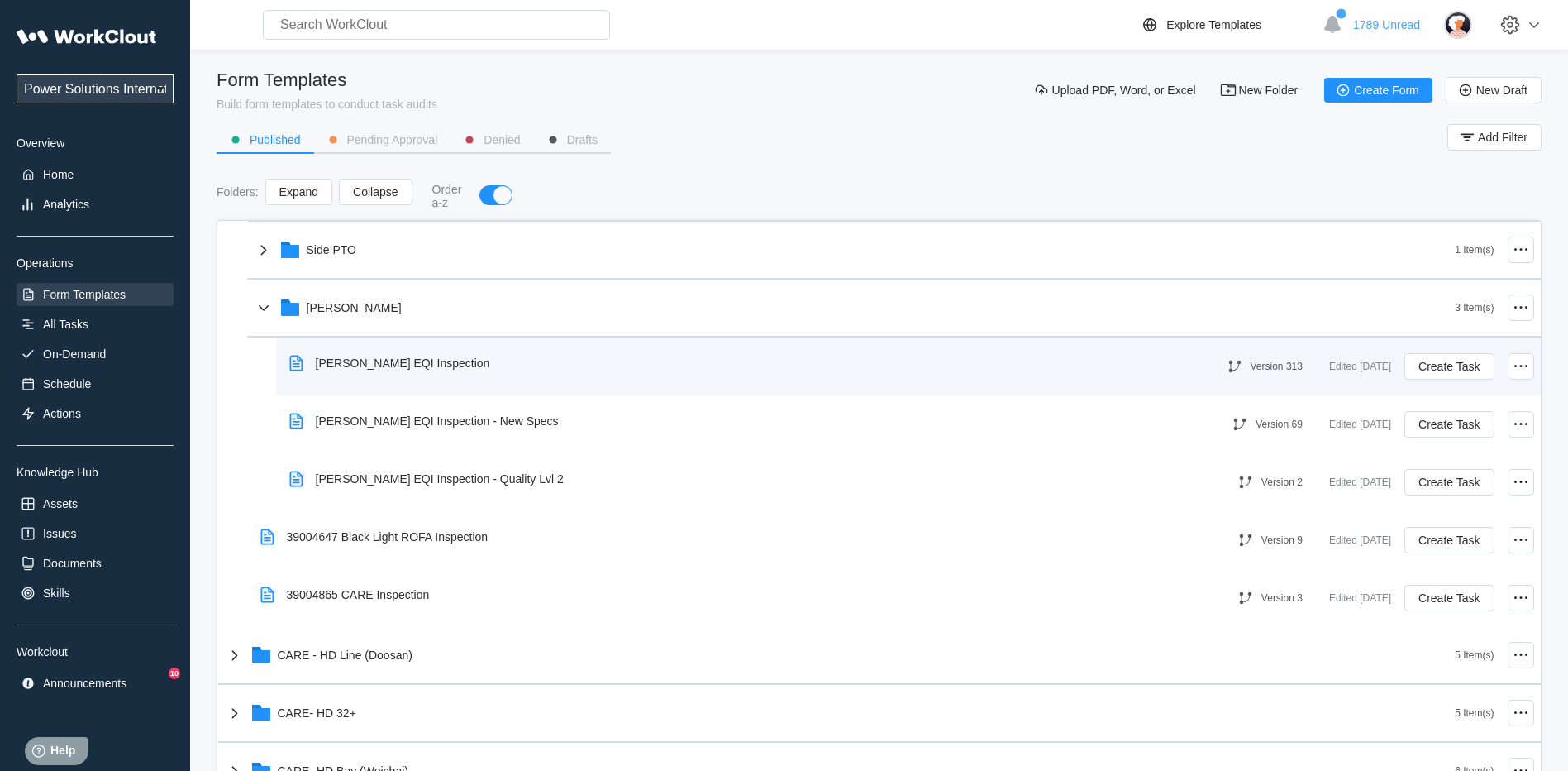
click at [1003, 342] on div "[PERSON_NAME] EQI Inspection Version 313 Edited [DATE] Create Task" at bounding box center [908, 366] width 1265 height 58
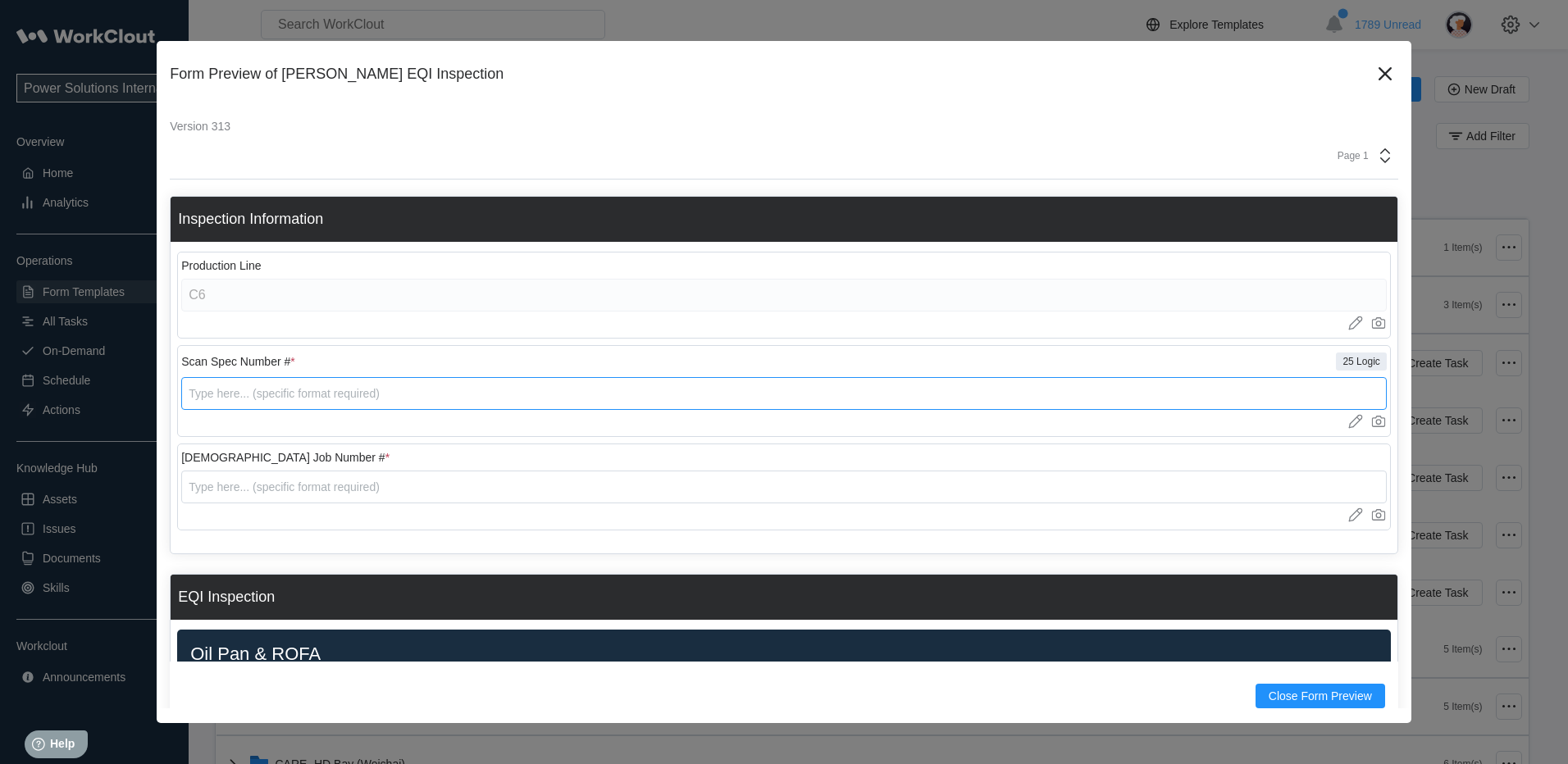
click at [398, 407] on input "text" at bounding box center [784, 393] width 1205 height 33
click at [1371, 78] on icon at bounding box center [1384, 74] width 26 height 26
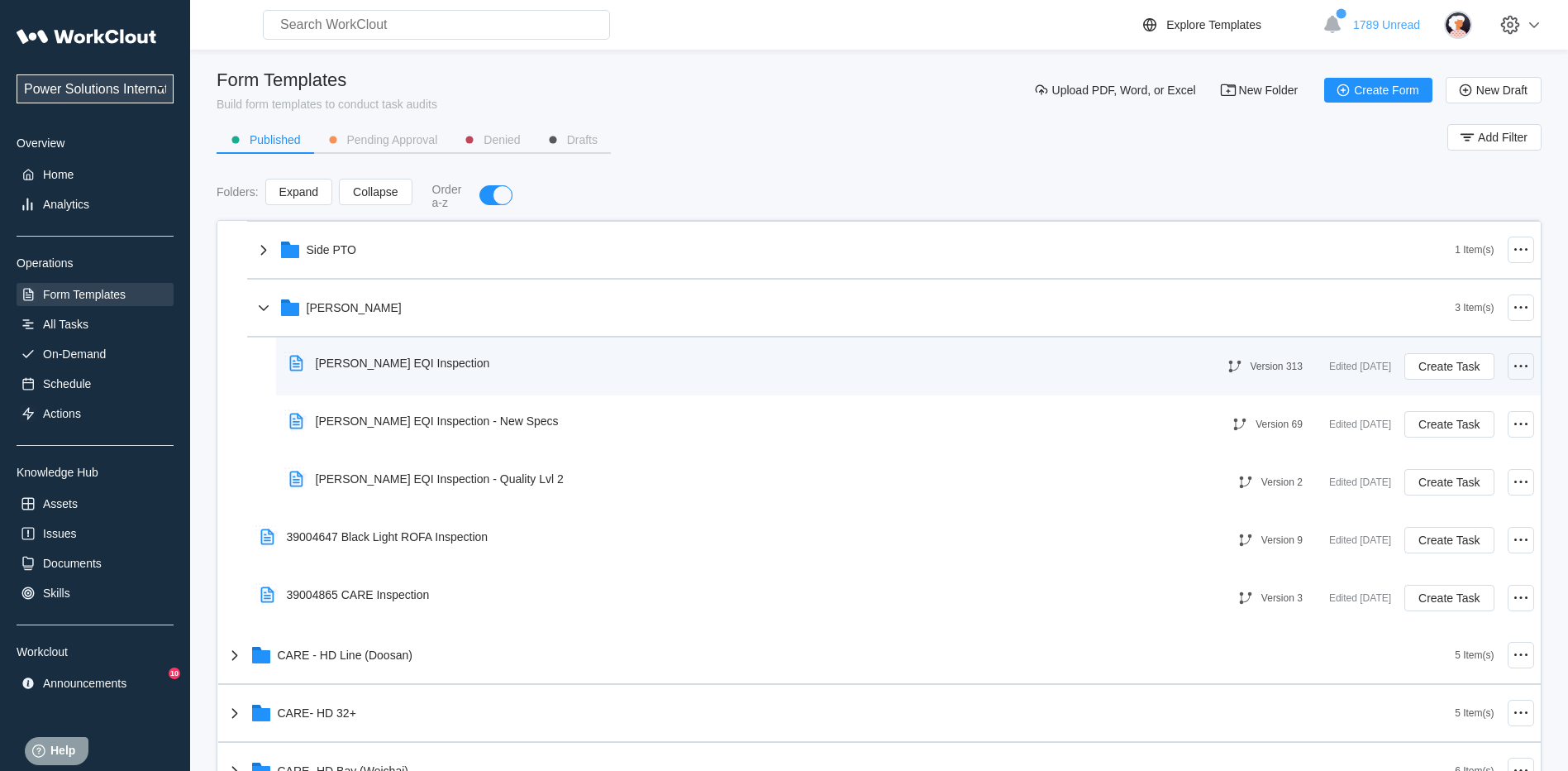
click at [1517, 367] on icon at bounding box center [1521, 367] width 20 height 20
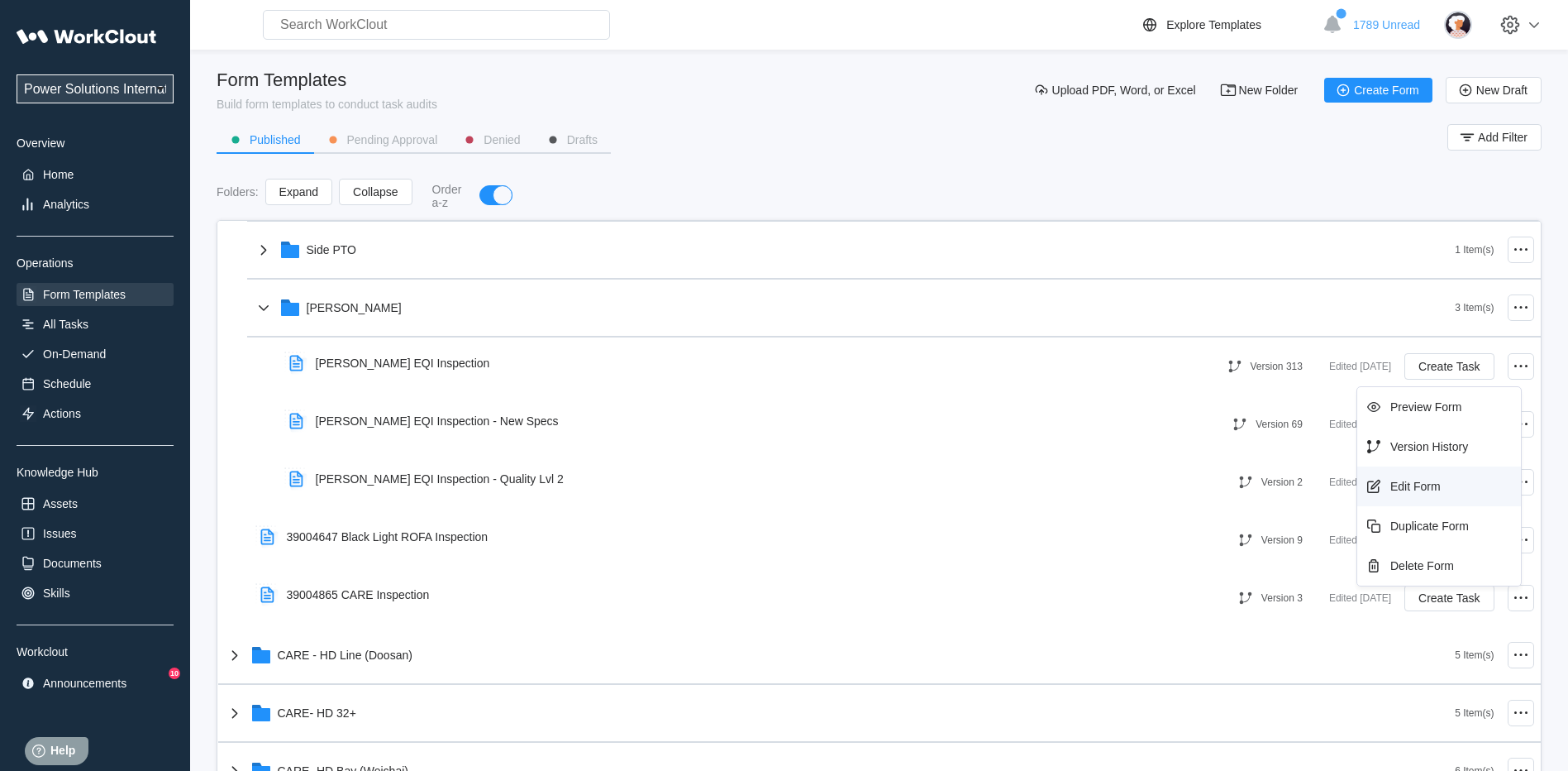
click at [1399, 485] on div "Edit Form" at bounding box center [1415, 487] width 51 height 13
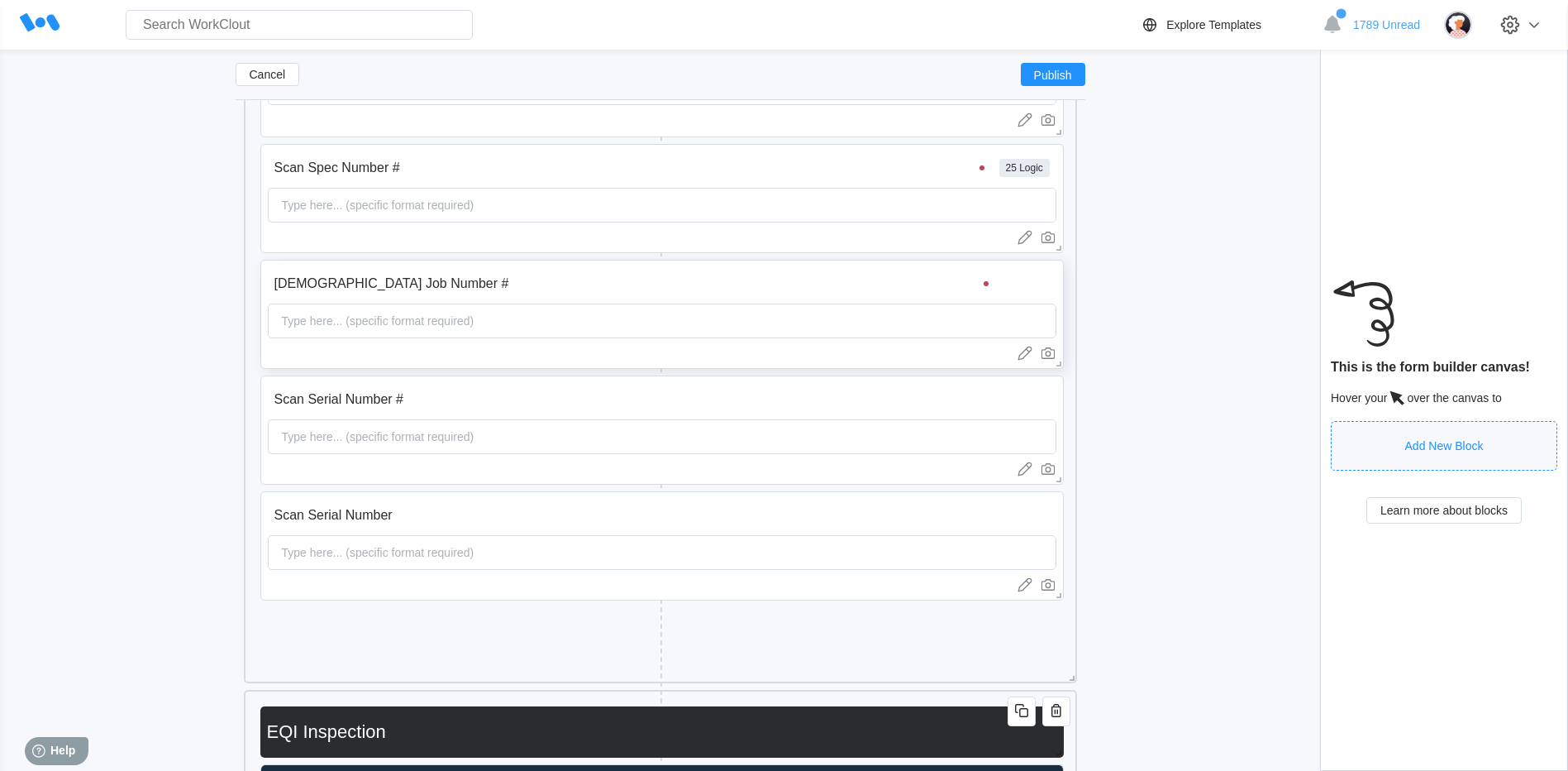
scroll to position [413, 0]
click at [568, 402] on input "Scan Serial Number #" at bounding box center [634, 400] width 733 height 33
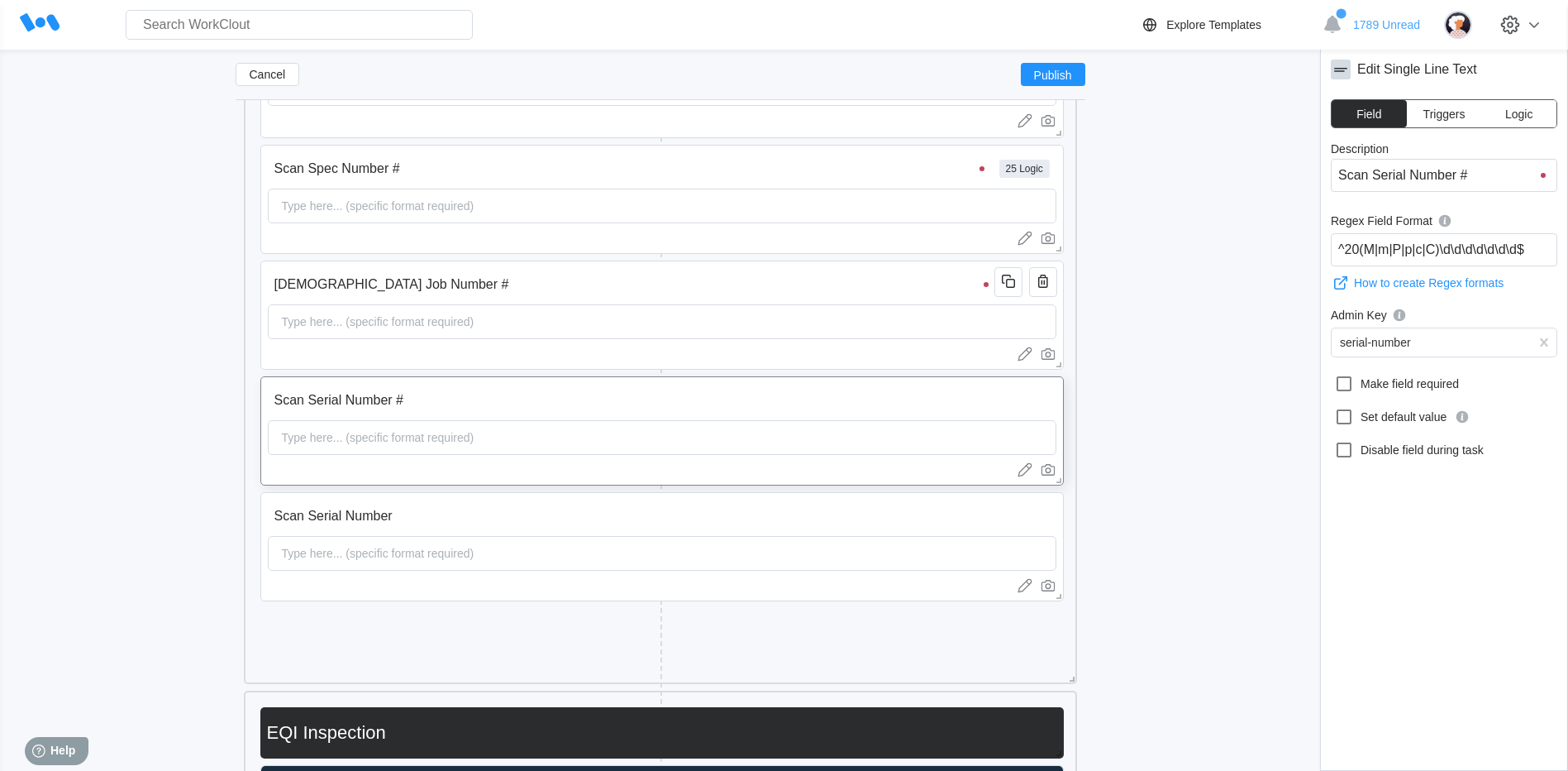
click at [1465, 113] on button "Triggers" at bounding box center [1444, 114] width 75 height 27
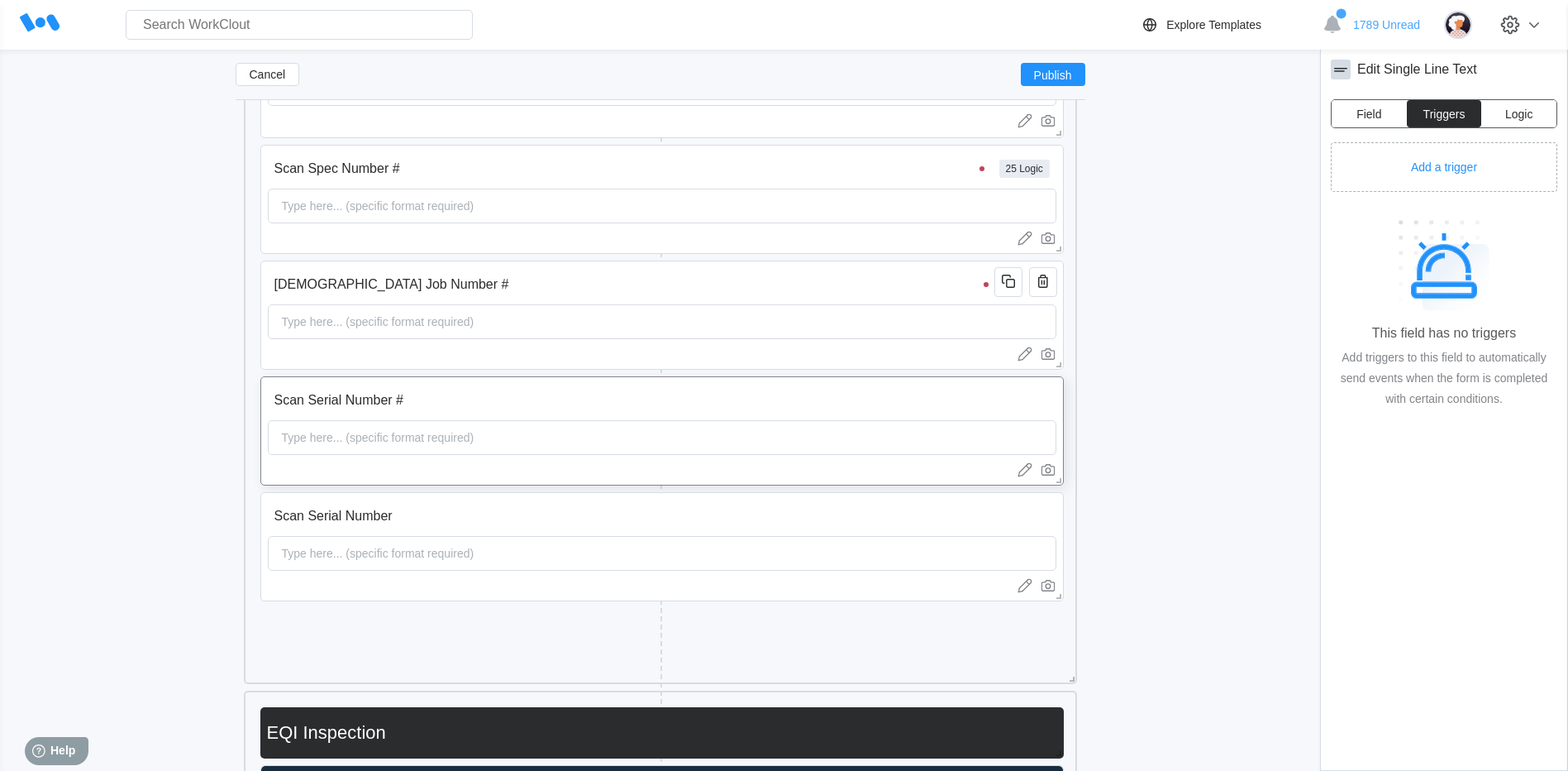
click at [1532, 103] on button "Logic" at bounding box center [1518, 114] width 75 height 27
click at [1376, 111] on span "Field" at bounding box center [1368, 114] width 24 height 12
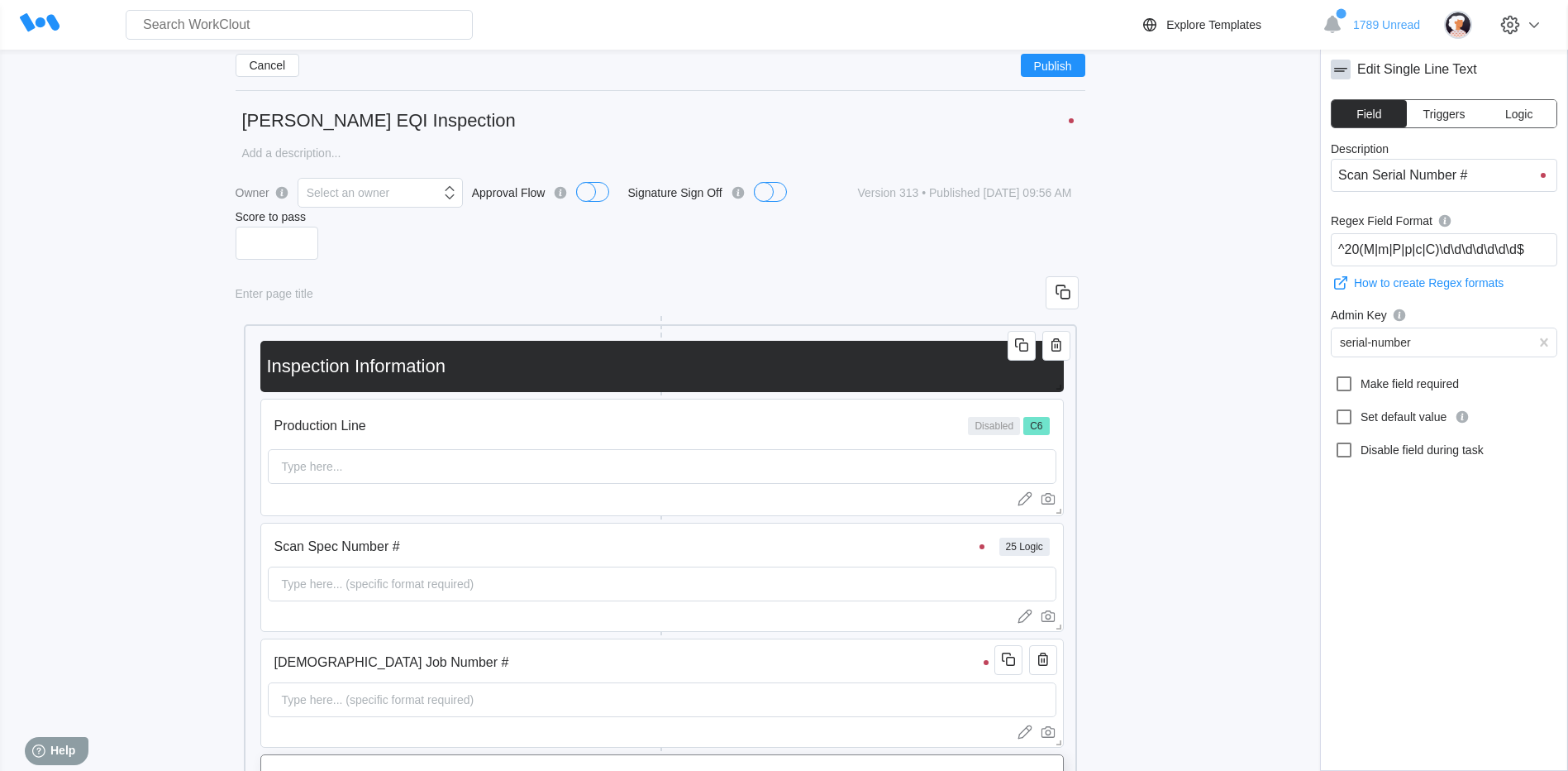
scroll to position [0, 0]
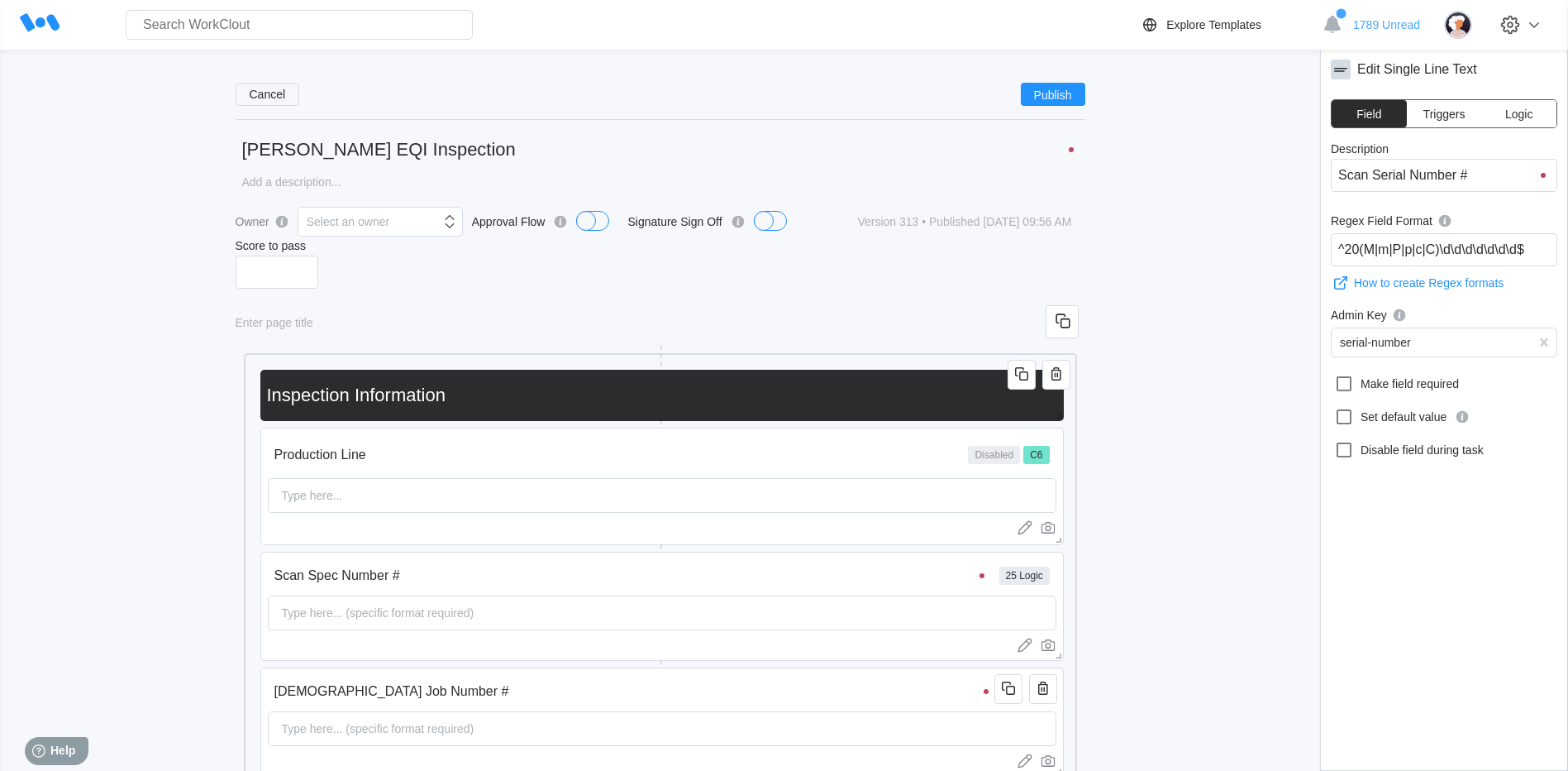
click at [242, 88] on button "Cancel" at bounding box center [267, 94] width 64 height 23
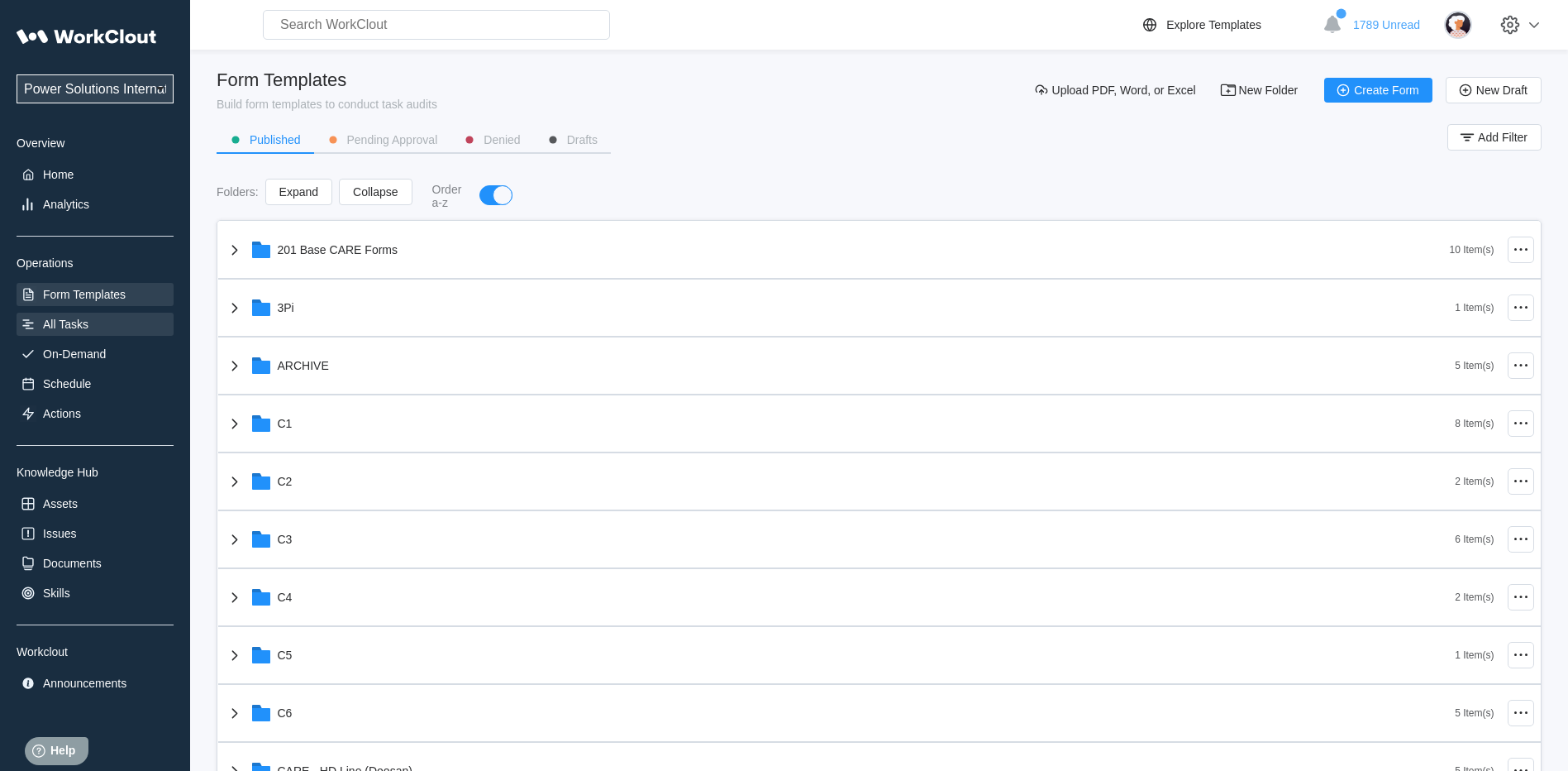
click at [78, 321] on div "All Tasks" at bounding box center [66, 324] width 46 height 13
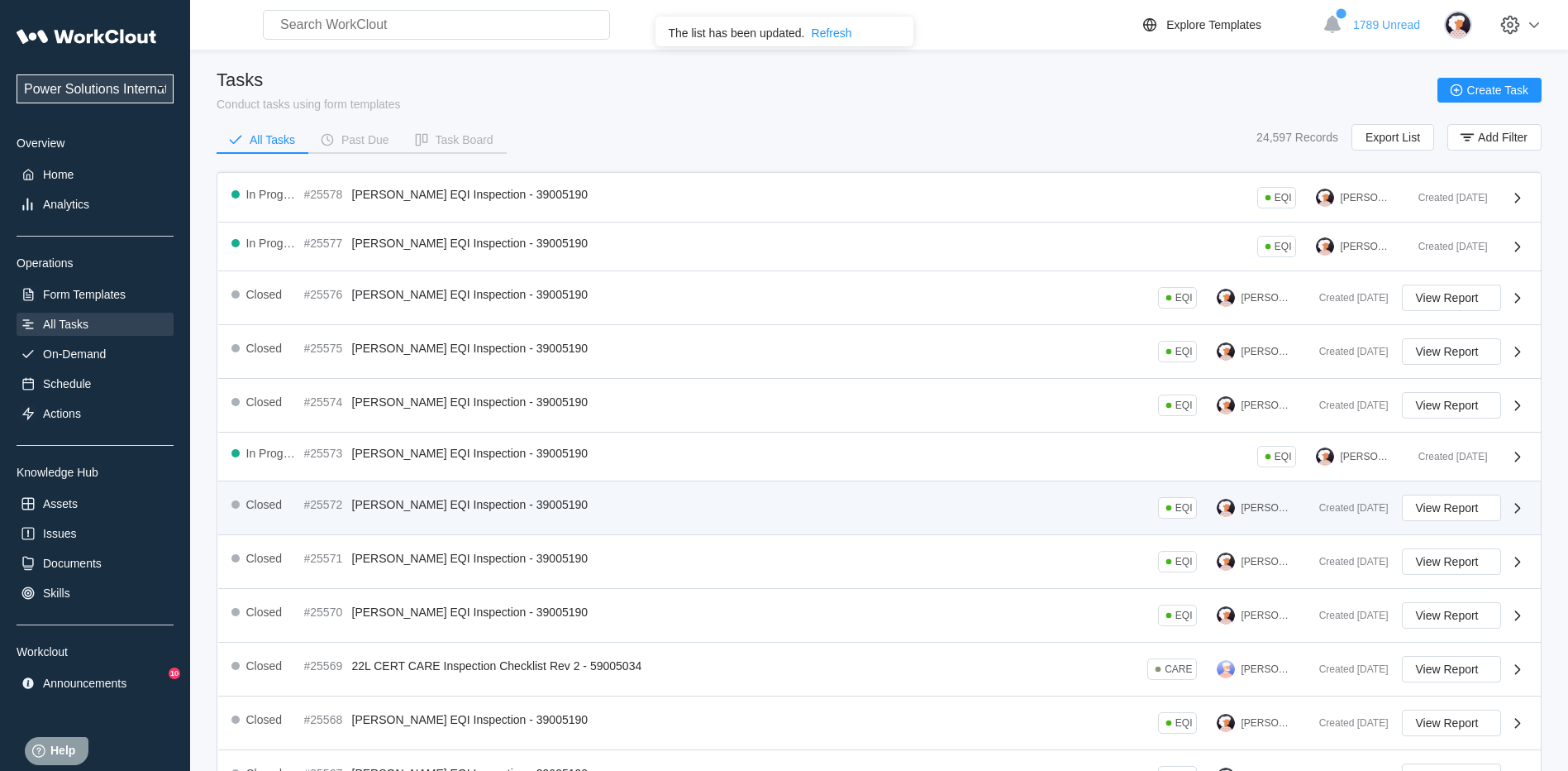
click at [461, 507] on span "[PERSON_NAME] EQI Inspection - 39005190" at bounding box center [470, 504] width 236 height 13
